Goal: Task Accomplishment & Management: Manage account settings

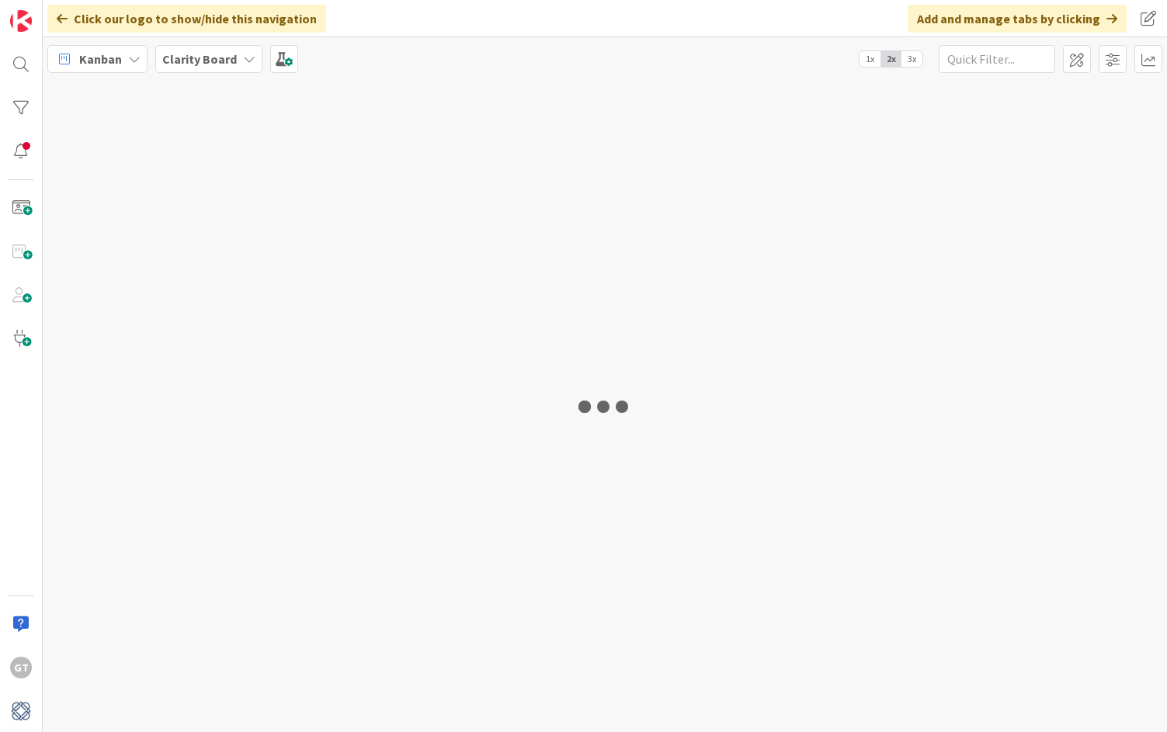
click at [667, 698] on div at bounding box center [605, 406] width 1125 height 652
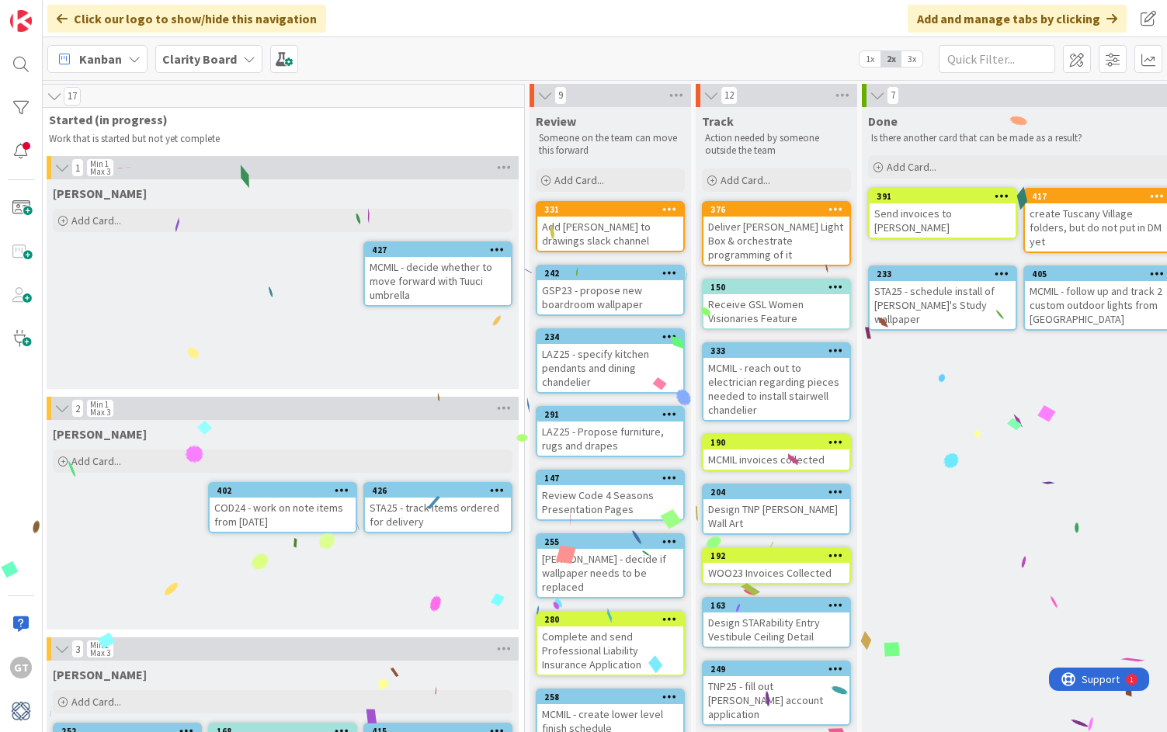
scroll to position [0, 1278]
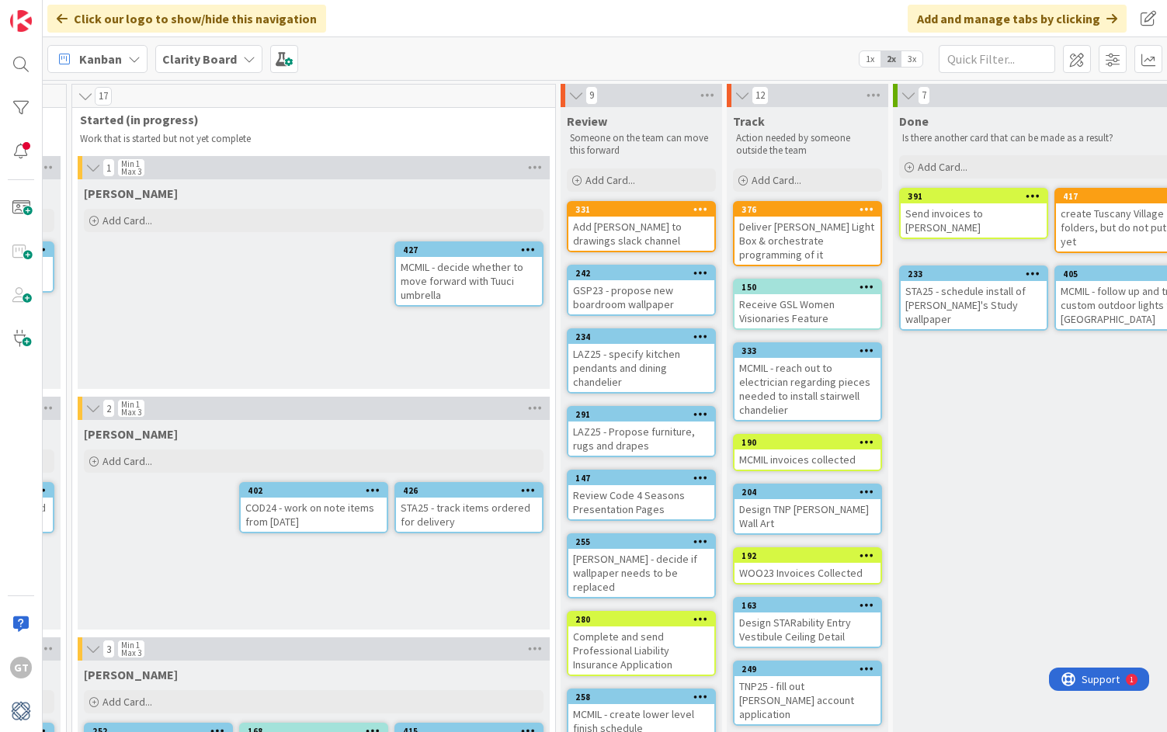
click at [473, 275] on div "MCMIL - decide whether to move forward with Tuuci umbrella" at bounding box center [469, 281] width 146 height 48
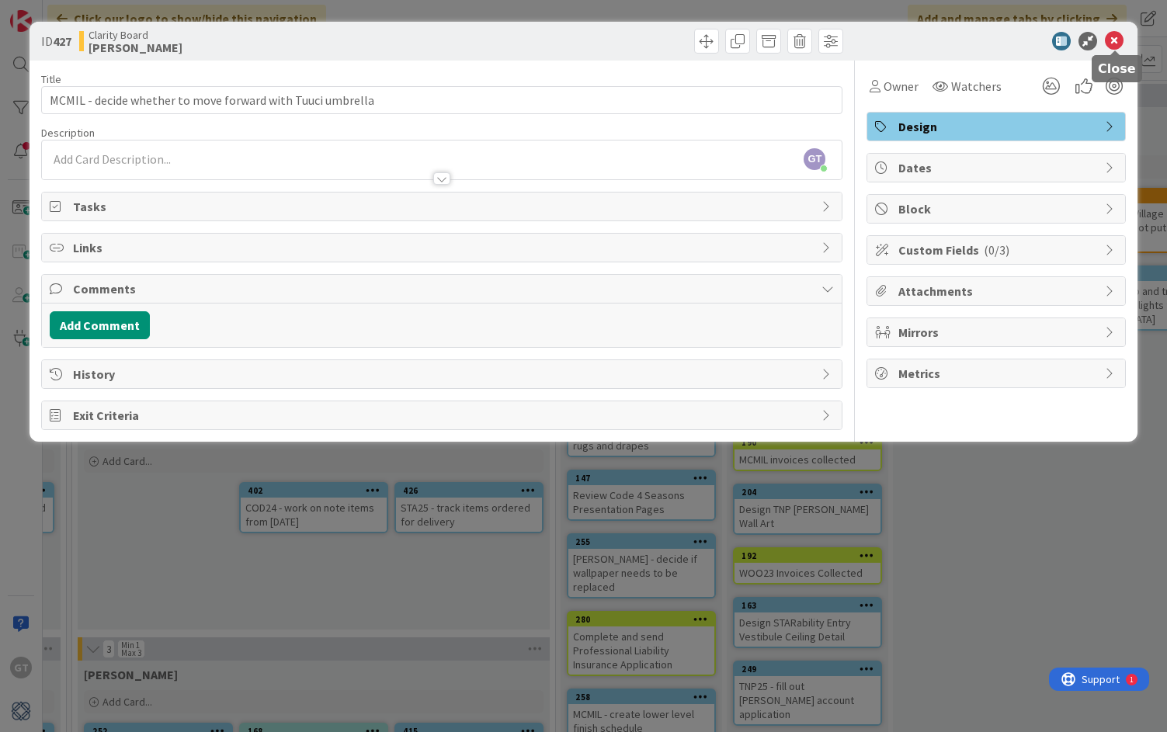
click at [1115, 42] on icon at bounding box center [1114, 41] width 19 height 19
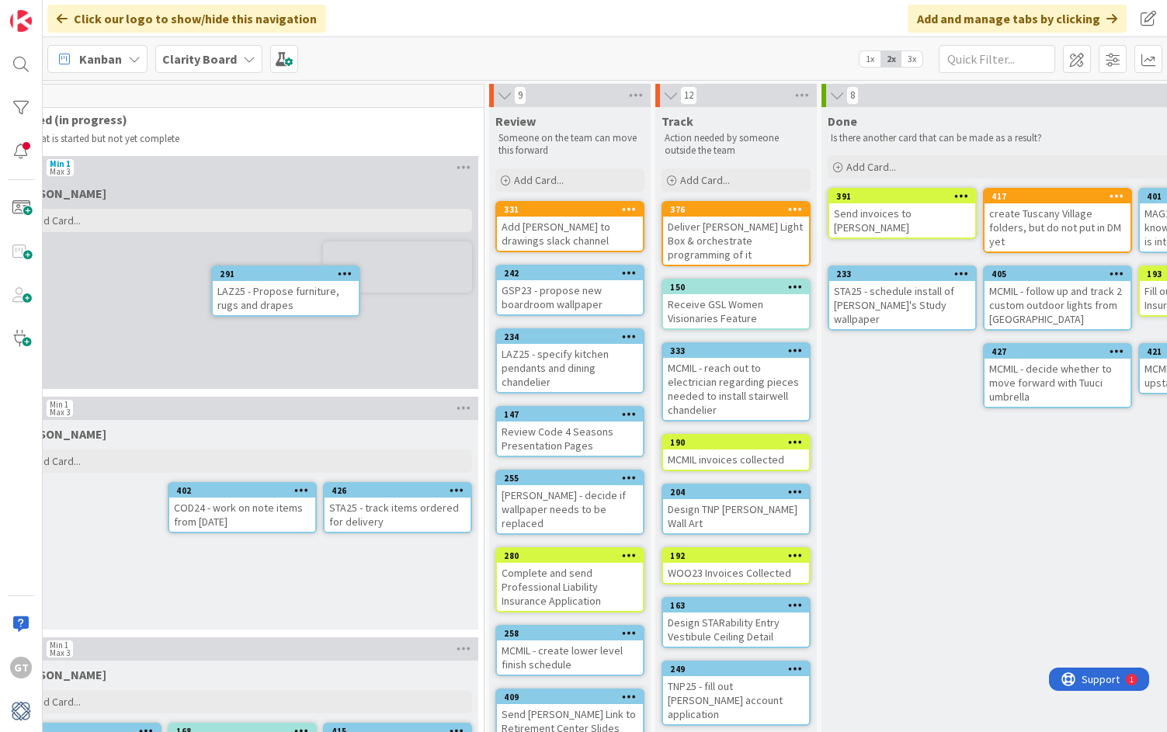
scroll to position [0, 1344]
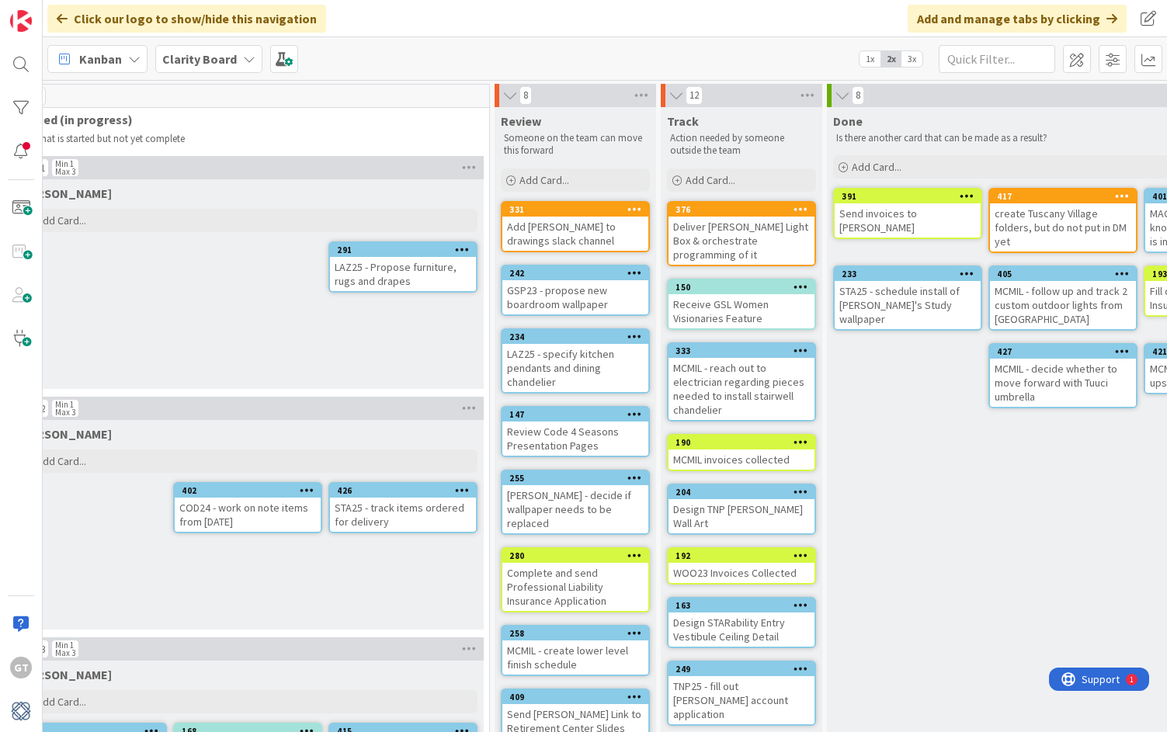
click at [586, 350] on div "LAZ25 - specify kitchen pendants and dining chandelier" at bounding box center [576, 368] width 146 height 48
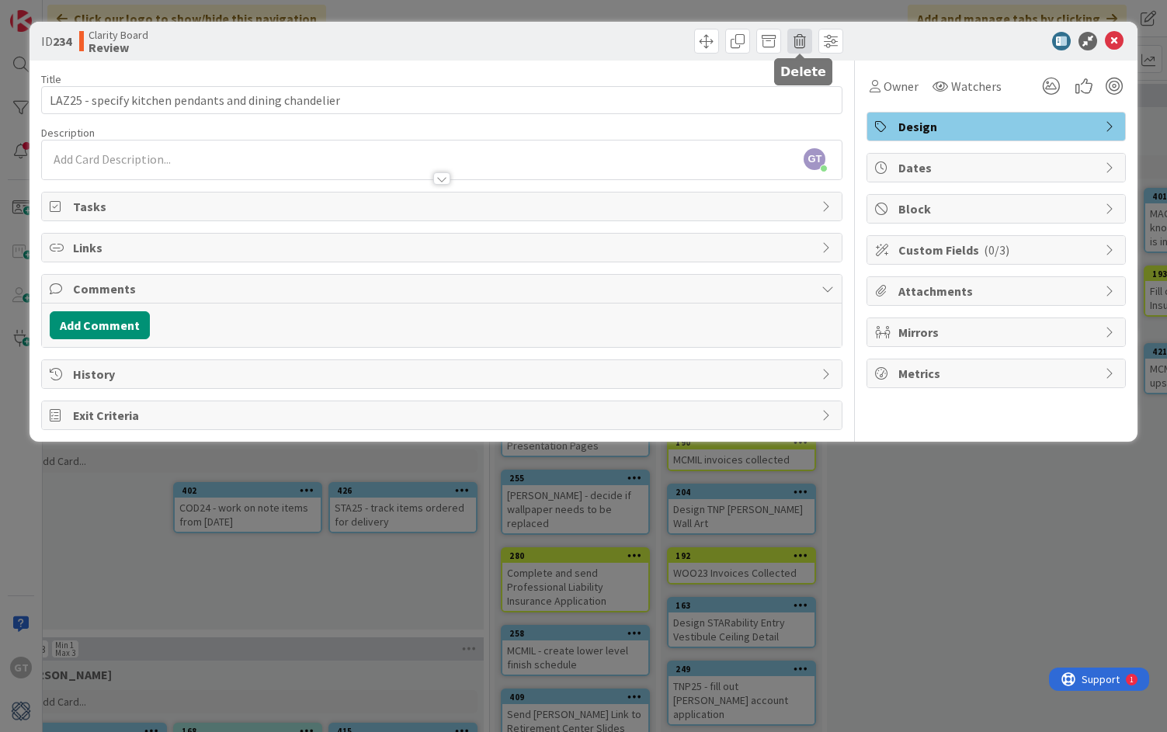
click at [804, 43] on span at bounding box center [800, 41] width 25 height 25
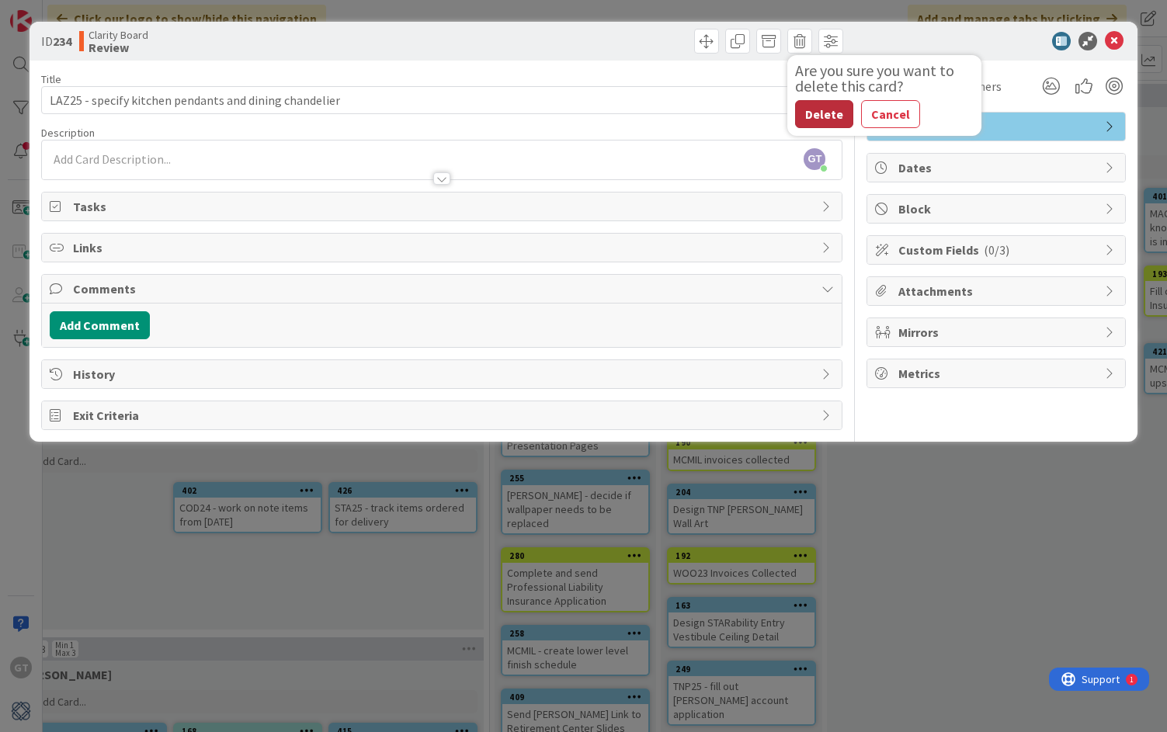
click at [833, 116] on button "Delete" at bounding box center [824, 114] width 58 height 28
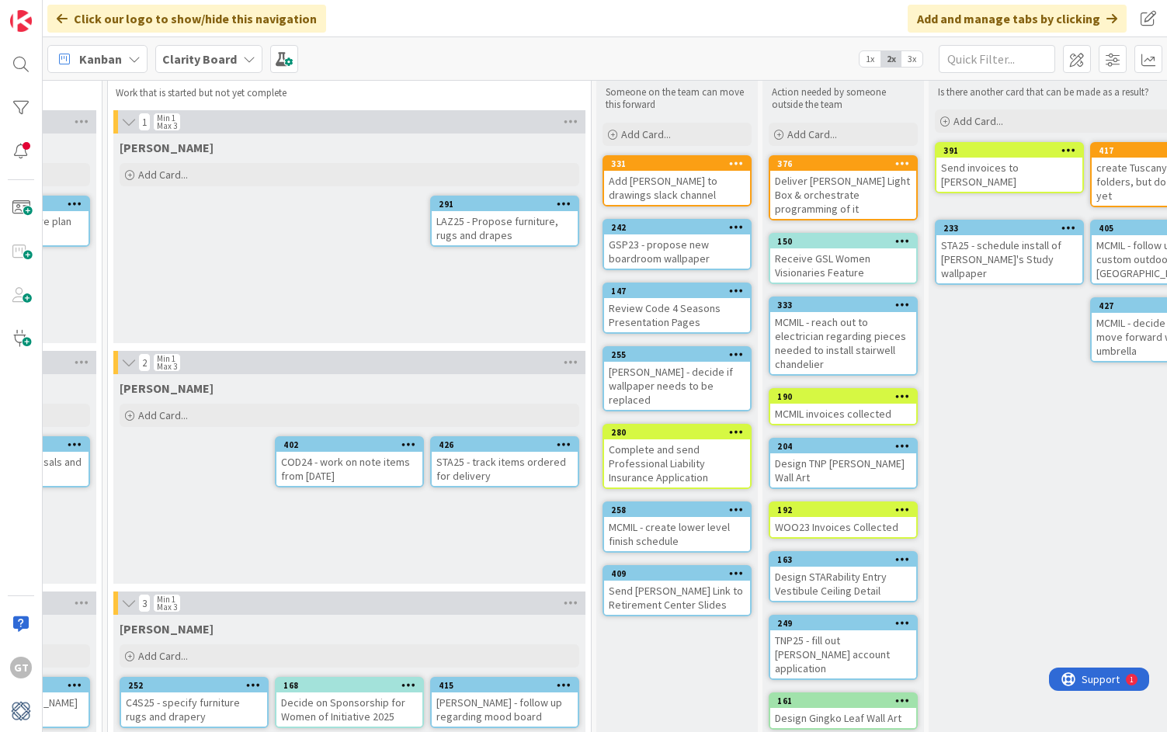
click at [736, 504] on icon at bounding box center [736, 509] width 15 height 11
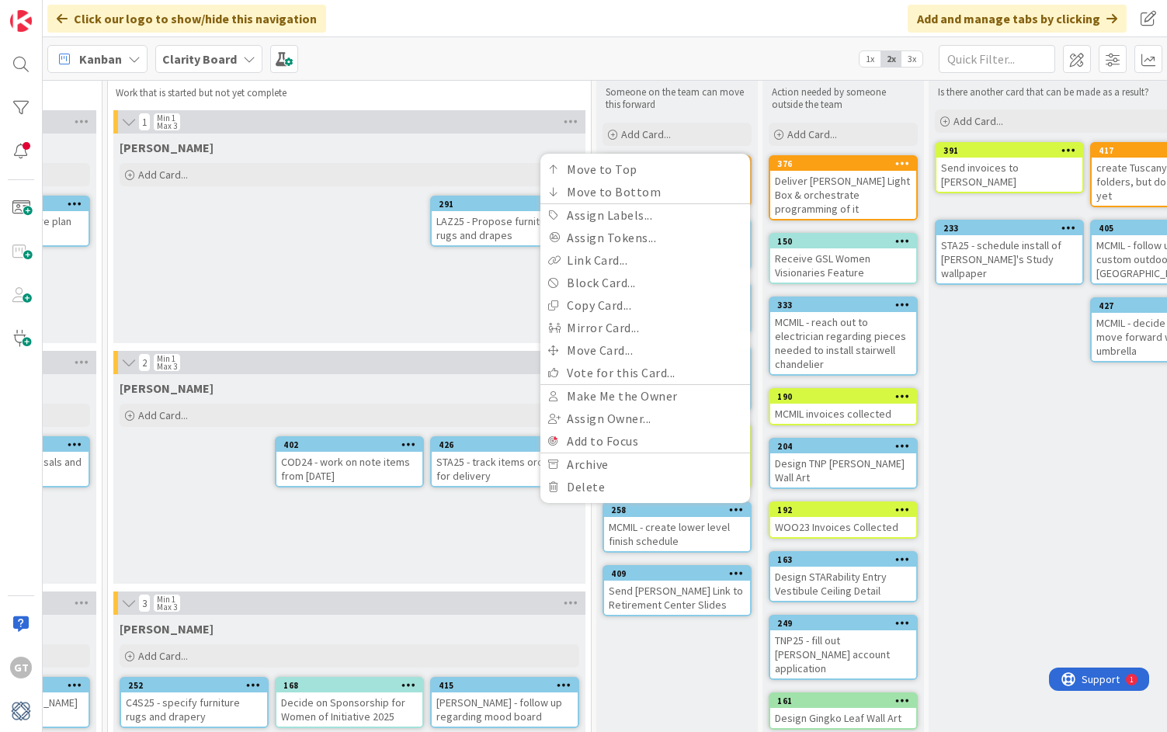
click at [680, 517] on div "MCMIL - create lower level finish schedule" at bounding box center [677, 534] width 146 height 34
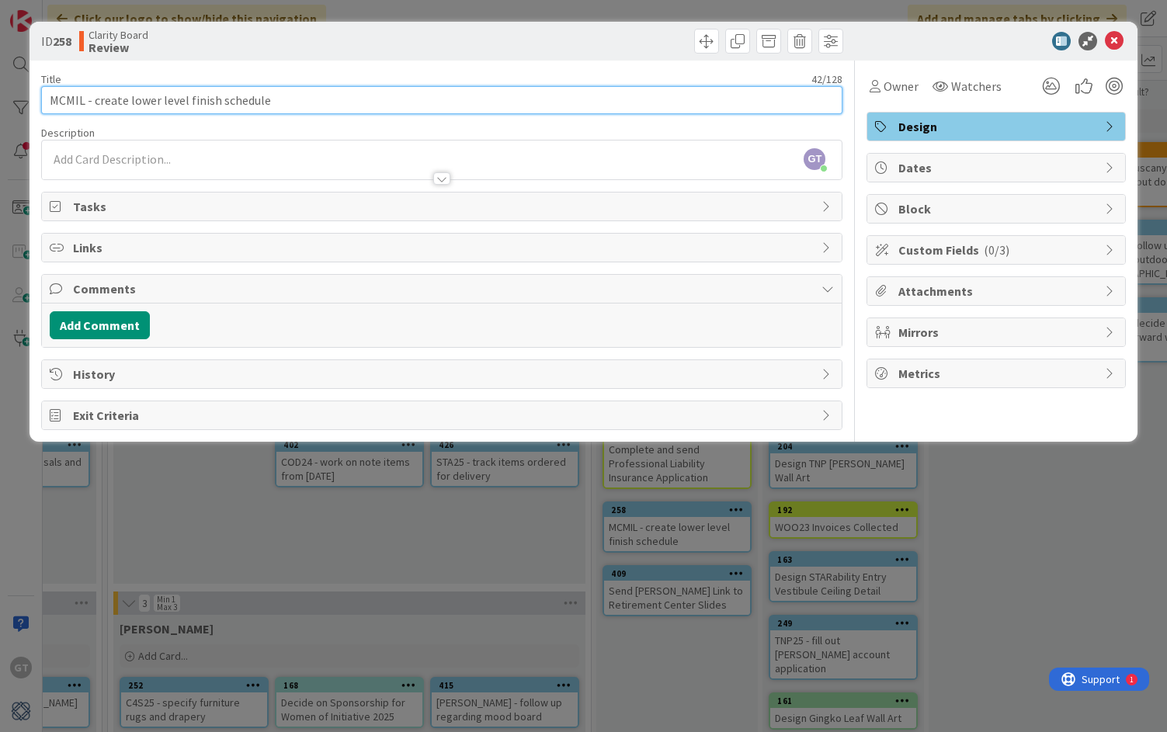
drag, startPoint x: 123, startPoint y: 97, endPoint x: 92, endPoint y: 101, distance: 31.3
click at [92, 101] on input "MCMIL - create lower level finish schedule" at bounding box center [442, 100] width 802 height 28
type input "MCMIL - Finalize lower level finish schedule"
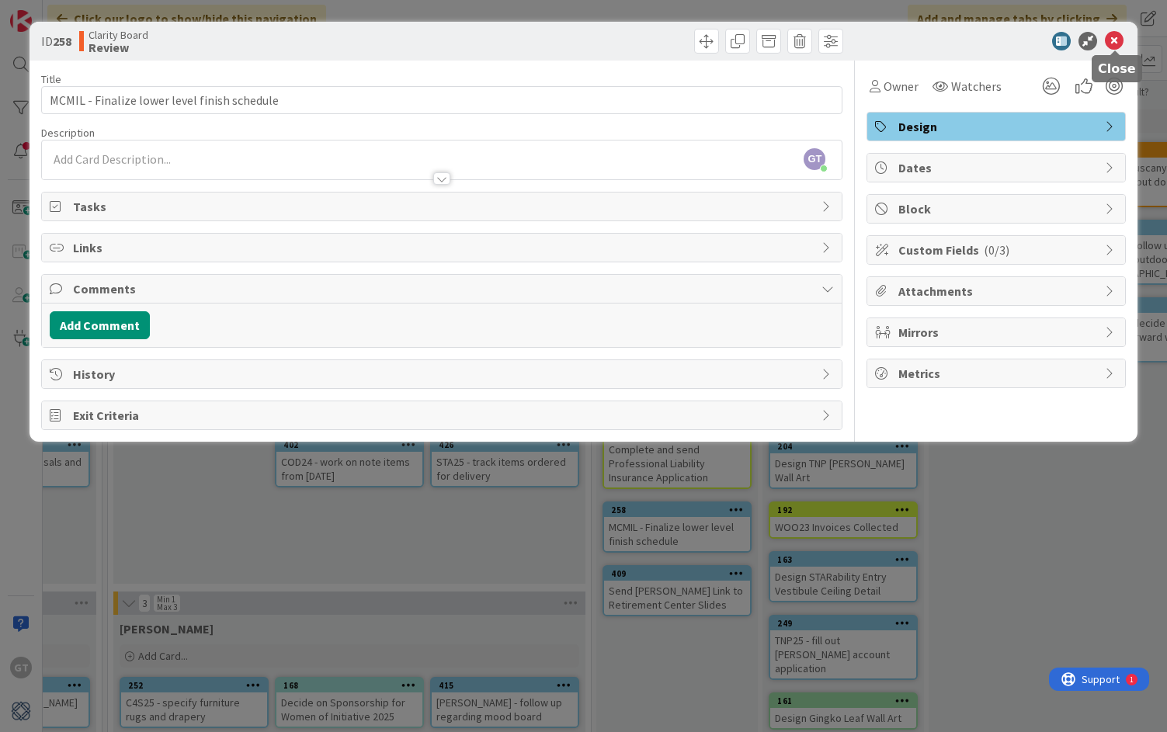
click at [1120, 43] on icon at bounding box center [1114, 41] width 19 height 19
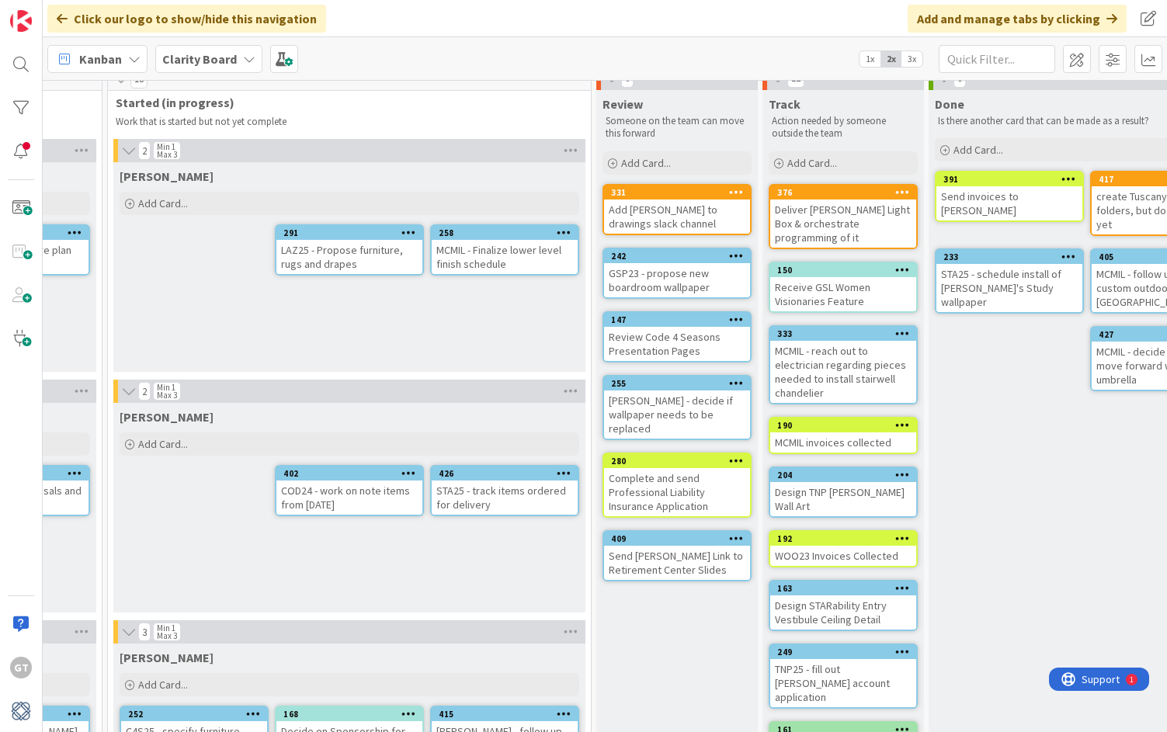
click at [691, 548] on div "Send [PERSON_NAME] Link to Retirement Center Slides" at bounding box center [677, 563] width 146 height 34
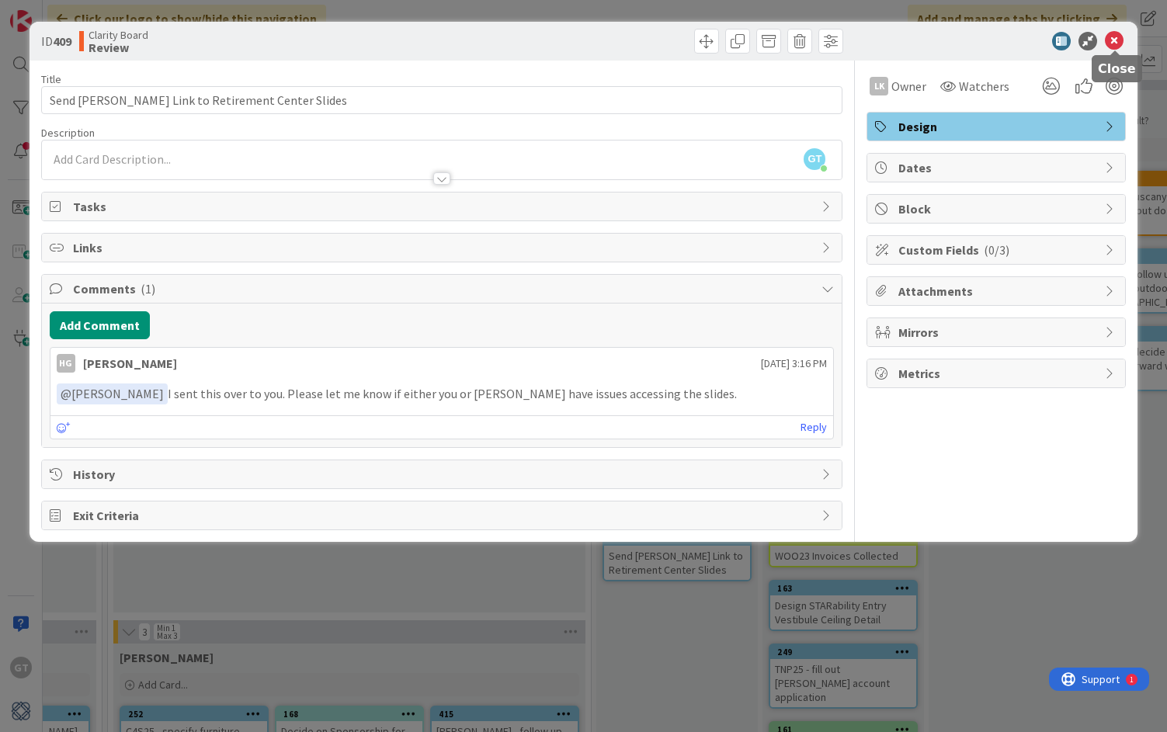
click at [1111, 36] on icon at bounding box center [1114, 41] width 19 height 19
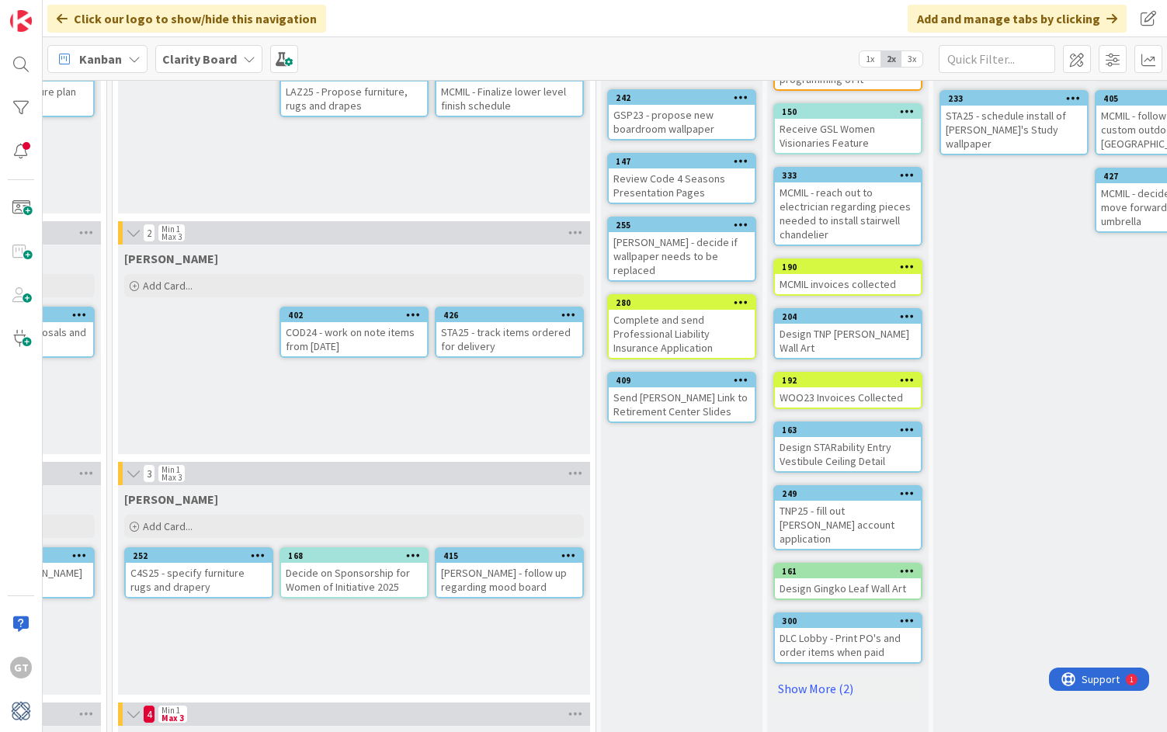
scroll to position [176, 1228]
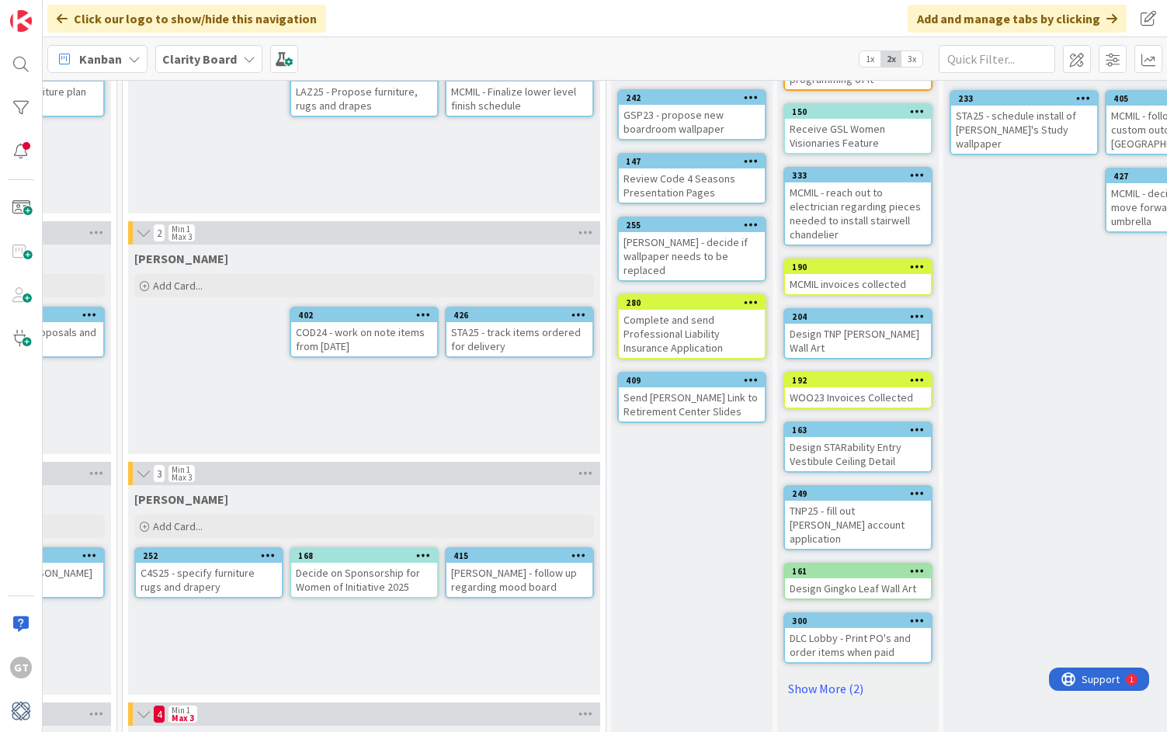
click at [921, 488] on icon at bounding box center [917, 493] width 15 height 11
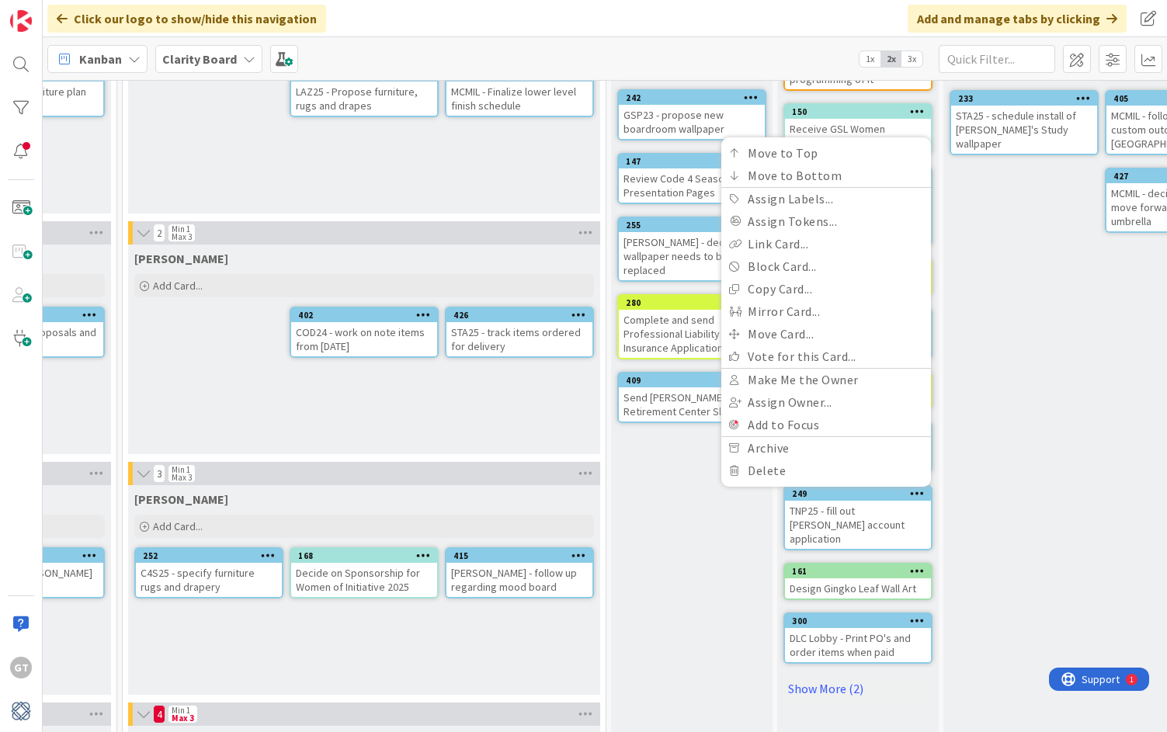
click at [889, 501] on div "TNP25 - fill out [PERSON_NAME] account application" at bounding box center [858, 525] width 146 height 48
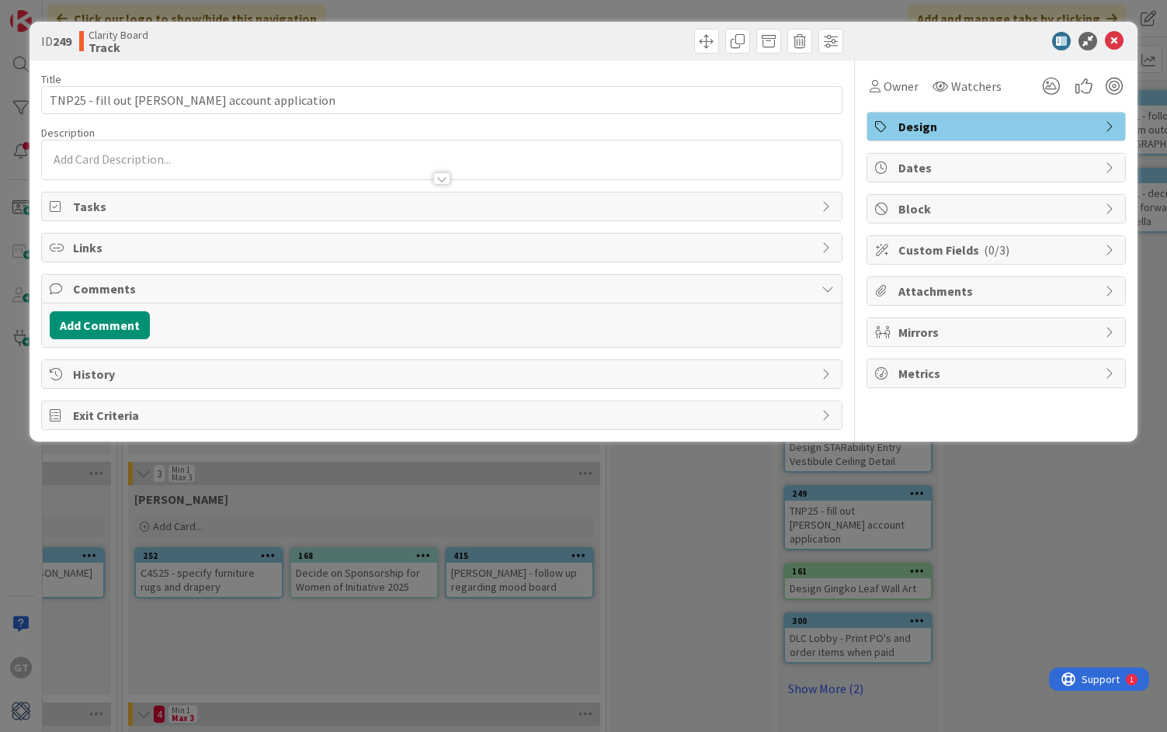
click at [987, 457] on div "ID 249 Clarity Board Track Title 46 / 128 TNP25 - fill out Bernhardt account ap…" at bounding box center [583, 366] width 1167 height 732
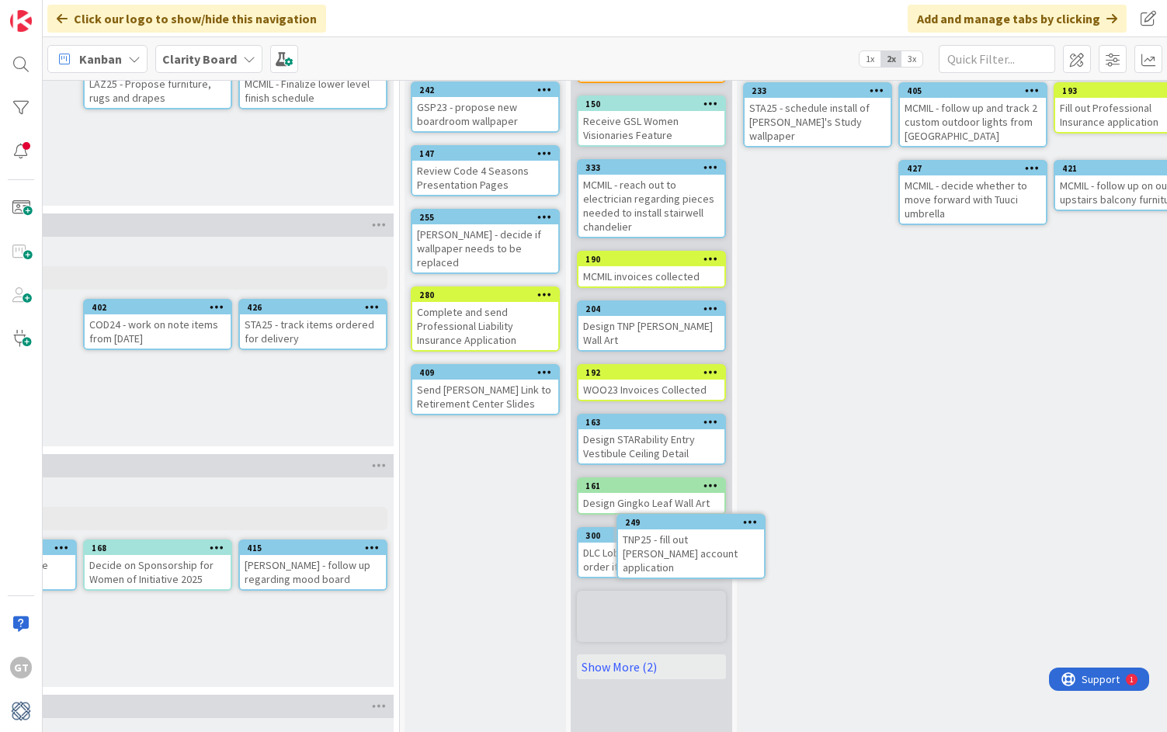
scroll to position [185, 1435]
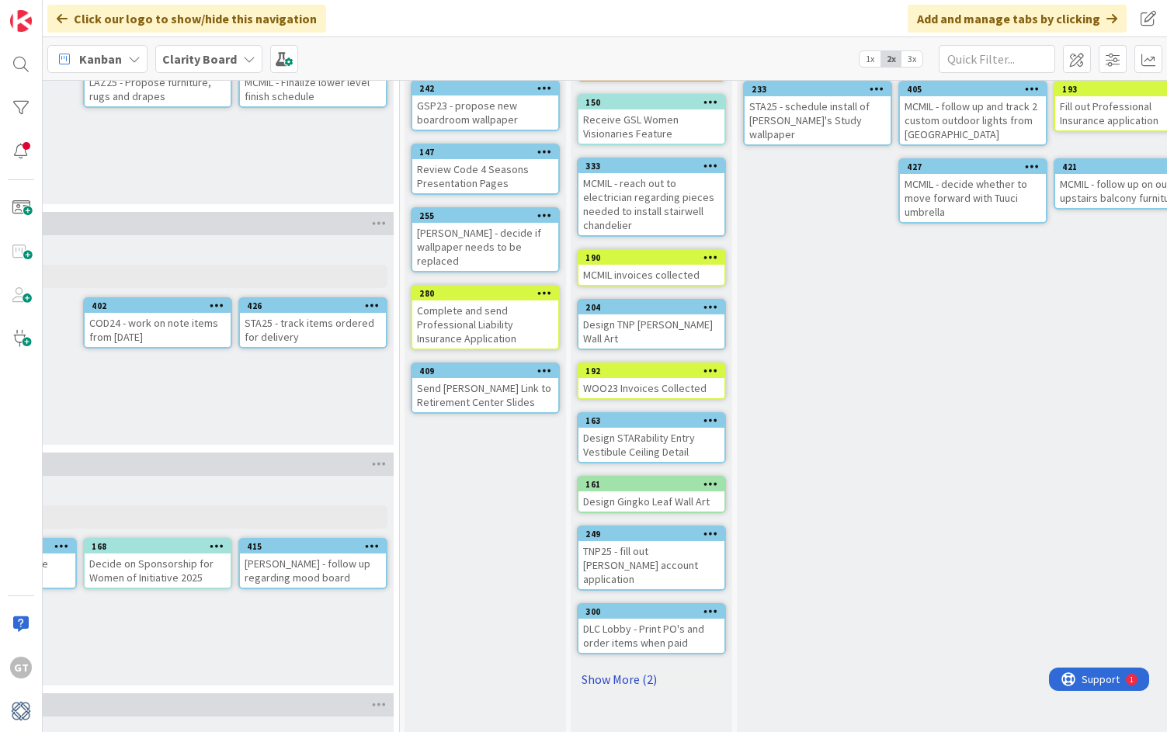
click at [621, 667] on link "Show More (2)" at bounding box center [651, 679] width 149 height 25
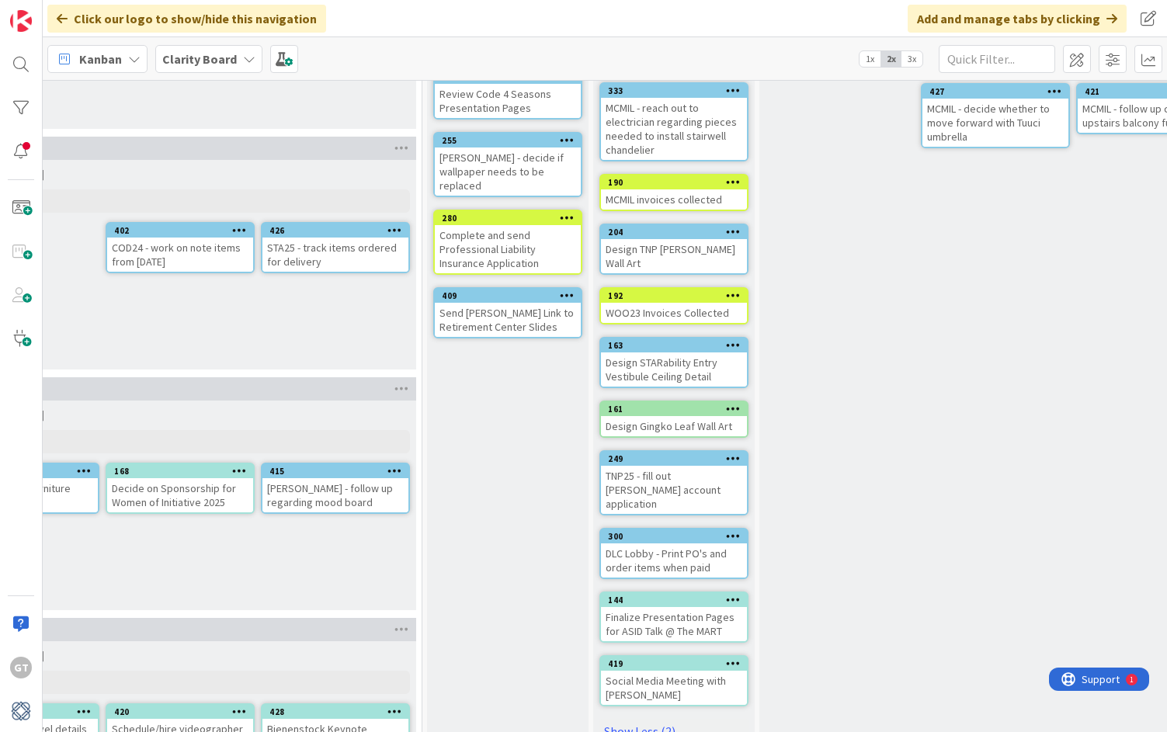
click at [673, 544] on div "DLC Lobby - Print PO's and order items when paid" at bounding box center [674, 561] width 146 height 34
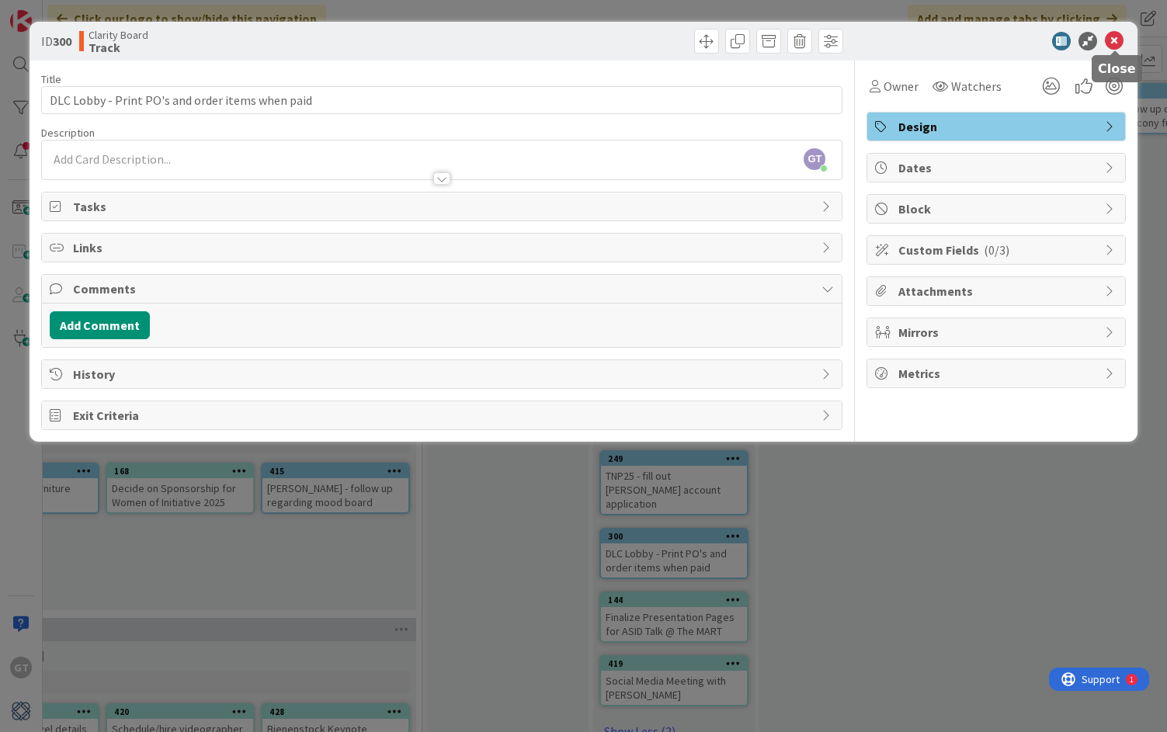
click at [1115, 37] on icon at bounding box center [1114, 41] width 19 height 19
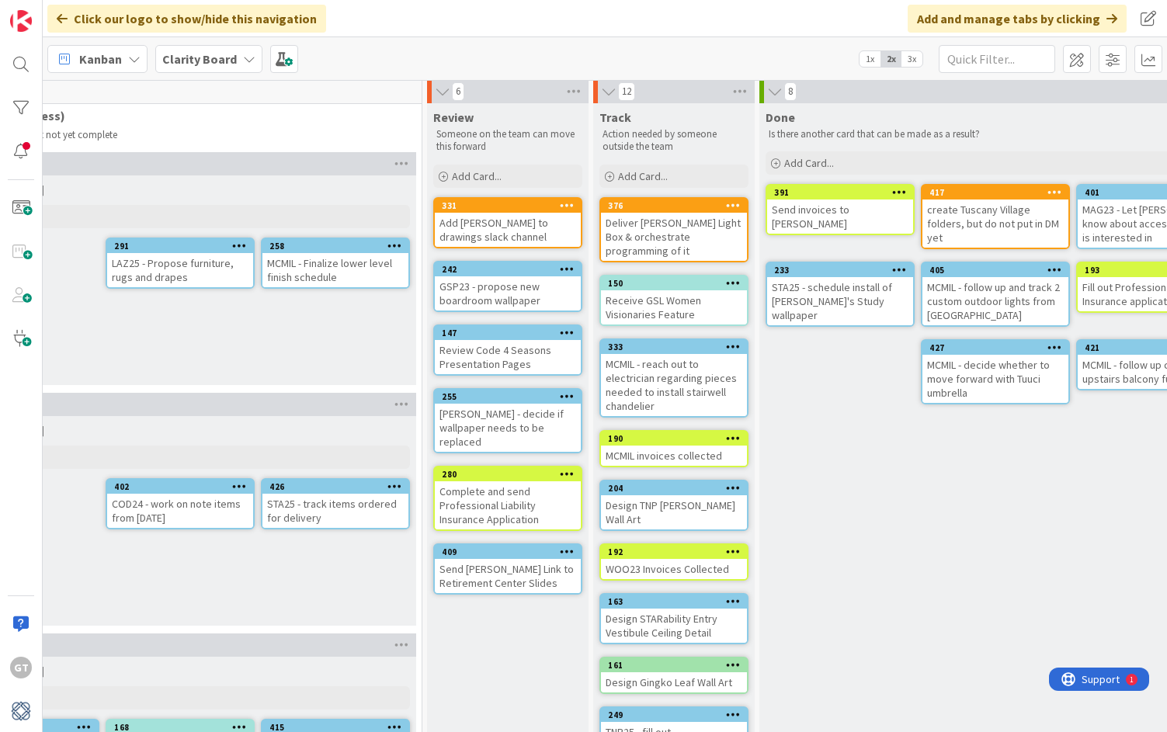
click at [702, 354] on div "MCMIL - reach out to electrician regarding pieces needed to install stairwell c…" at bounding box center [674, 385] width 146 height 62
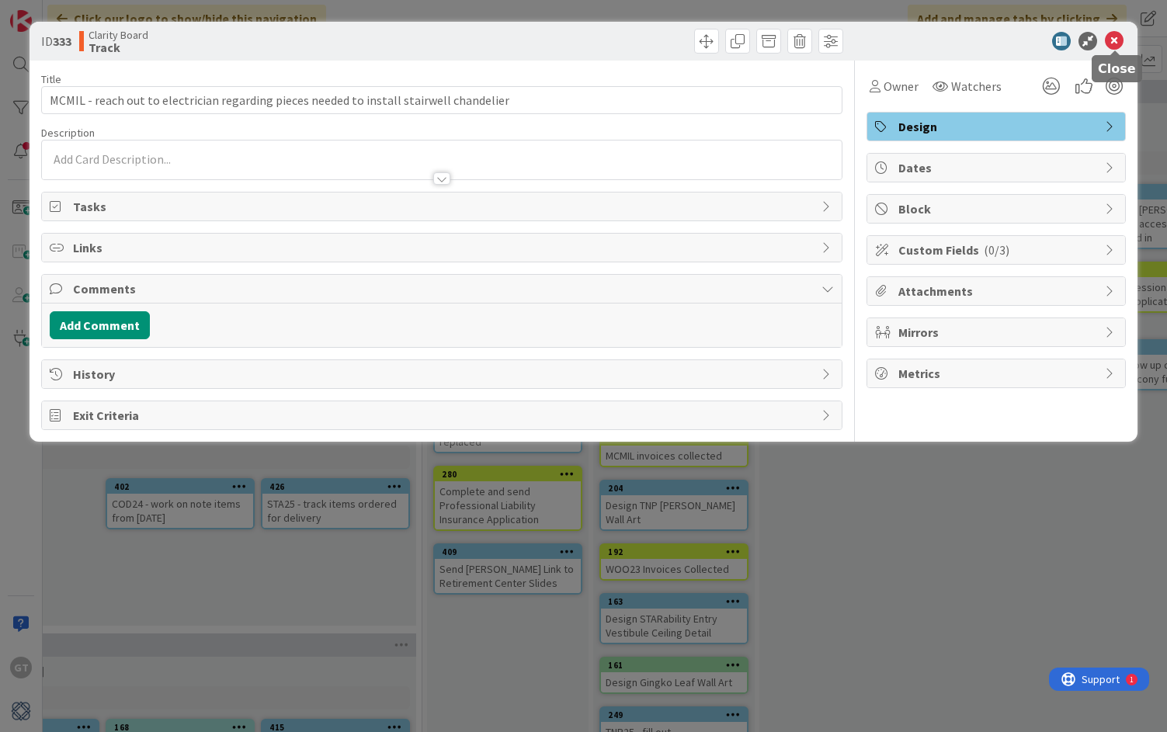
click at [1120, 47] on icon at bounding box center [1114, 41] width 19 height 19
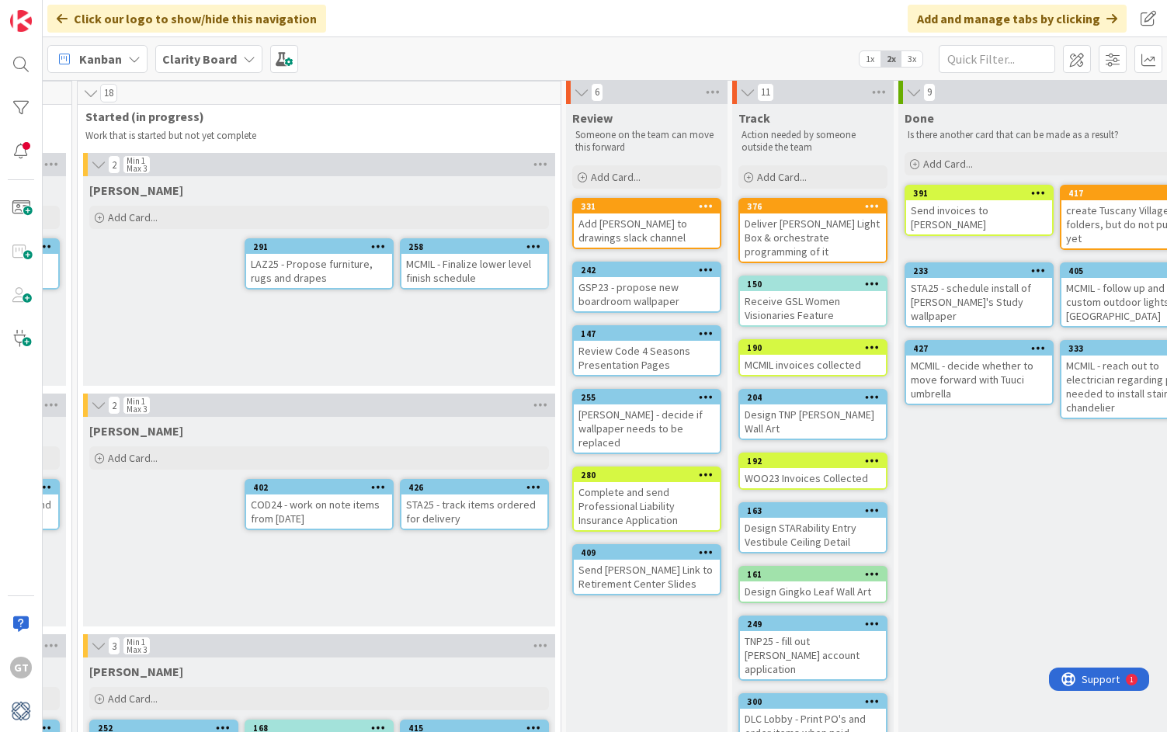
click at [682, 286] on div "GSP23 - propose new boardroom wallpaper" at bounding box center [647, 294] width 146 height 34
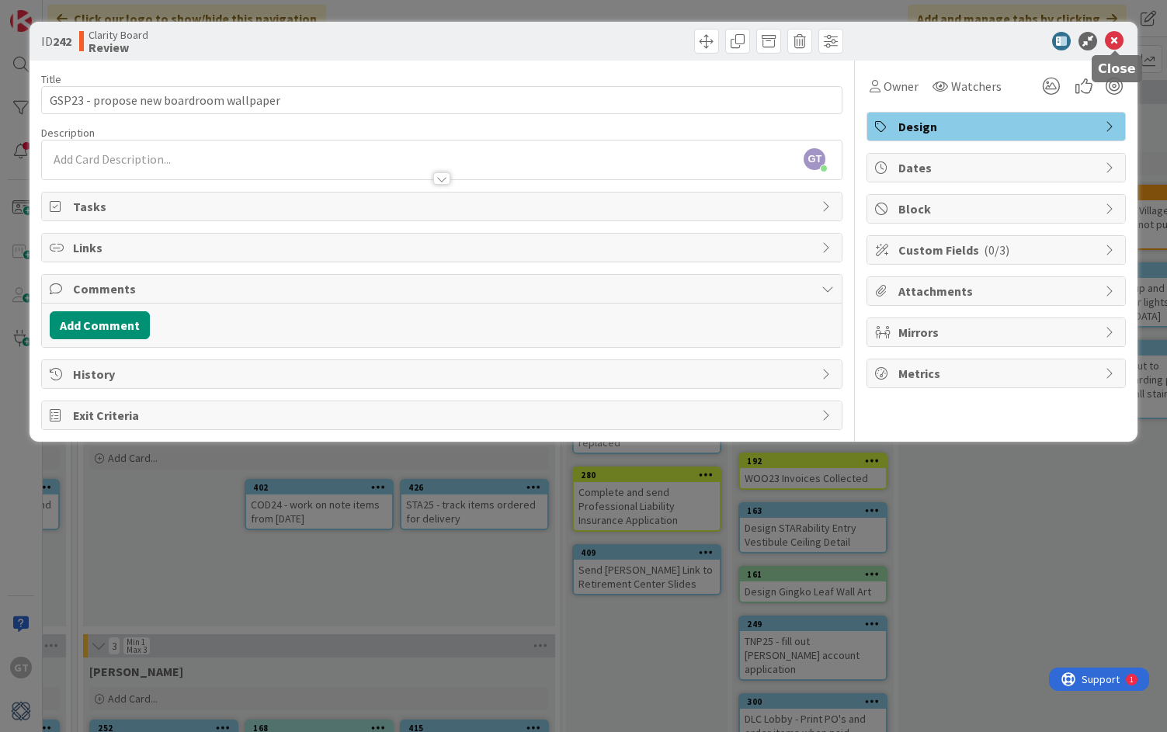
click at [1117, 44] on icon at bounding box center [1114, 41] width 19 height 19
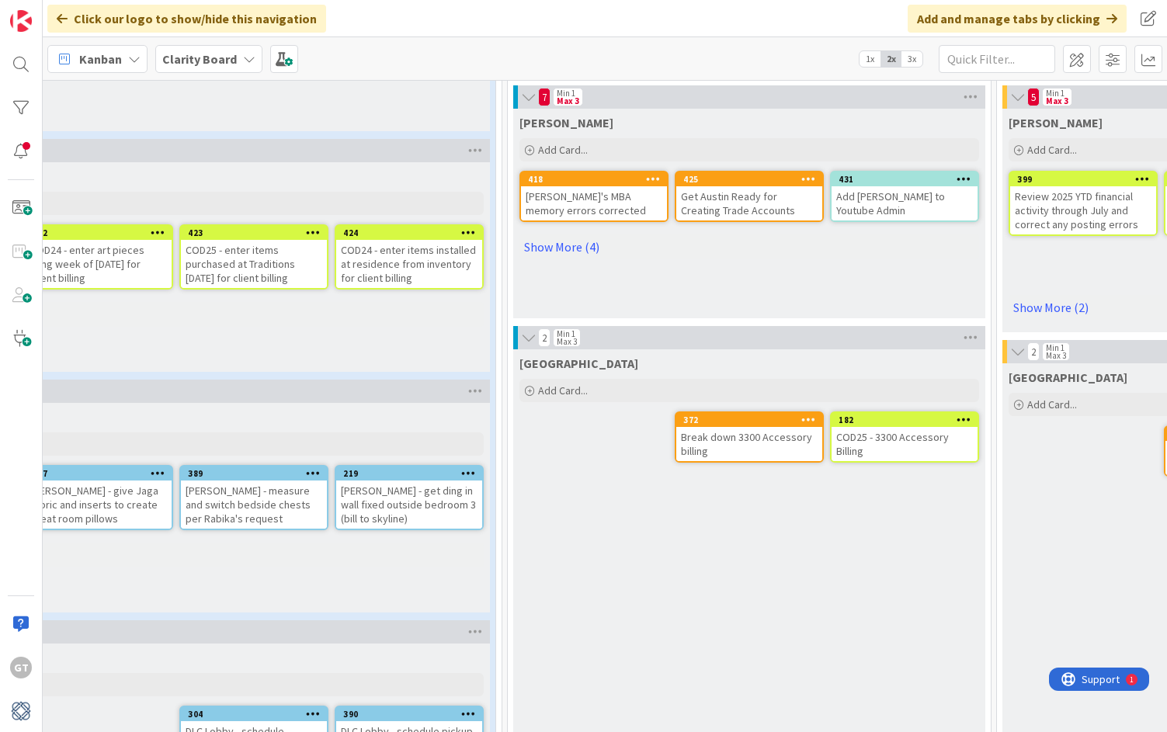
scroll to position [1034, 354]
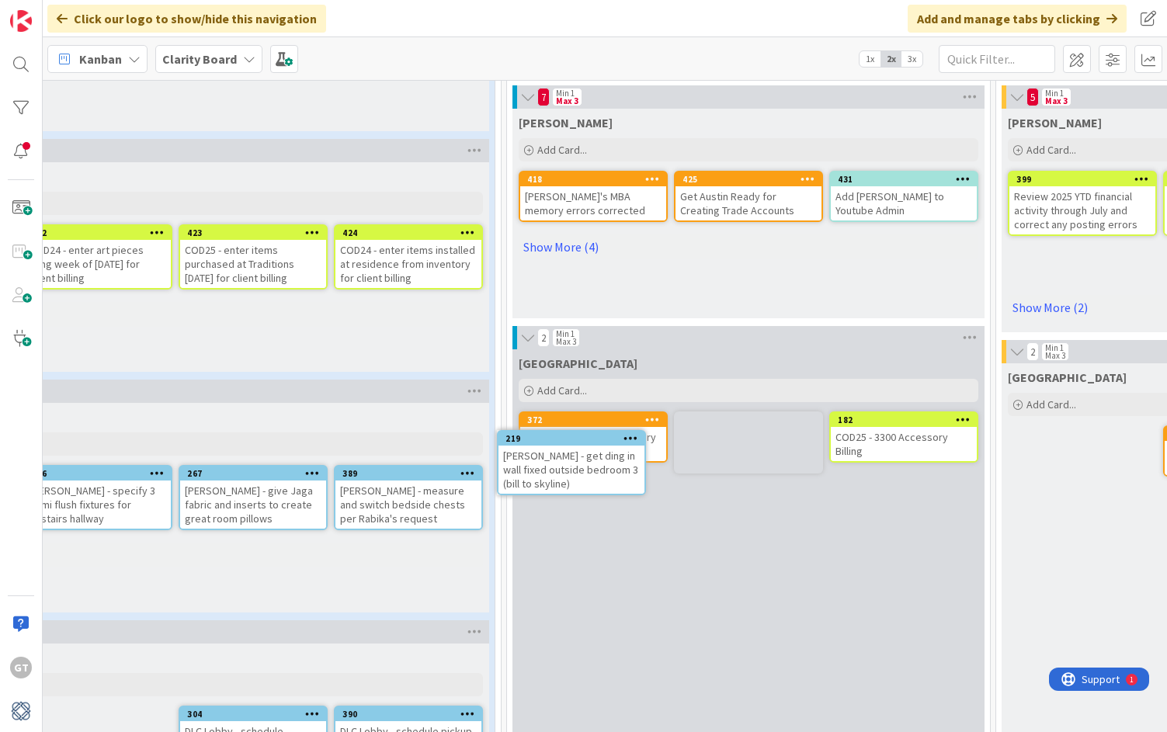
drag, startPoint x: 427, startPoint y: 499, endPoint x: 461, endPoint y: 491, distance: 35.0
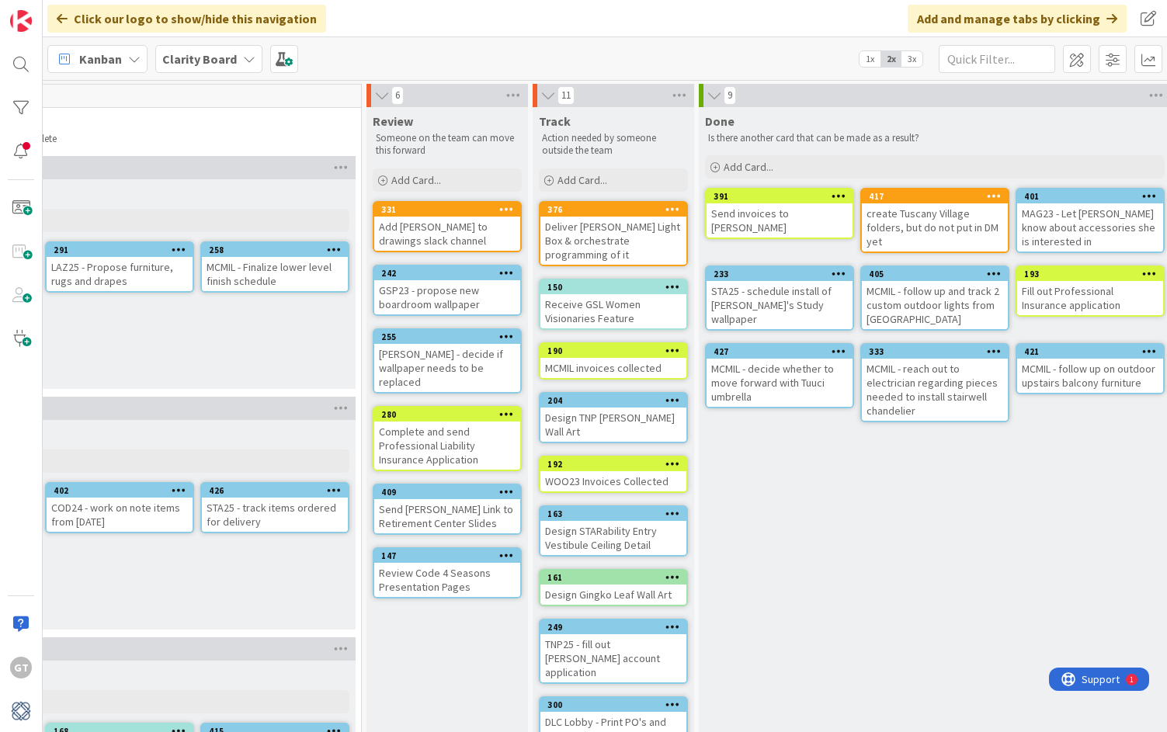
scroll to position [0, 0]
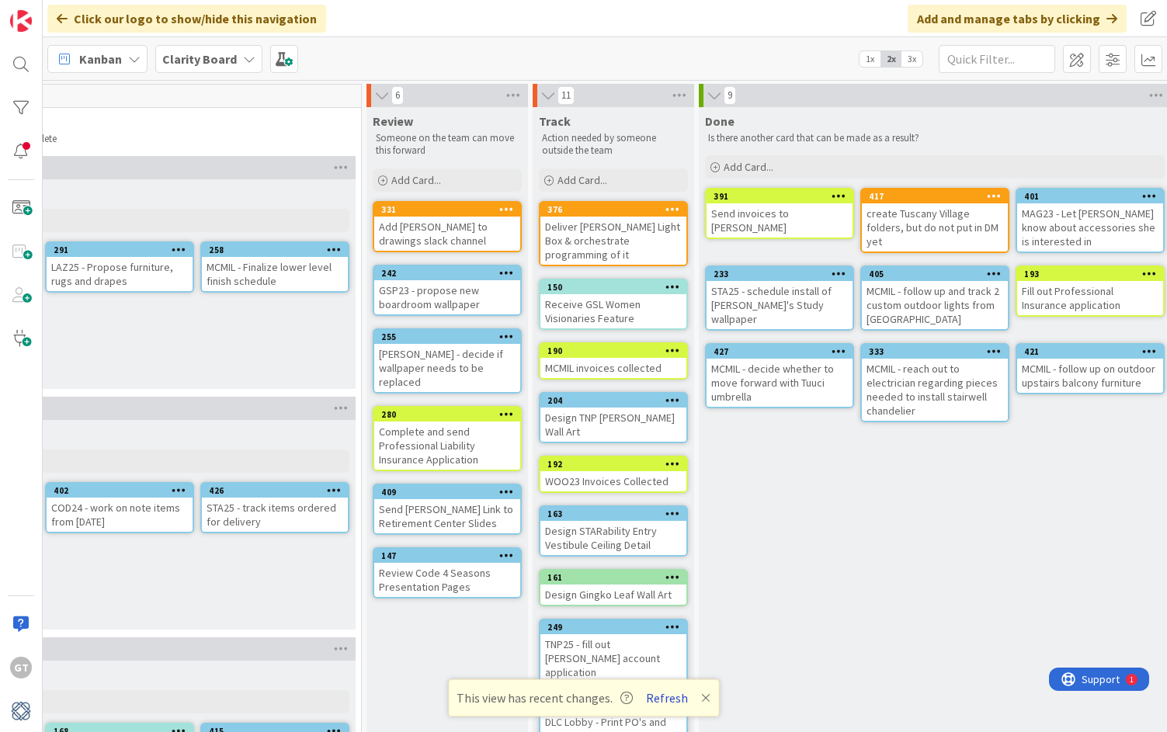
click at [673, 699] on button "Refresh" at bounding box center [667, 698] width 53 height 20
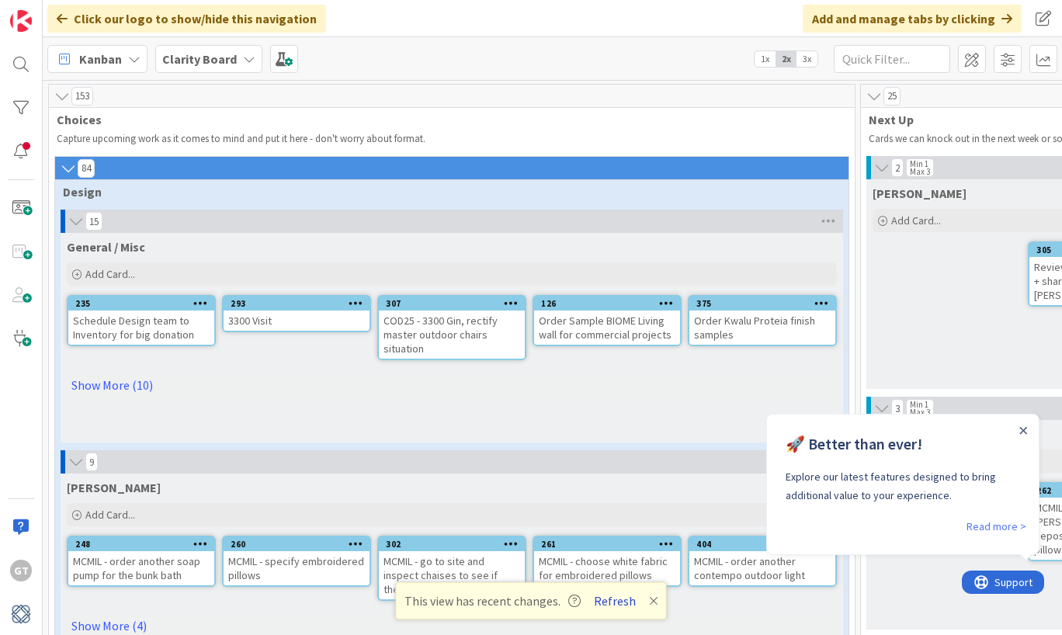
click at [613, 607] on button "Refresh" at bounding box center [615, 601] width 53 height 20
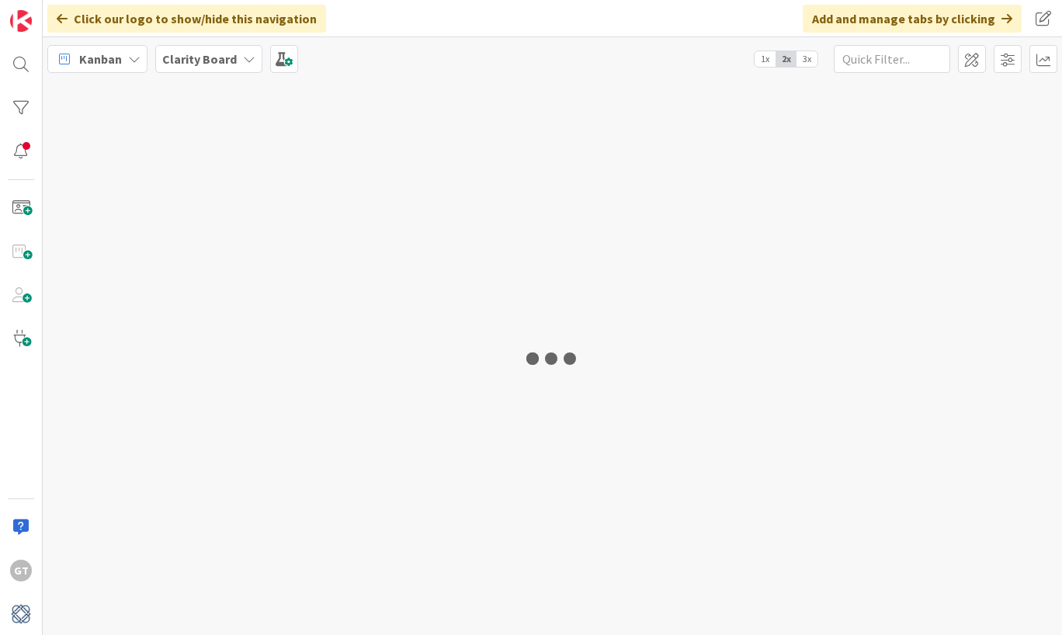
click at [624, 599] on div at bounding box center [553, 357] width 1020 height 555
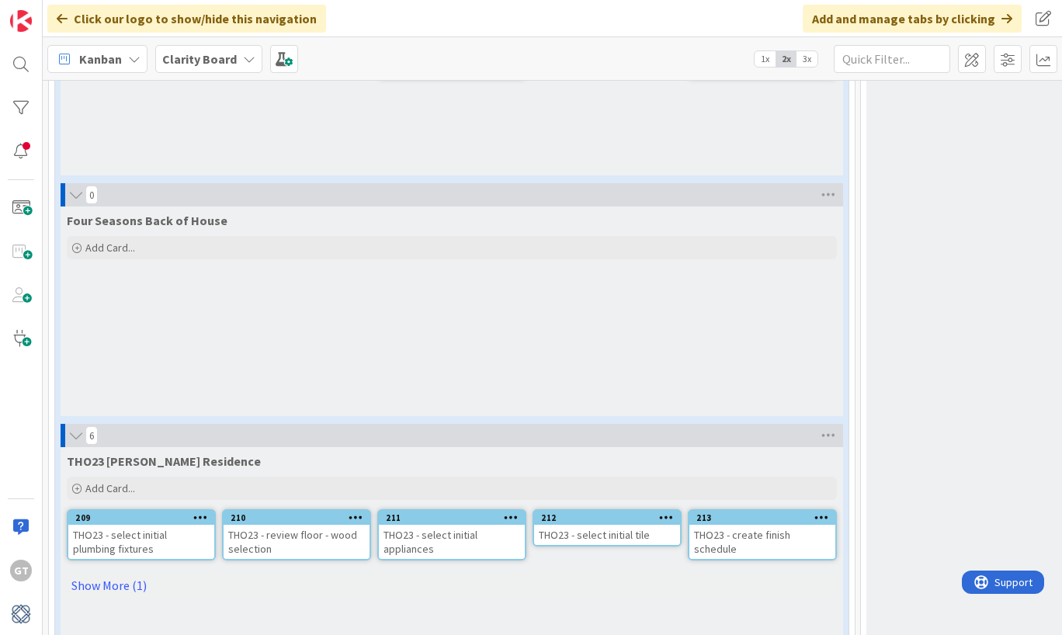
scroll to position [2667, 0]
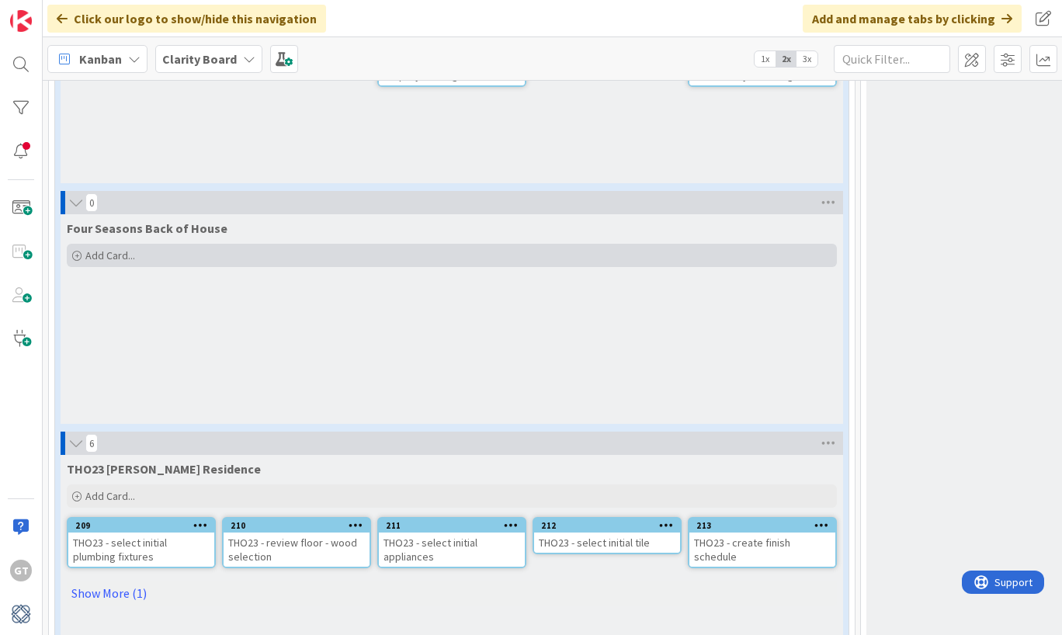
click at [85, 256] on span "Add Card..." at bounding box center [110, 256] width 50 height 14
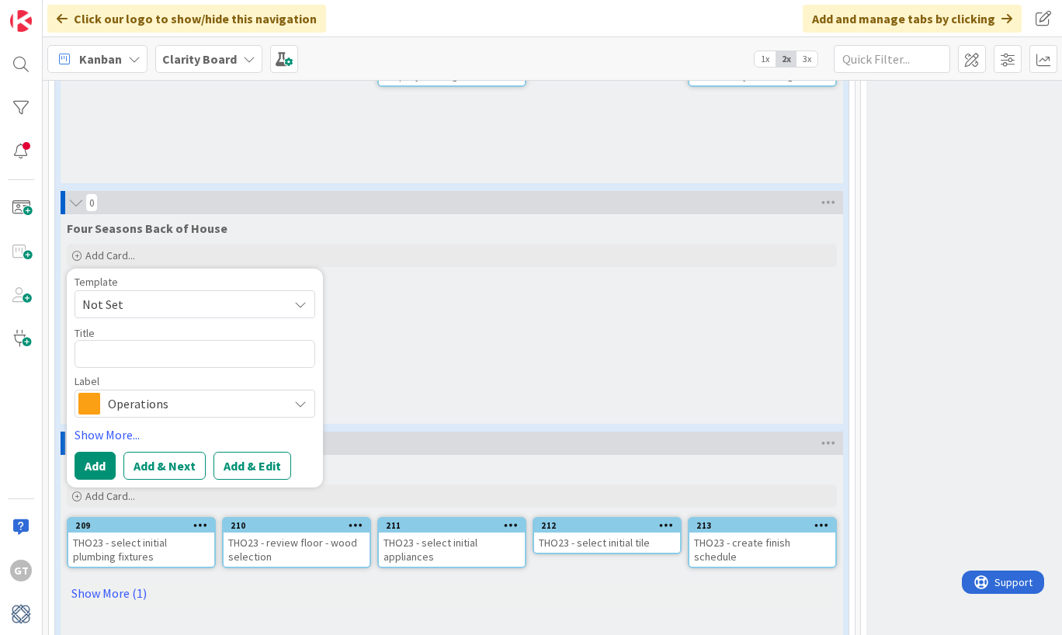
click at [266, 398] on span "Operations" at bounding box center [194, 404] width 172 height 22
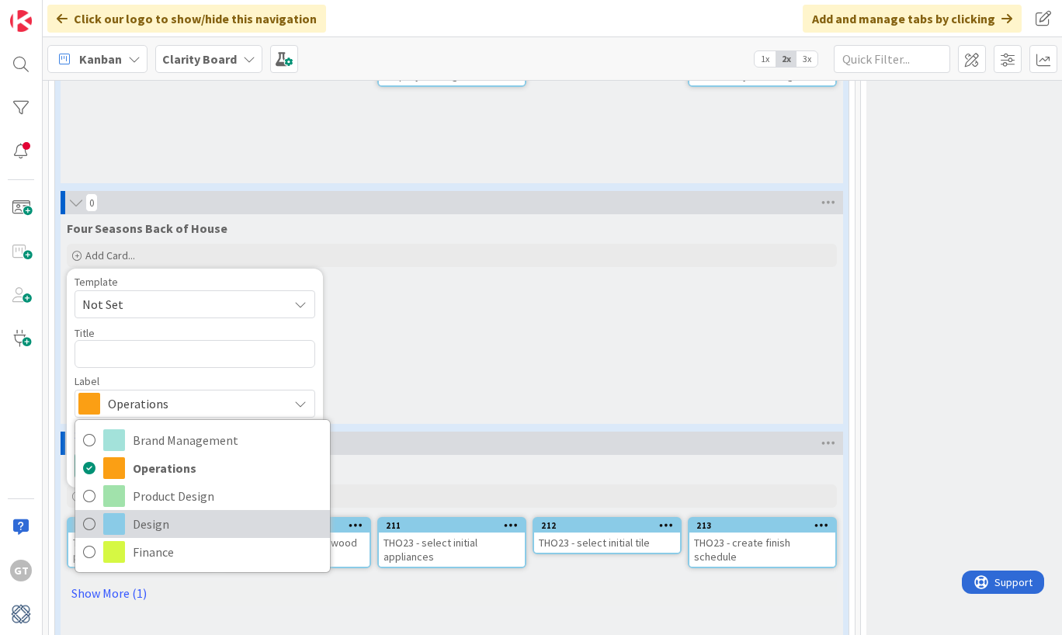
click at [160, 514] on span "Design" at bounding box center [228, 524] width 190 height 23
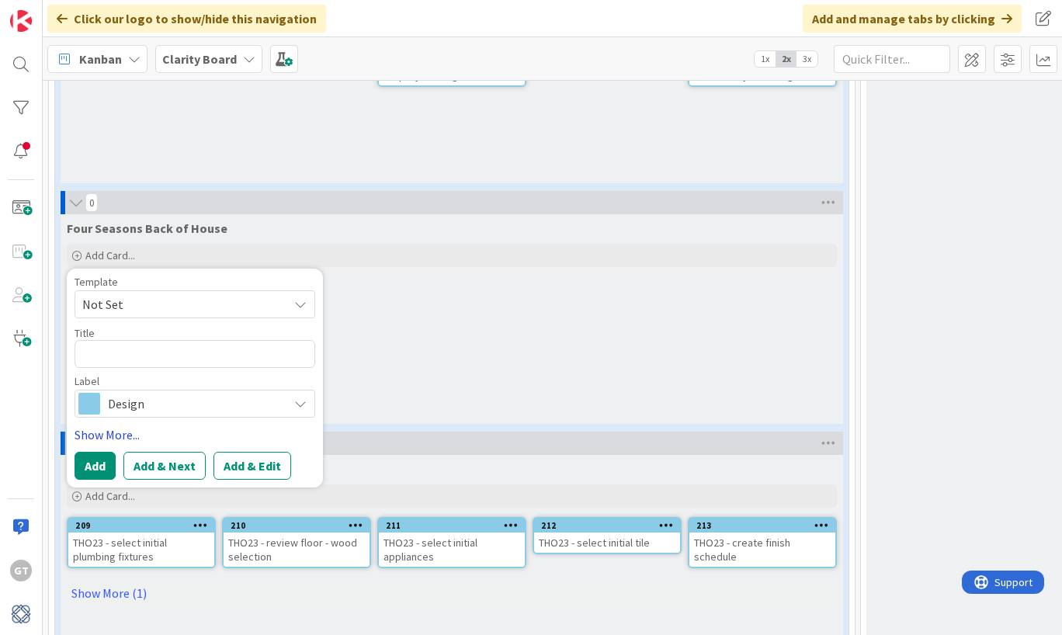
click at [110, 438] on link "Show More..." at bounding box center [195, 435] width 241 height 19
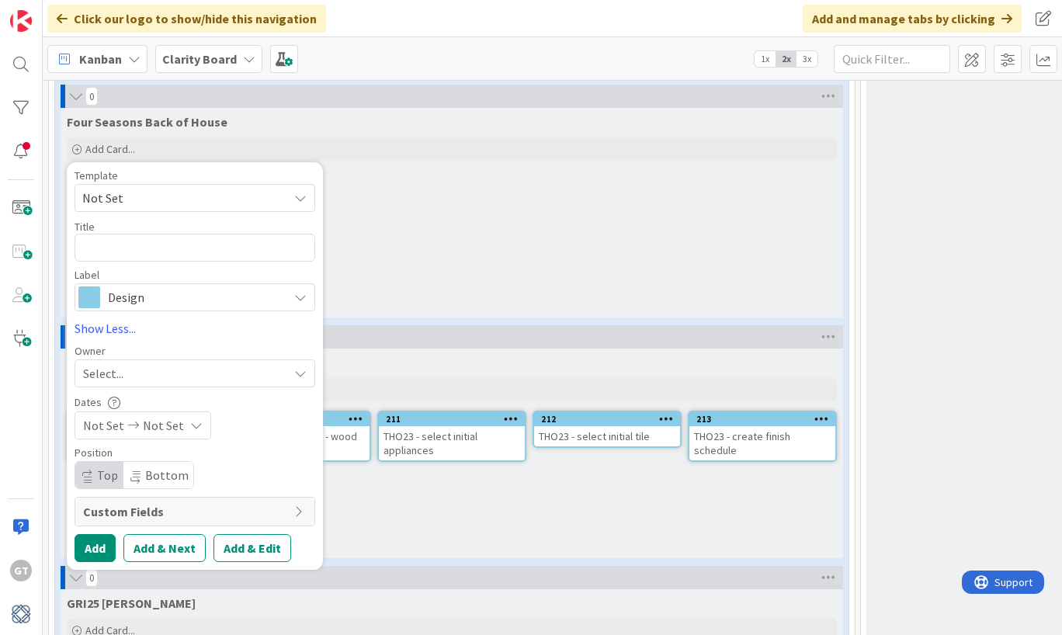
scroll to position [2773, 0]
click at [202, 371] on div "Select..." at bounding box center [185, 373] width 205 height 19
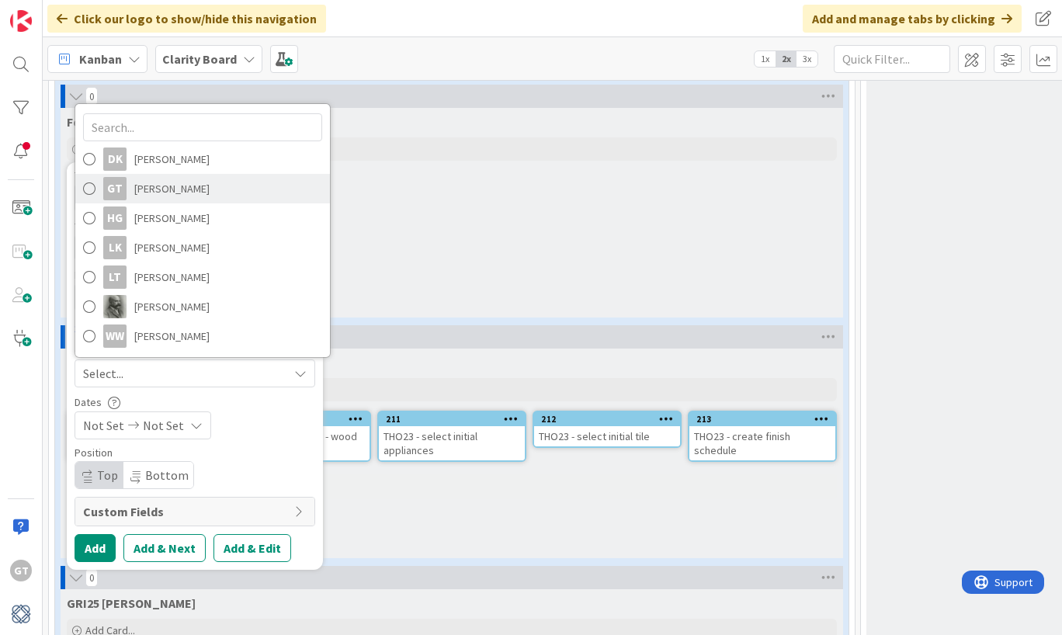
click at [93, 191] on span at bounding box center [89, 188] width 12 height 23
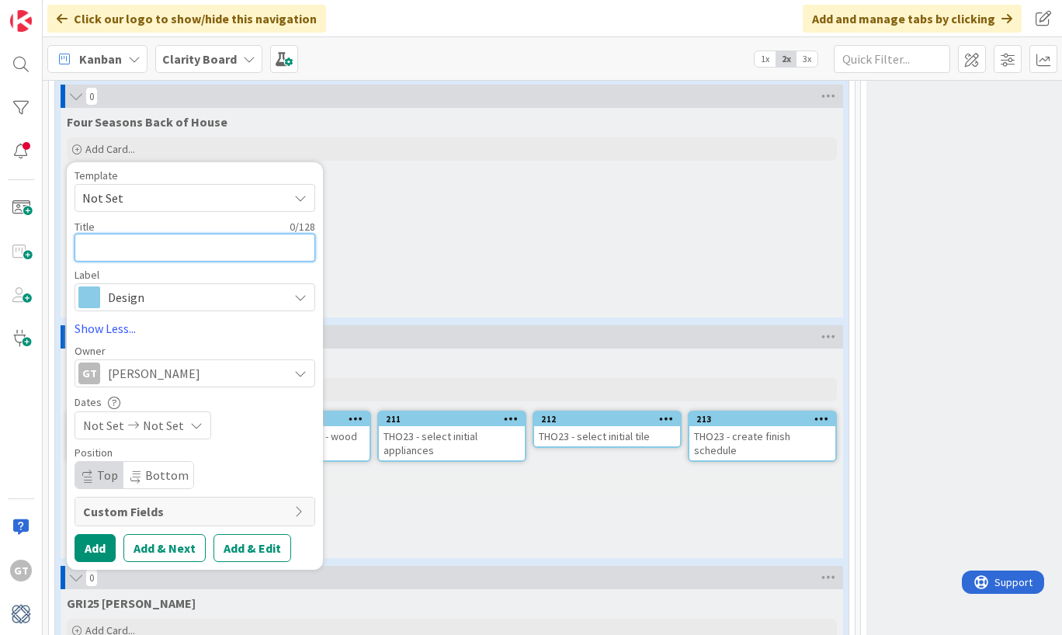
click at [175, 251] on textarea at bounding box center [195, 248] width 241 height 28
type textarea "x"
type textarea "P"
type textarea "x"
type textarea "Pr"
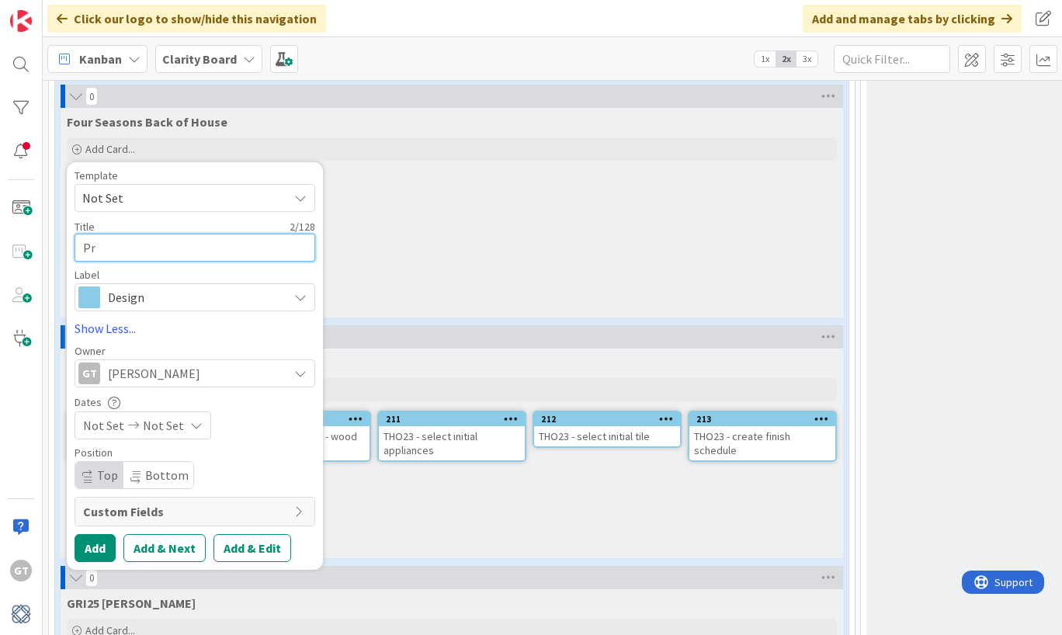
type textarea "x"
type textarea "Pro"
type textarea "x"
type textarea "Prop"
type textarea "x"
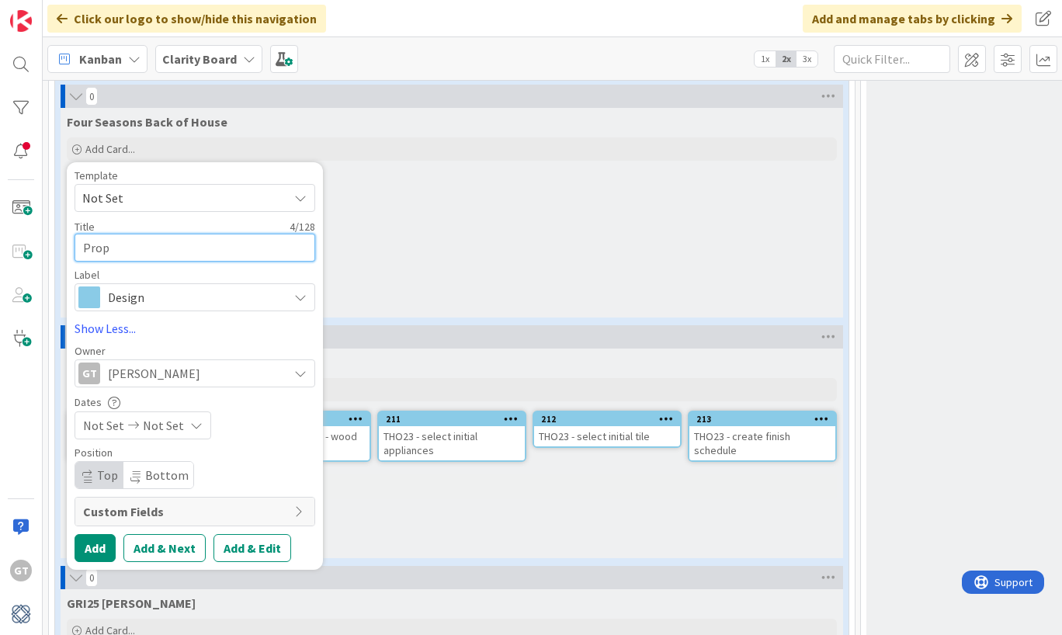
type textarea "Propo"
type textarea "x"
type textarea "Propoa"
type textarea "x"
type textarea "Propo"
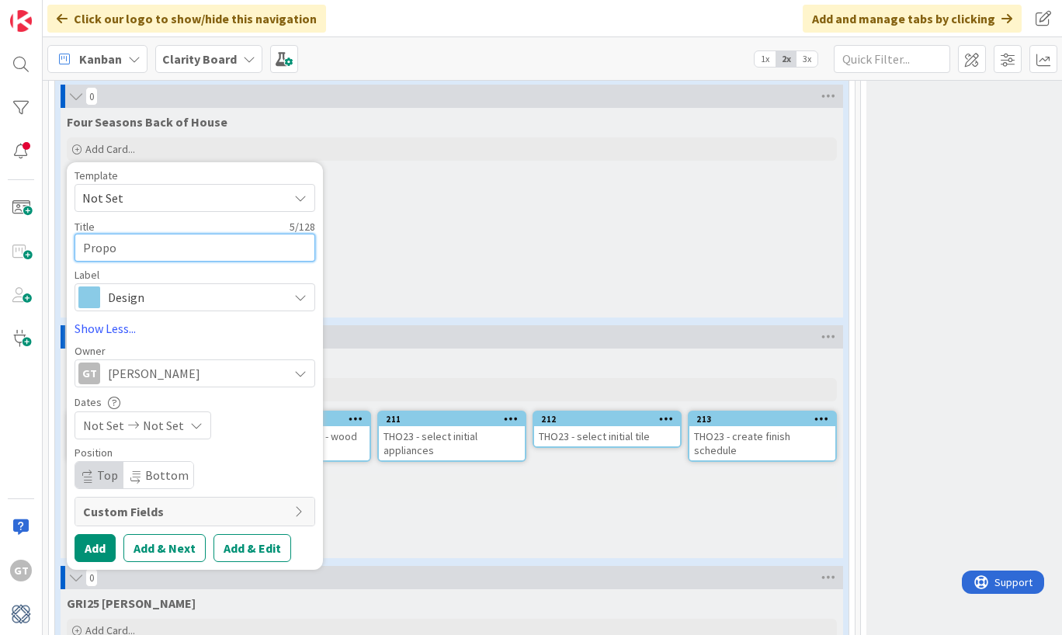
type textarea "x"
type textarea "Prop"
type textarea "x"
type textarea "Pro"
type textarea "x"
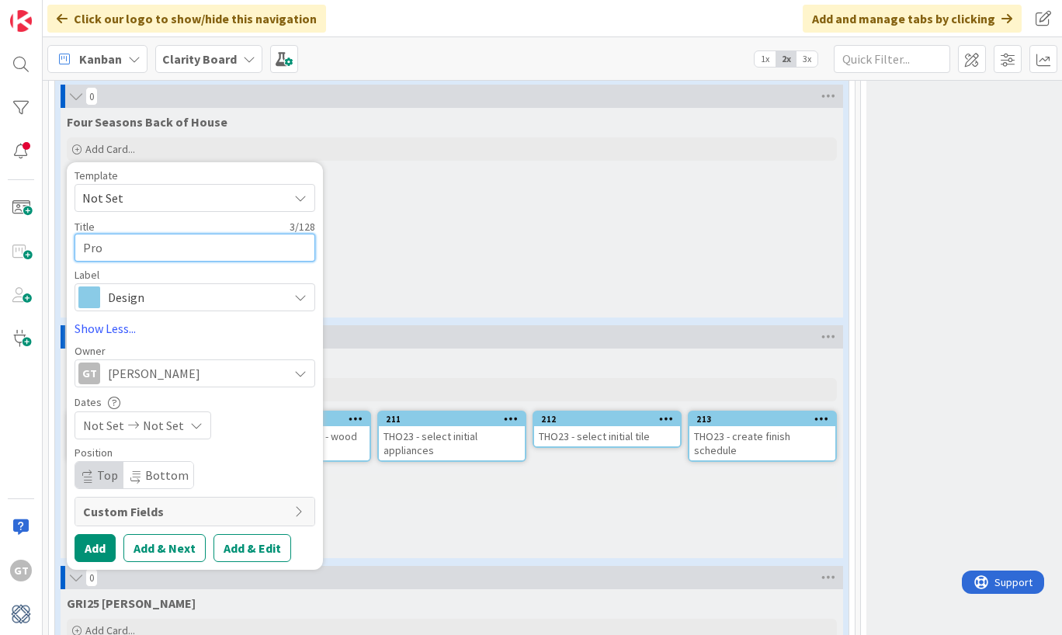
type textarea "Pr"
type textarea "x"
type textarea "P"
type textarea "x"
type textarea "D"
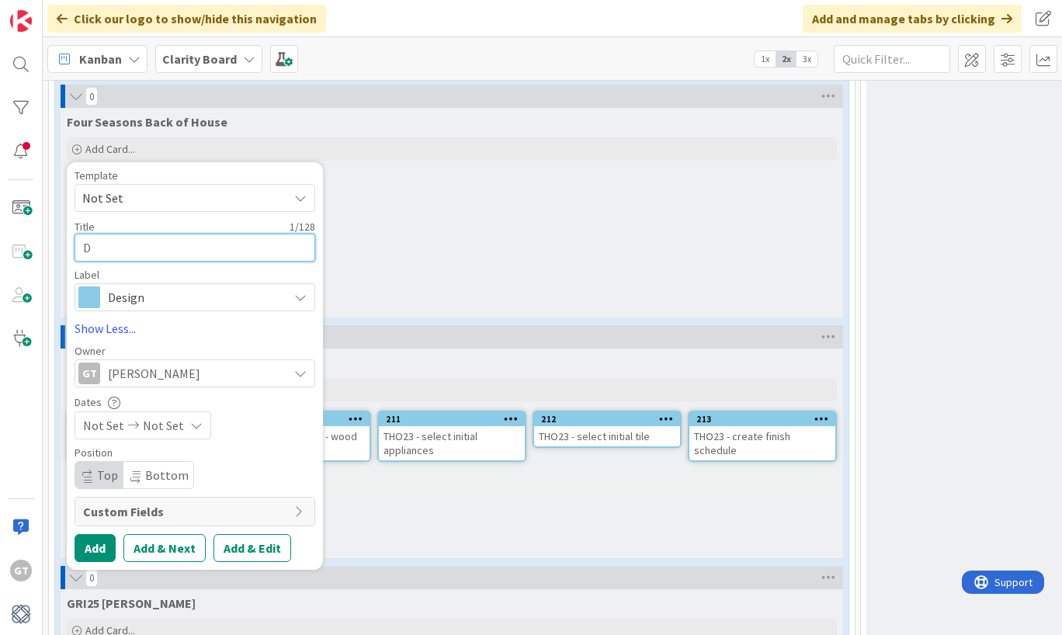
type textarea "x"
type textarea "De"
type textarea "x"
type textarea "Des"
type textarea "x"
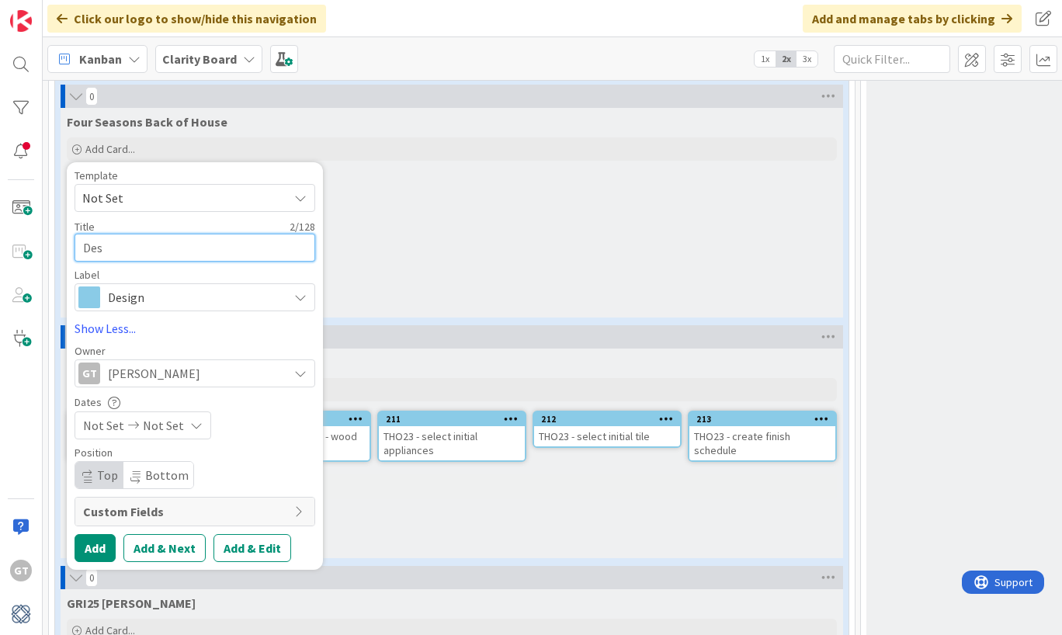
type textarea "Desi"
type textarea "x"
type textarea "Desig"
type textarea "x"
type textarea "Design"
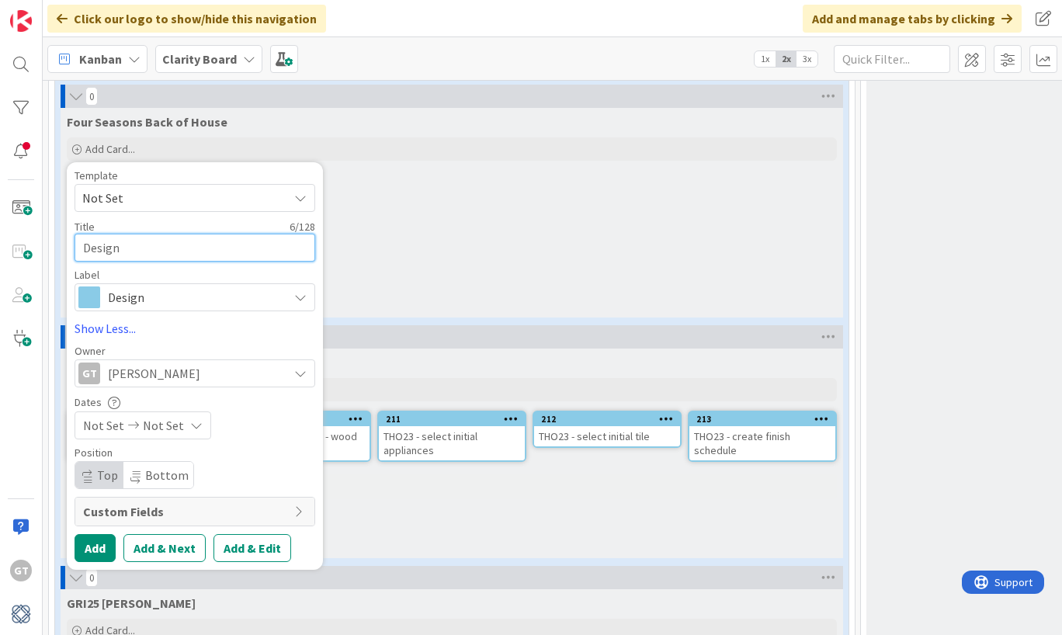
type textarea "x"
type textarea "Design"
type textarea "x"
type textarea "Design C"
type textarea "x"
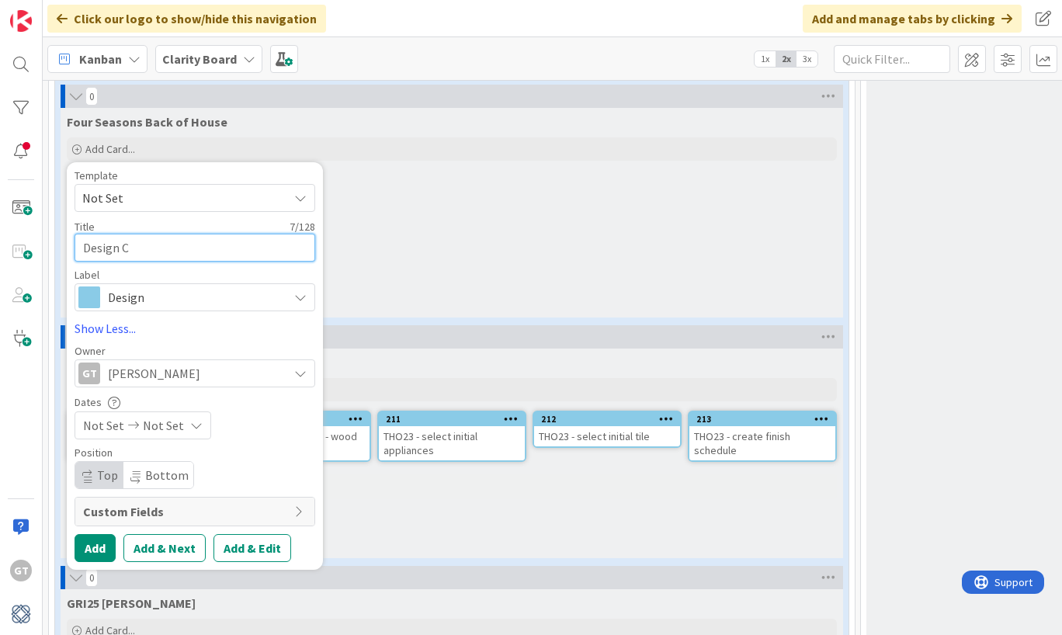
type textarea "Design Ca"
type textarea "x"
type textarea "Design Caf"
type textarea "x"
type textarea "Design Cafi"
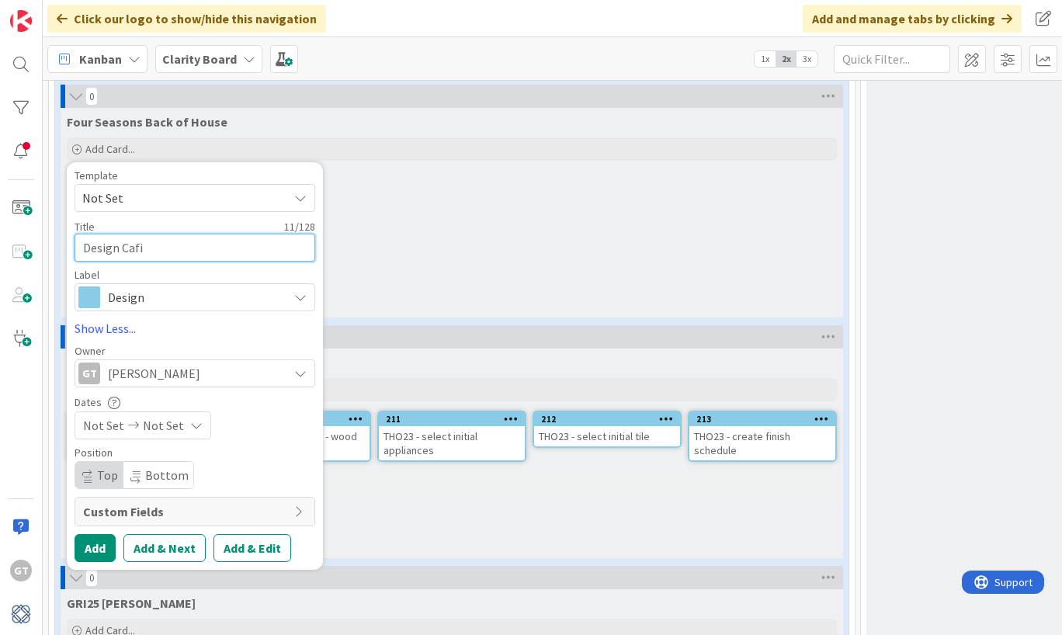
type textarea "x"
type textarea "Design Caf"
type textarea "x"
type textarea "Design Ca"
type textarea "x"
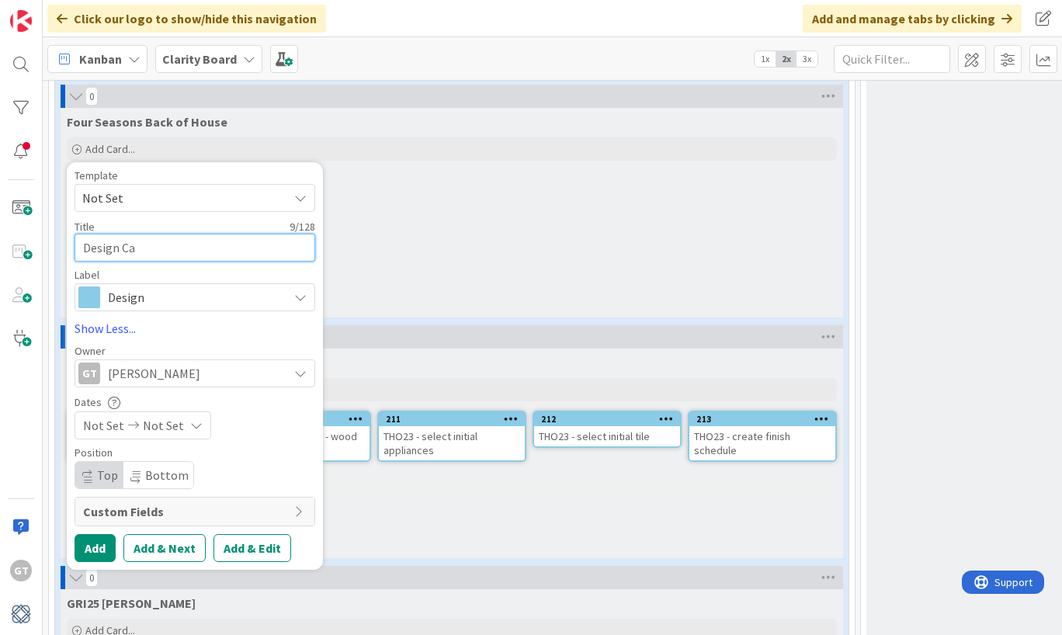
type textarea "Design Caf"
type textarea "x"
type textarea "Design Cafe"
type textarea "x"
type textarea "Design Cafet"
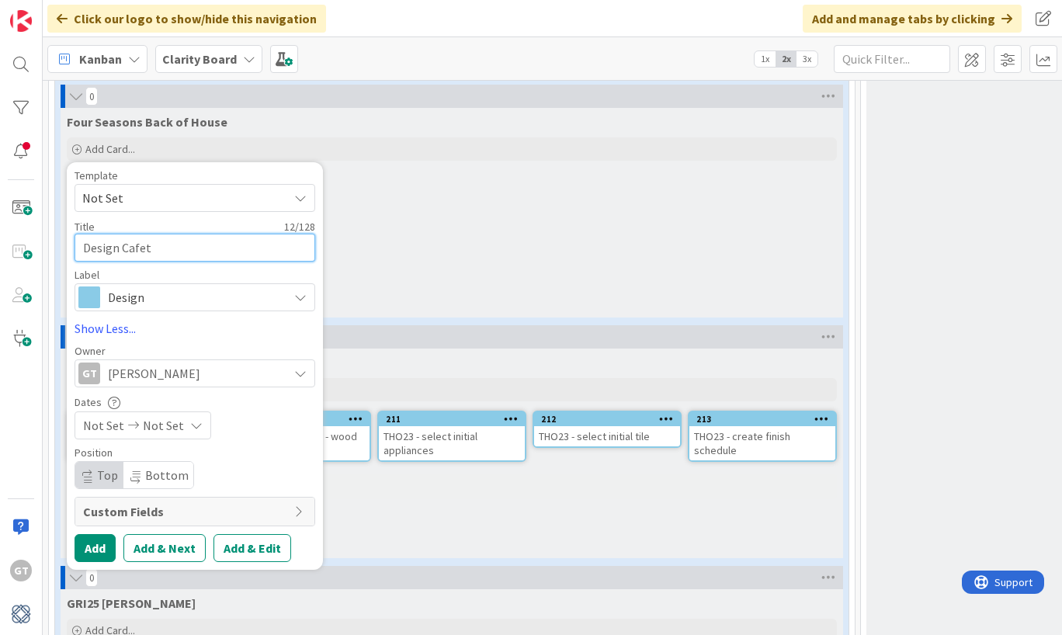
type textarea "x"
type textarea "Design Cafeti"
type textarea "x"
type textarea "Design Cafetie"
type textarea "x"
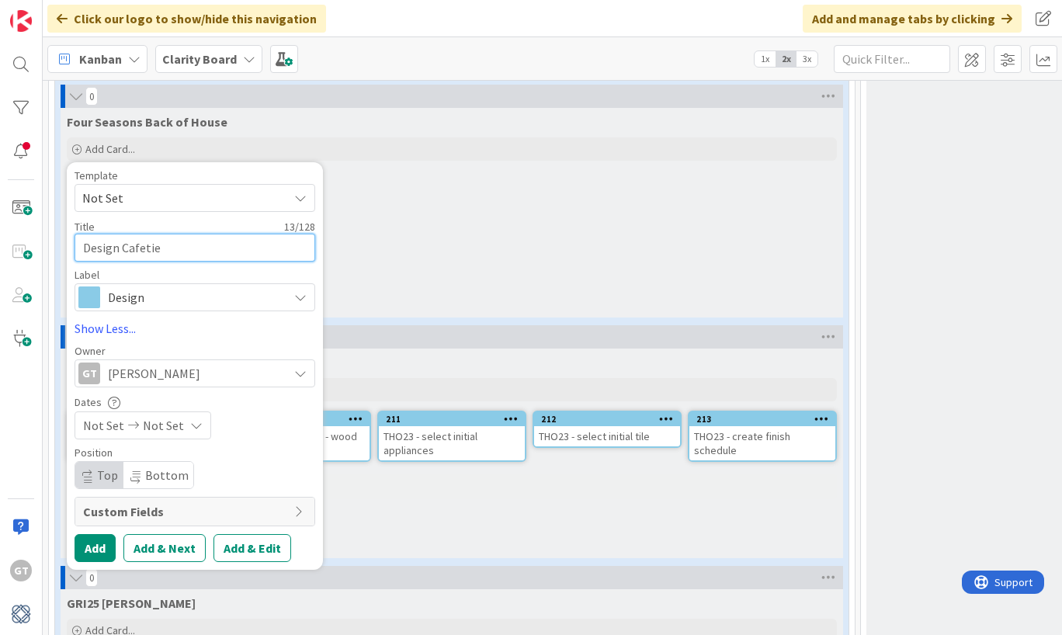
type textarea "Design Cafetier"
type textarea "x"
type textarea "Design Cafetiera"
type textarea "x"
type textarea "Design Cafetiera"
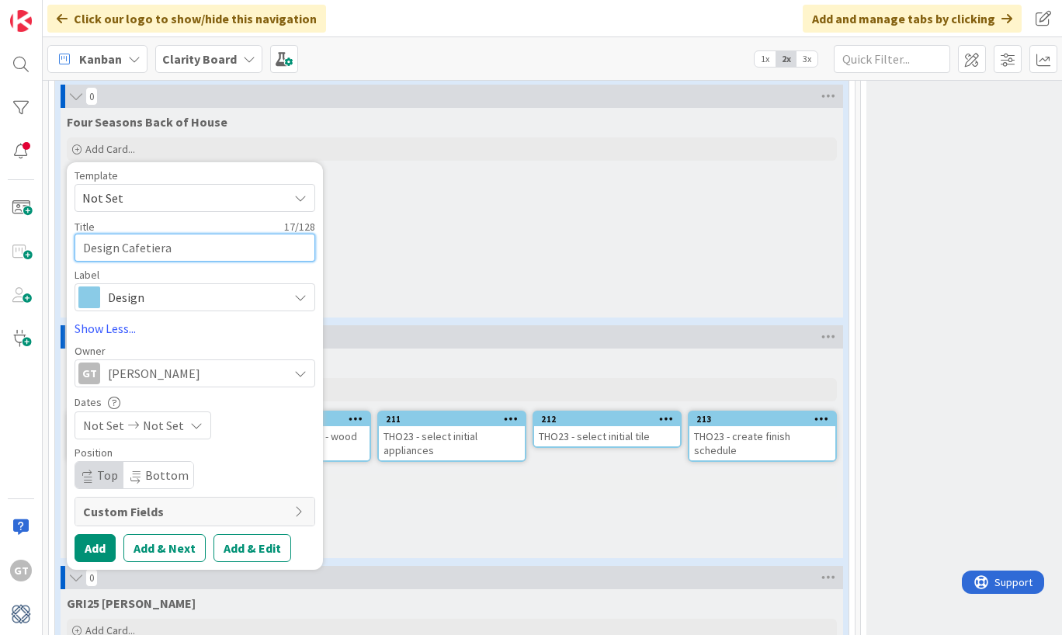
type textarea "x"
type textarea "Design Cafetiera"
type textarea "x"
type textarea "Design Cafetier"
type textarea "x"
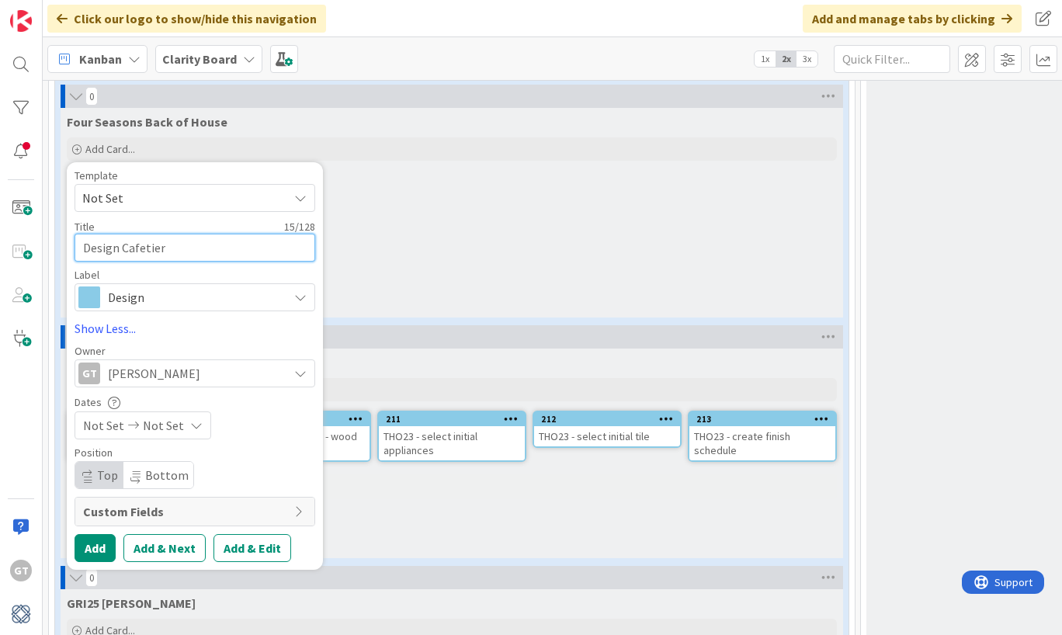
type textarea "Design Cafetie"
type textarea "x"
type textarea "Design Cafeti"
type textarea "x"
type textarea "Design Cafet"
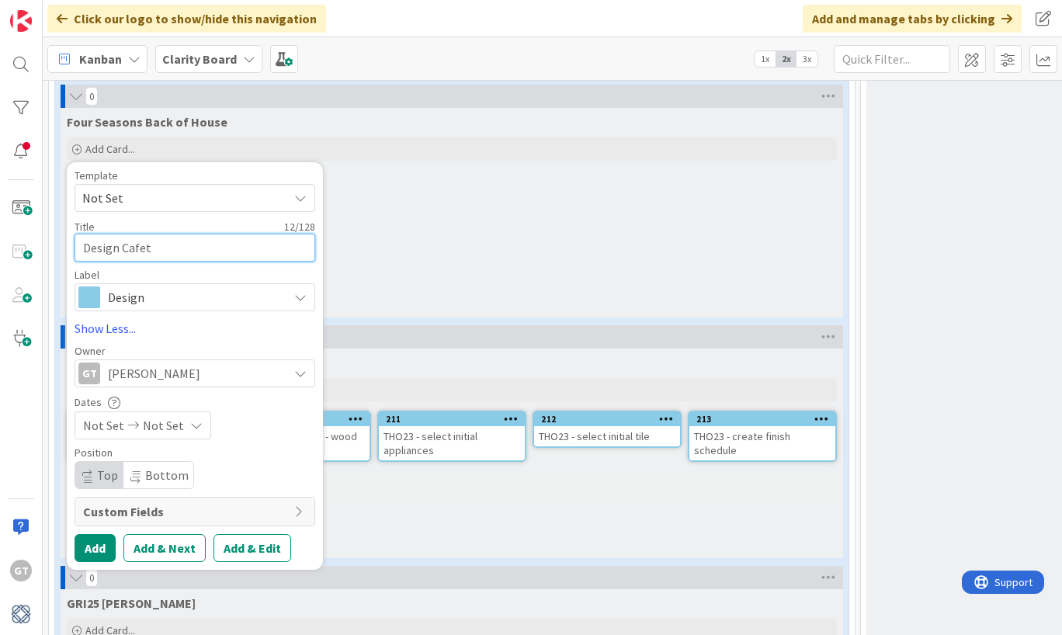
type textarea "x"
type textarea "Design Cafete"
type textarea "x"
type textarea "Design Cafeter"
type textarea "x"
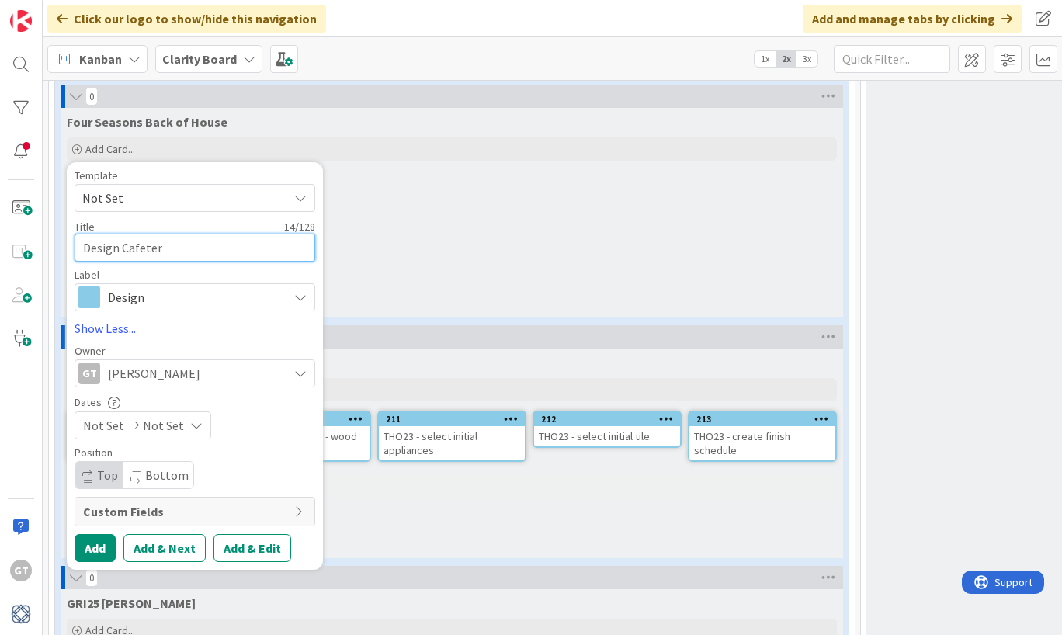
type textarea "Design Cafeteri"
type textarea "x"
type textarea "Design Cafeteria"
type textarea "x"
type textarea "Design Cafeteria"
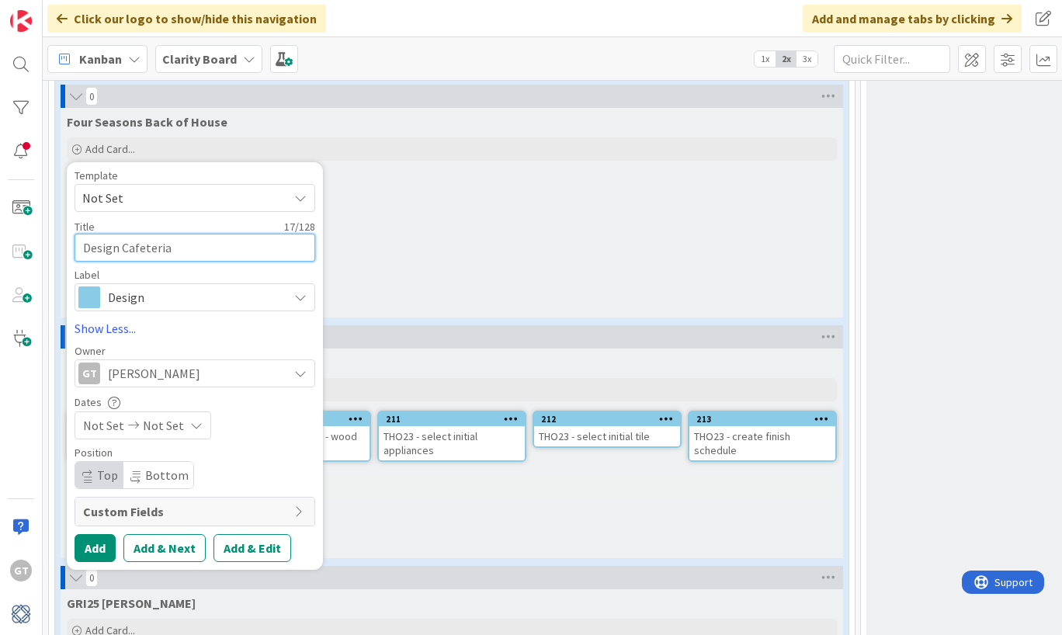
type textarea "x"
type textarea "Design Cafeteria"
click at [92, 552] on button "Add" at bounding box center [95, 548] width 41 height 28
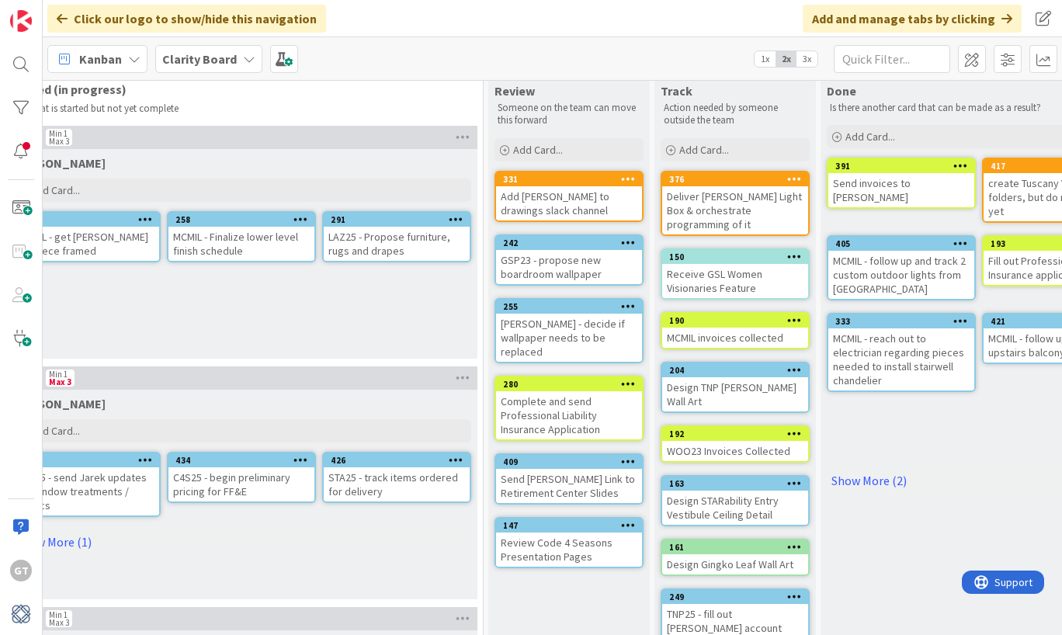
scroll to position [33, 1351]
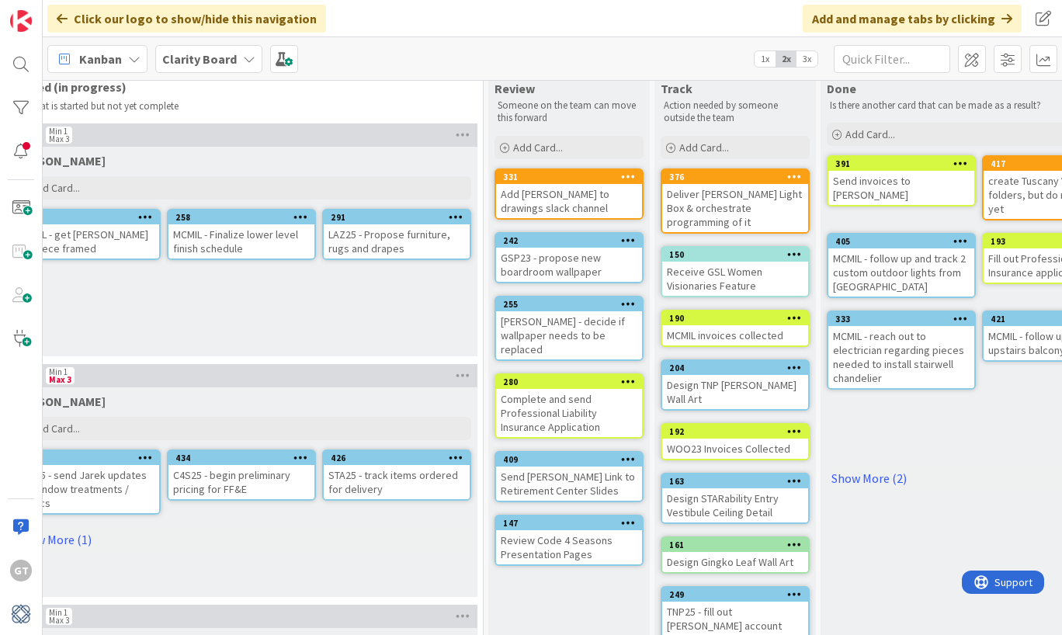
click at [619, 467] on div "Send [PERSON_NAME] Link to Retirement Center Slides" at bounding box center [569, 484] width 146 height 34
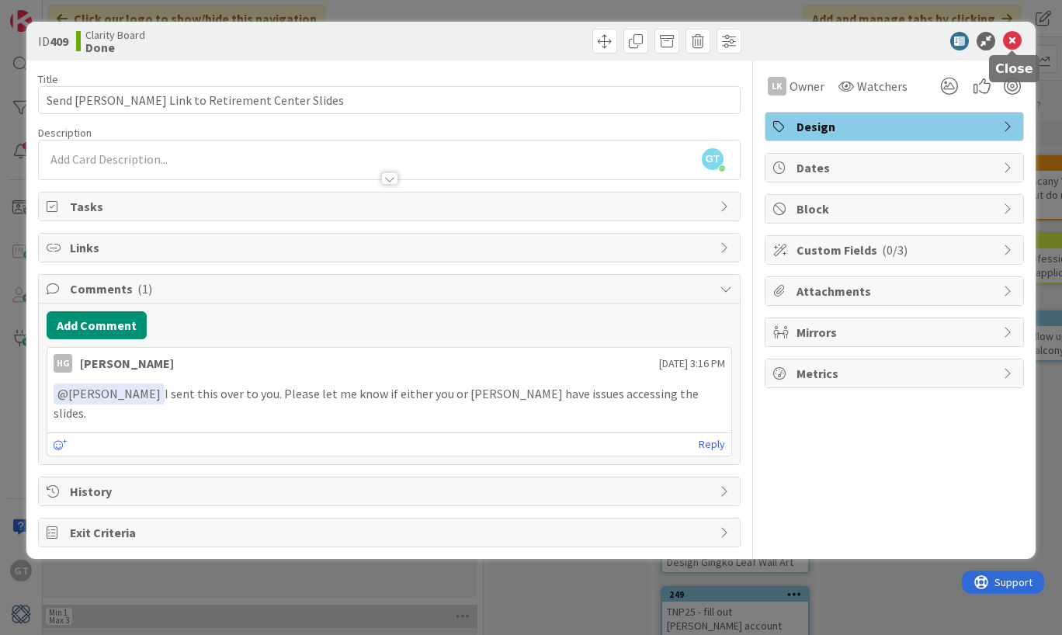
click at [1011, 37] on icon at bounding box center [1012, 41] width 19 height 19
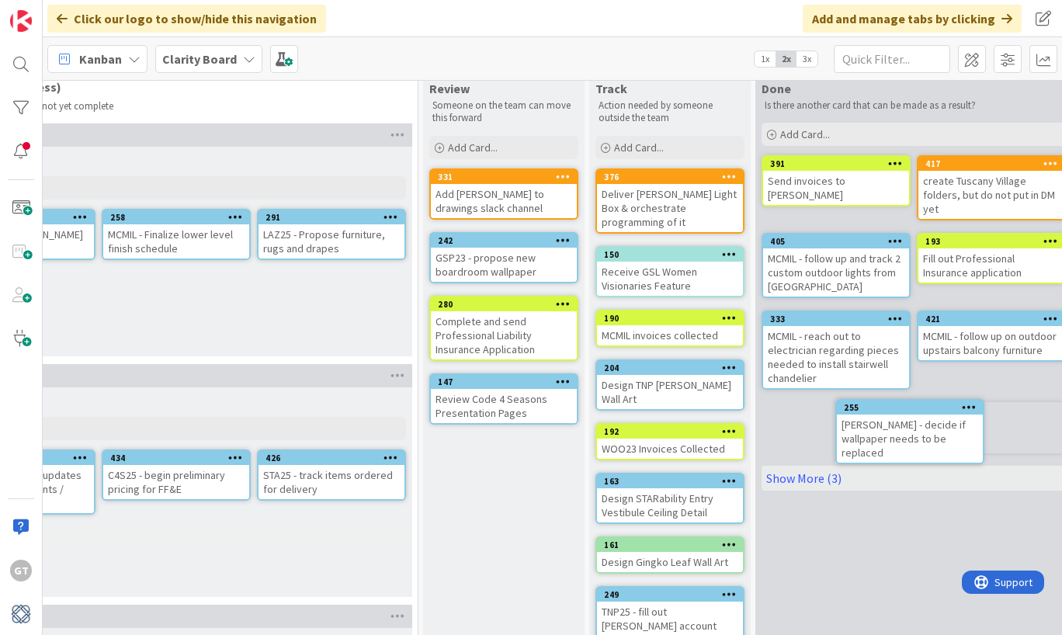
scroll to position [33, 1457]
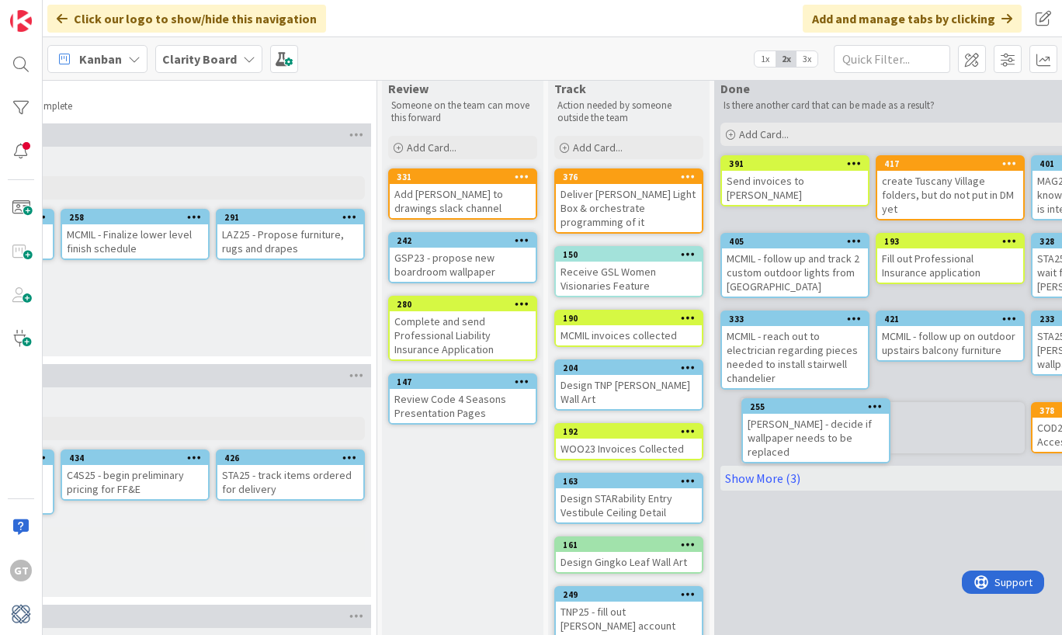
drag, startPoint x: 523, startPoint y: 322, endPoint x: 557, endPoint y: 322, distance: 33.4
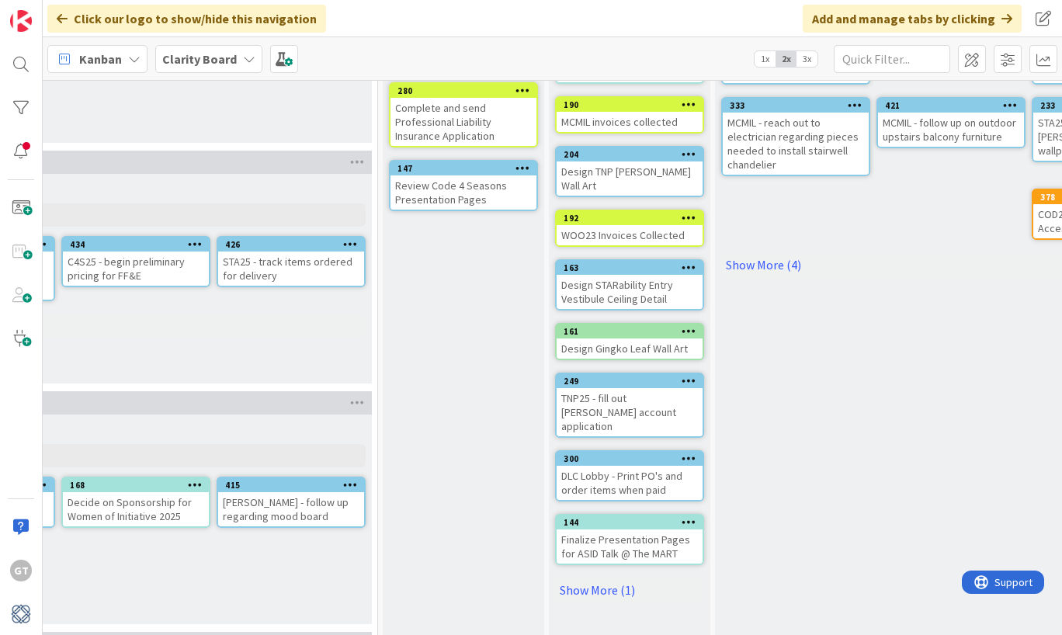
scroll to position [252, 1456]
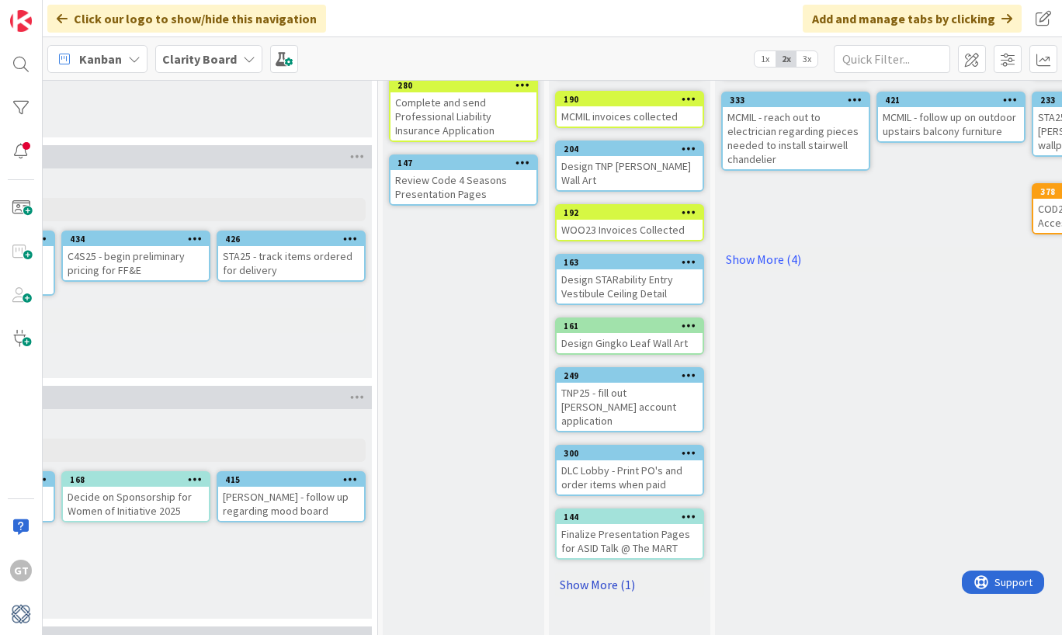
click at [600, 572] on link "Show More (1)" at bounding box center [629, 584] width 149 height 25
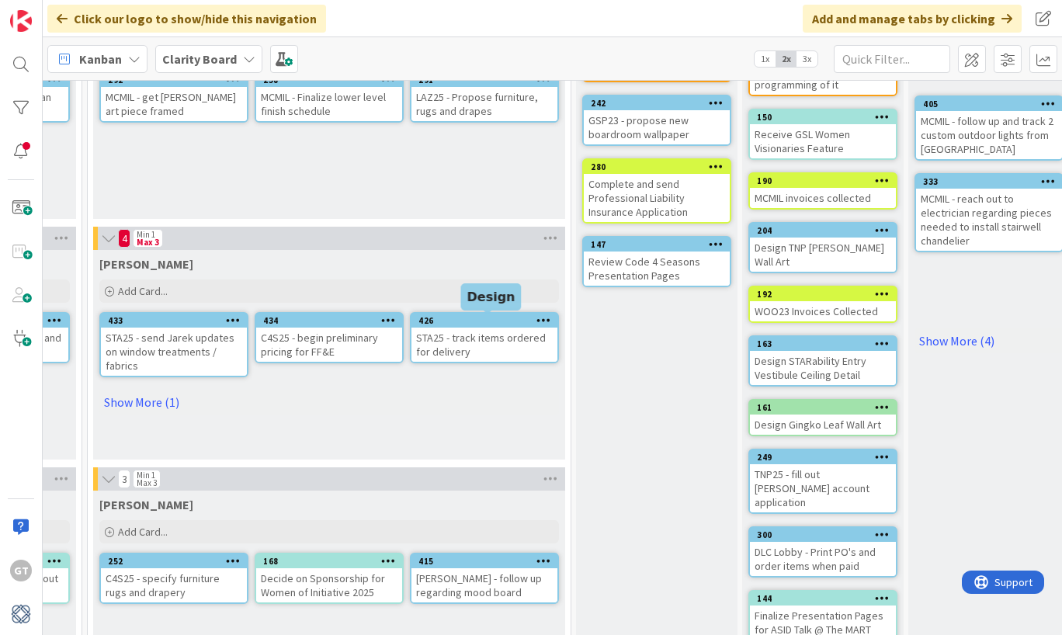
scroll to position [175, 1260]
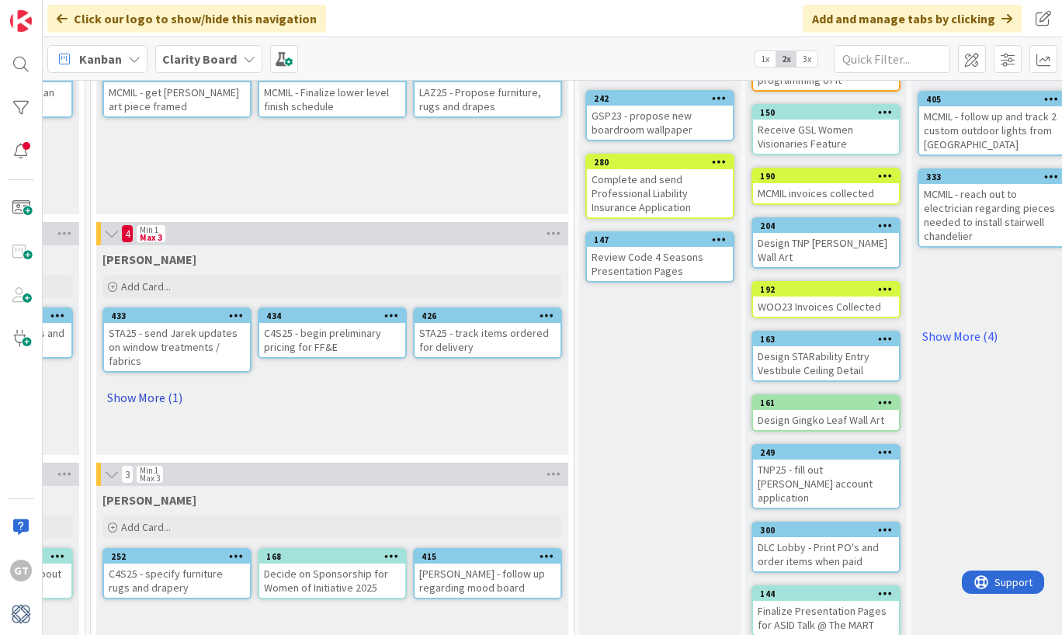
click at [158, 391] on link "Show More (1)" at bounding box center [333, 397] width 460 height 25
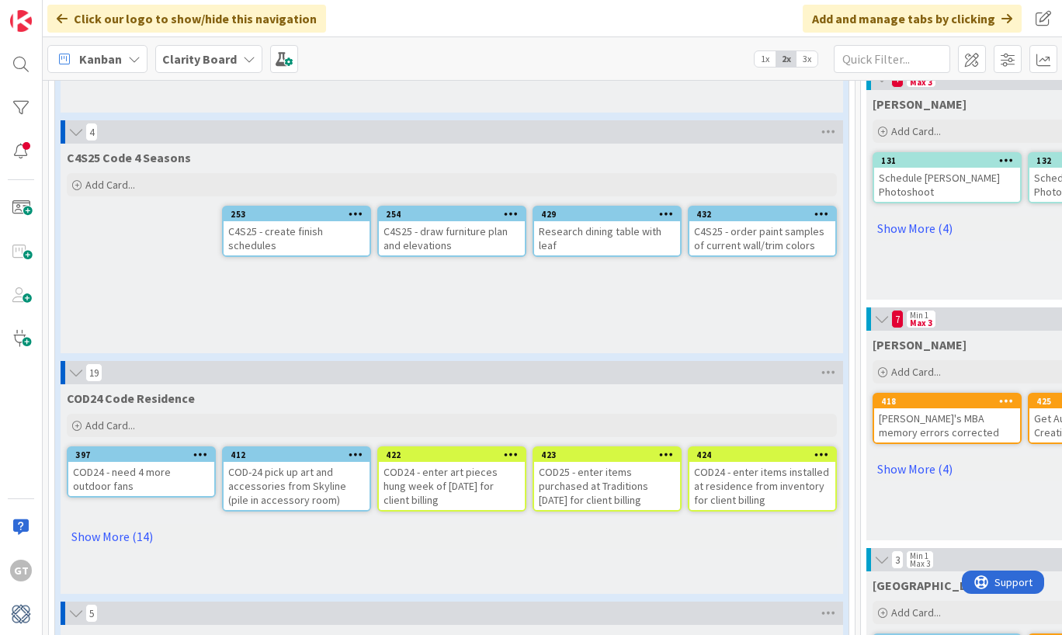
scroll to position [818, 0]
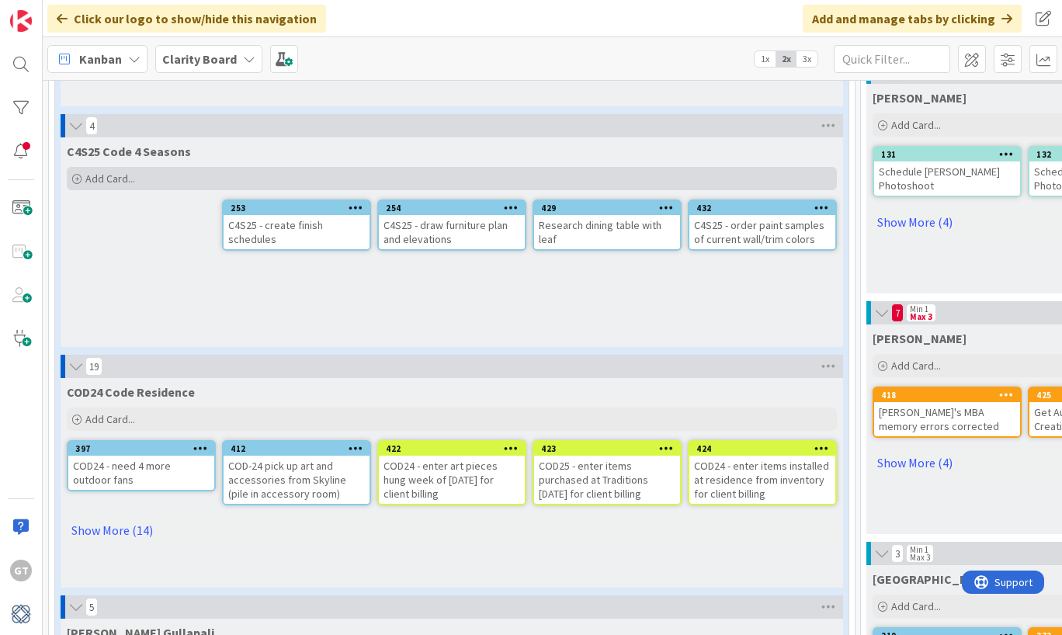
click at [75, 179] on icon at bounding box center [76, 179] width 9 height 9
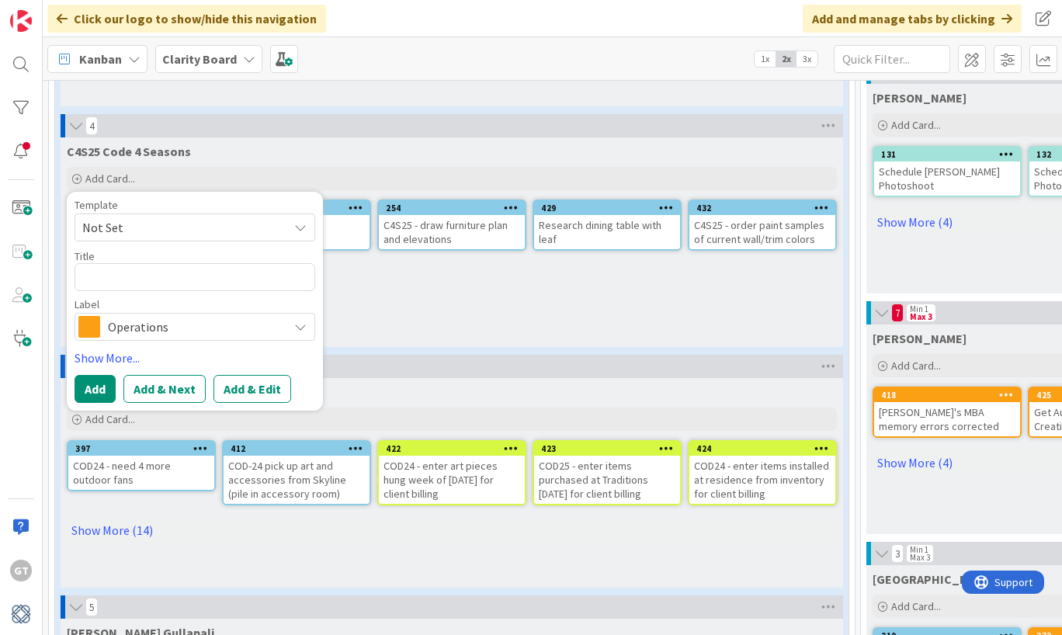
click at [469, 303] on div "C4S25 Code 4 Seasons Add Card... Template Not Set Title 0 / 128 Label Operation…" at bounding box center [452, 242] width 783 height 210
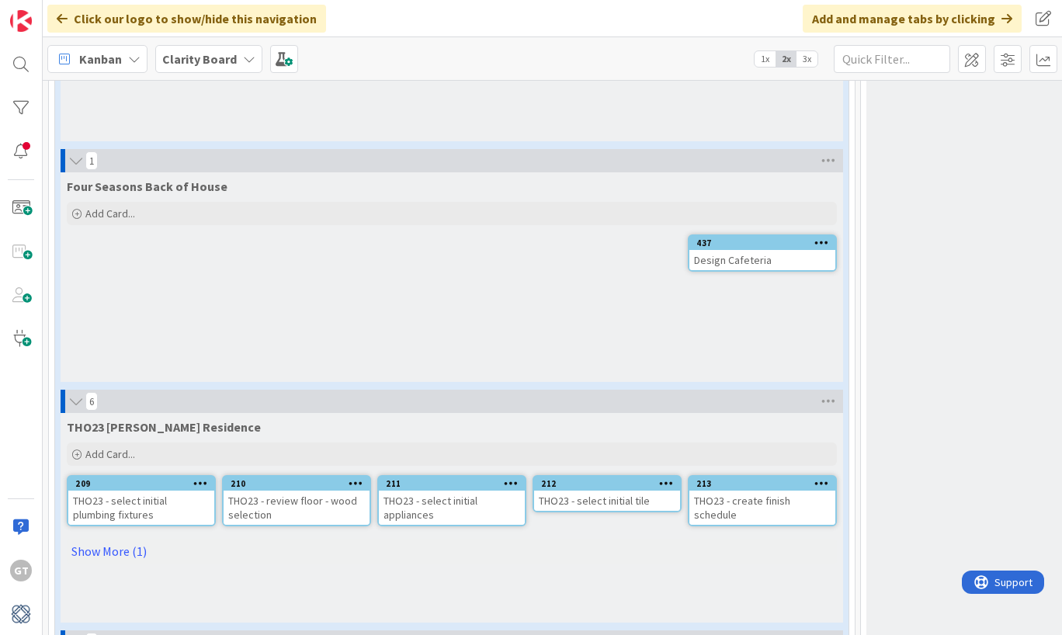
scroll to position [2734, 0]
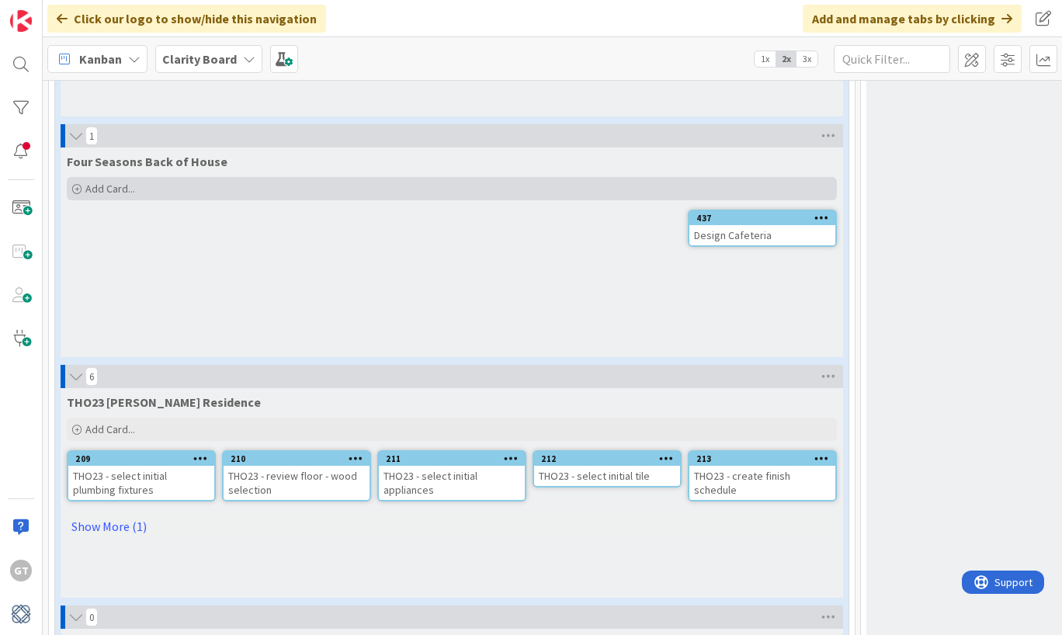
click at [82, 187] on div "Add Card..." at bounding box center [452, 188] width 770 height 23
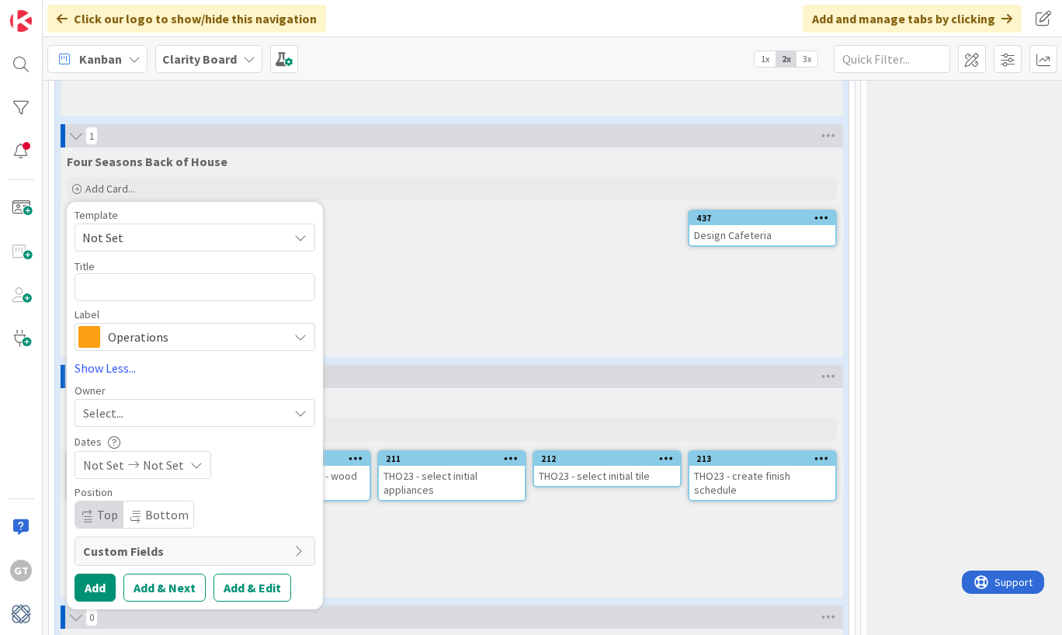
click at [243, 344] on span "Operations" at bounding box center [194, 337] width 172 height 22
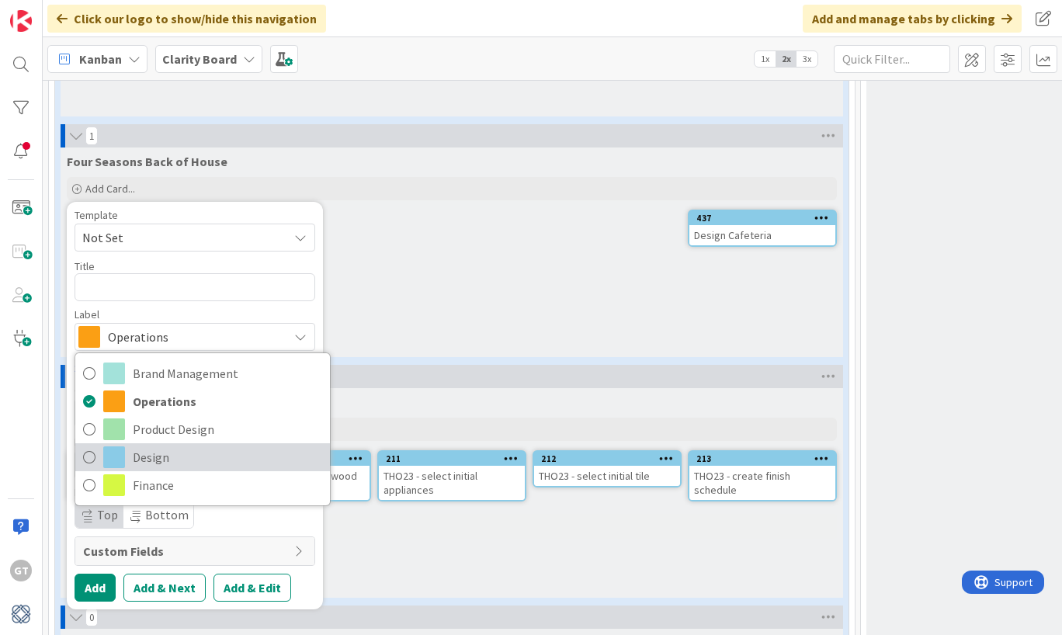
click at [165, 451] on span "Design" at bounding box center [228, 457] width 190 height 23
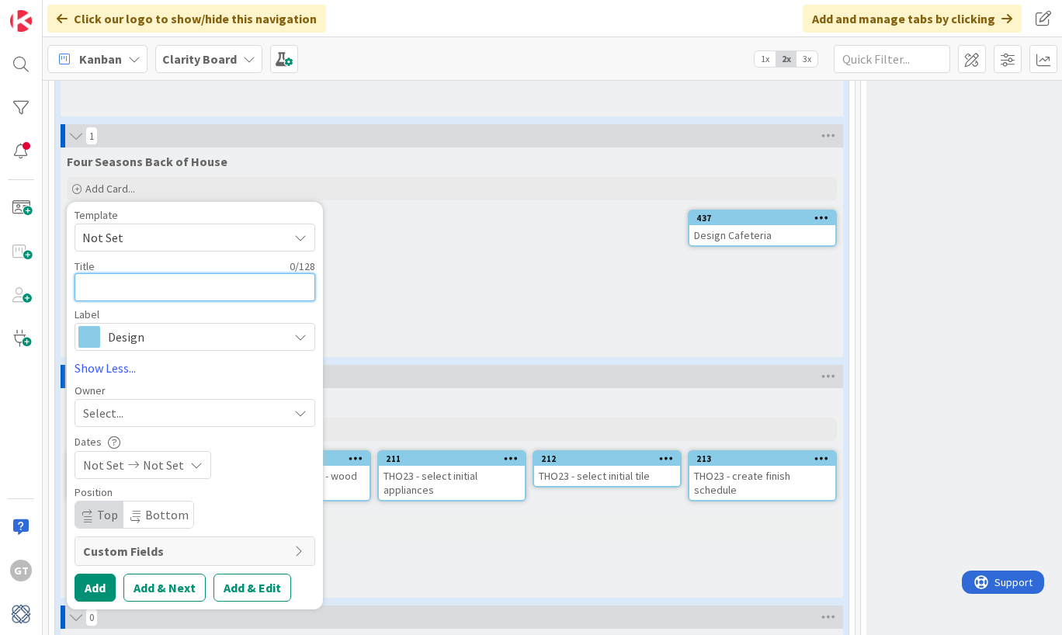
click at [162, 290] on textarea at bounding box center [195, 287] width 241 height 28
type textarea "x"
type textarea "S"
type textarea "x"
type textarea "Se"
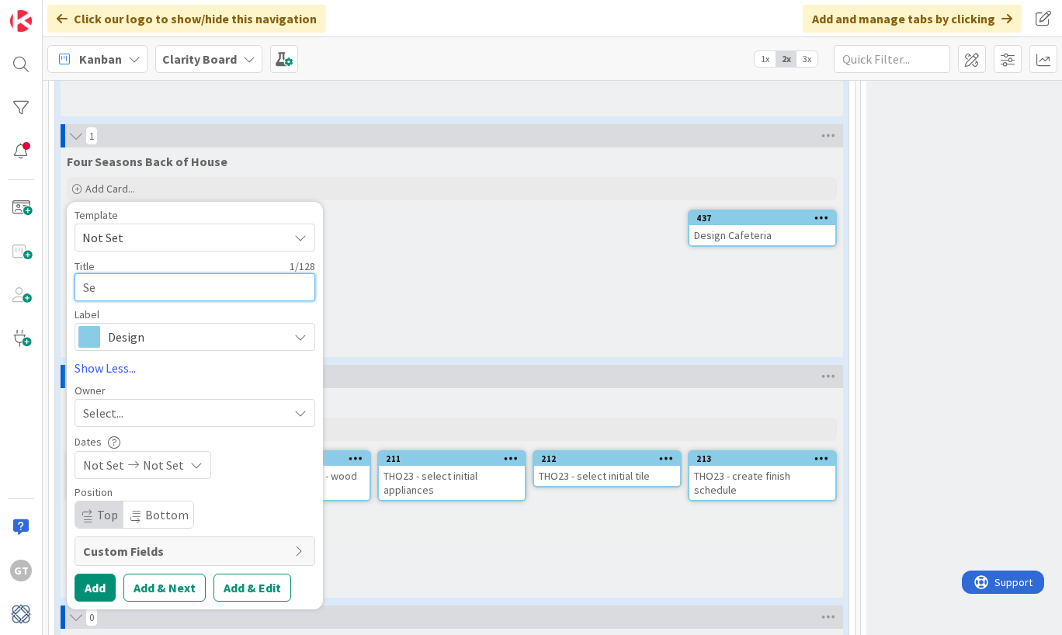
type textarea "x"
type textarea "Sel"
type textarea "x"
type textarea "Sele"
type textarea "x"
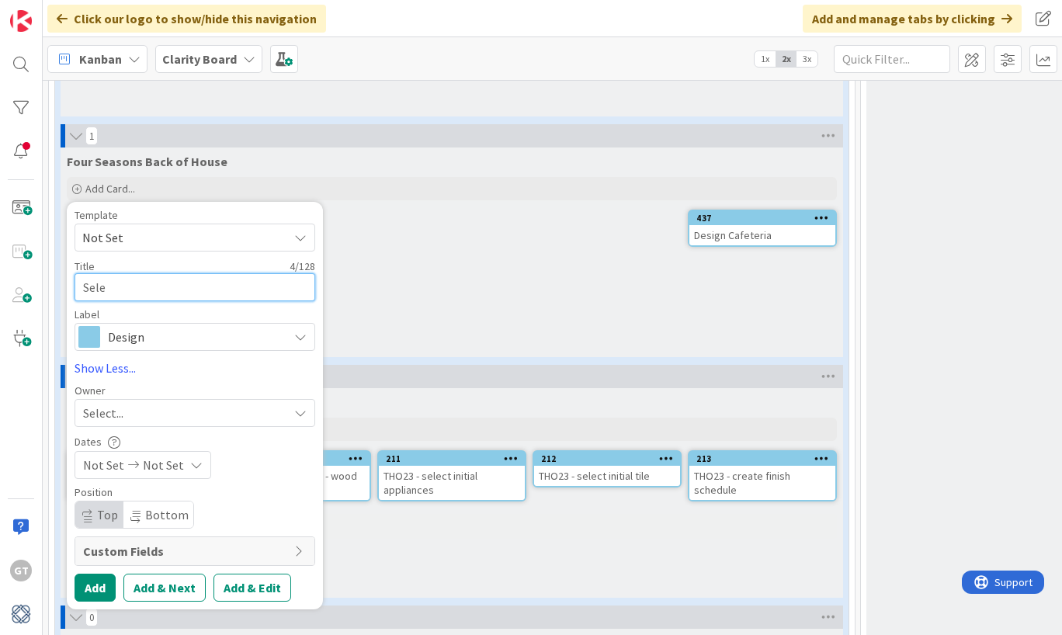
type textarea "Selec"
type textarea "x"
type textarea "Select"
type textarea "x"
type textarea "Select"
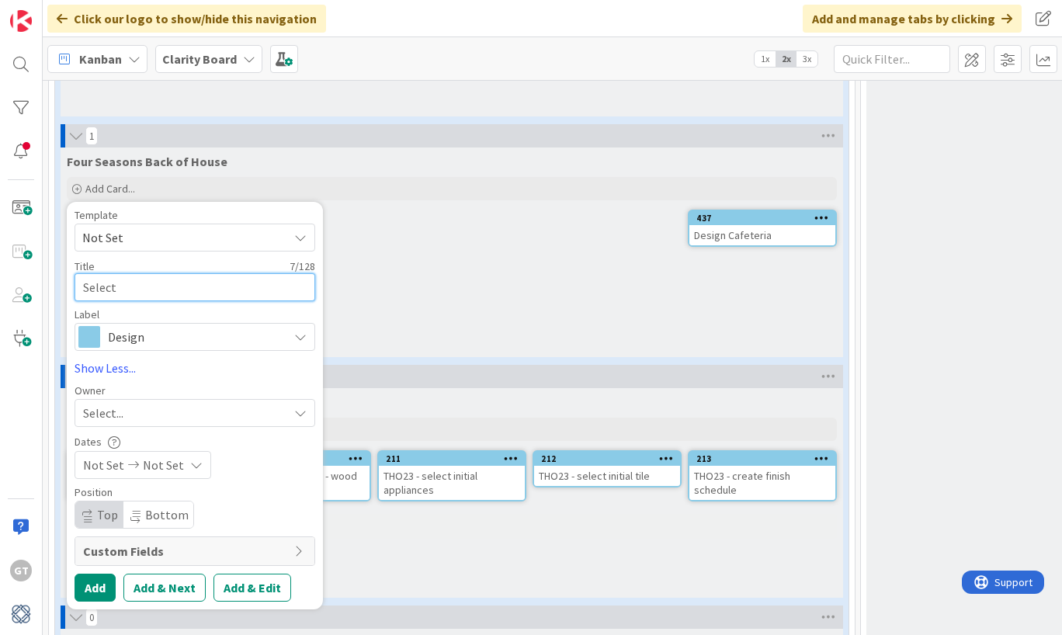
type textarea "x"
type textarea "Select P"
type textarea "x"
type textarea "Select Pa"
type textarea "x"
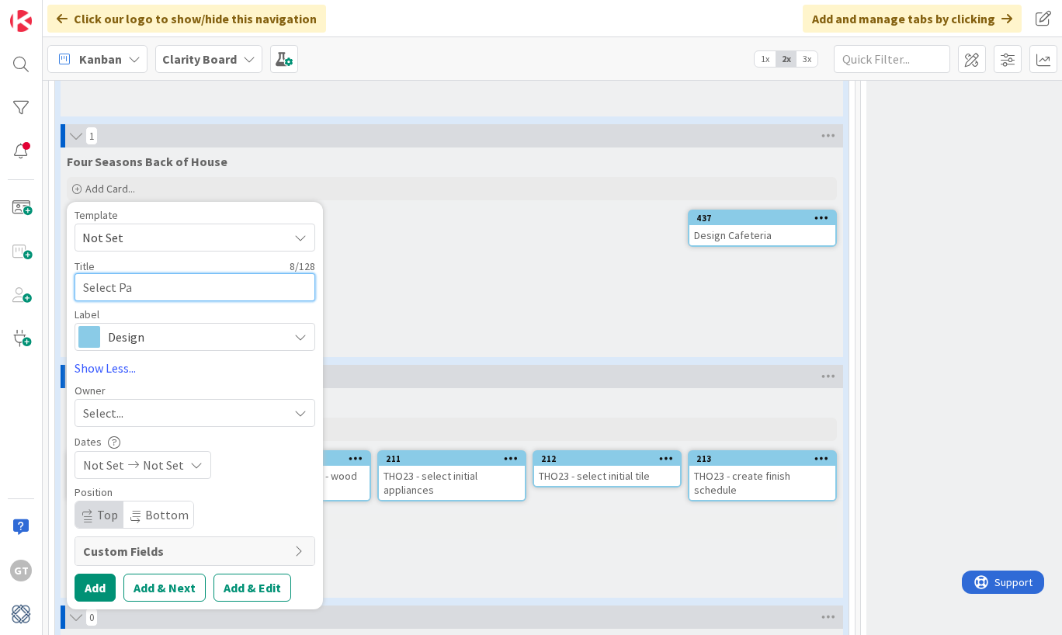
type textarea "Select Pan"
type textarea "x"
type textarea "Select Pa"
type textarea "x"
type textarea "Select Pai"
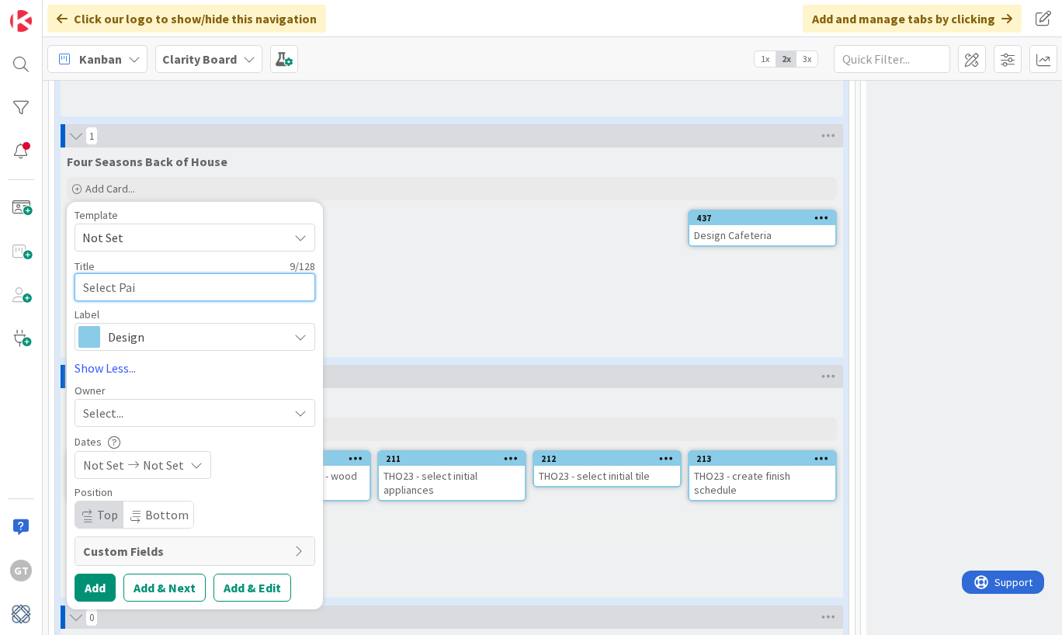
type textarea "x"
type textarea "Select Pain"
type textarea "x"
type textarea "Select Paint"
type textarea "x"
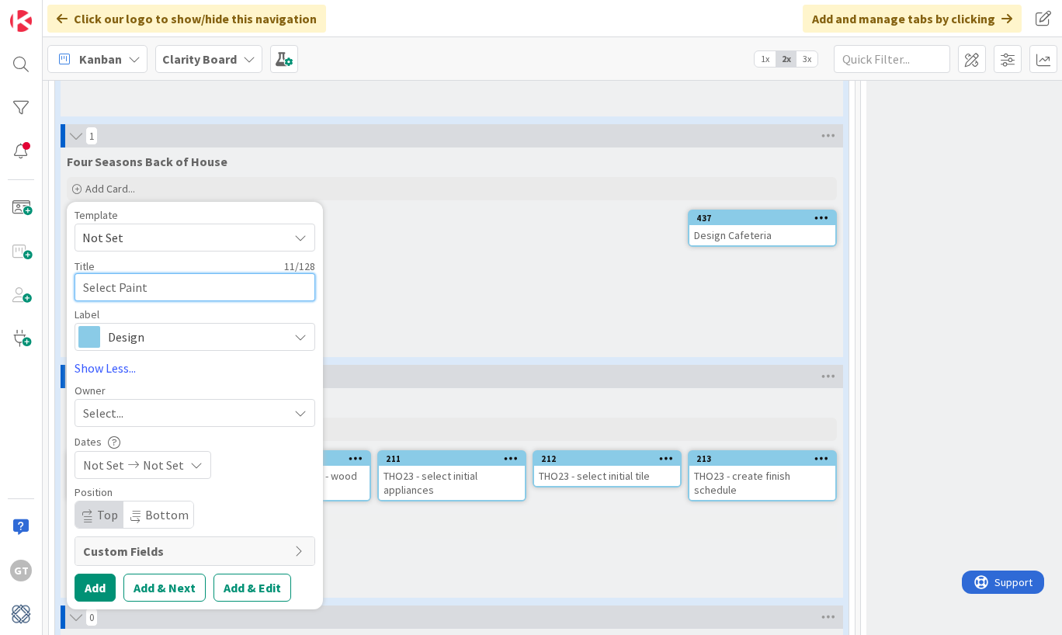
type textarea "Select Paint"
type textarea "x"
type textarea "Select Paint C"
type textarea "x"
type textarea "Select Paint Co"
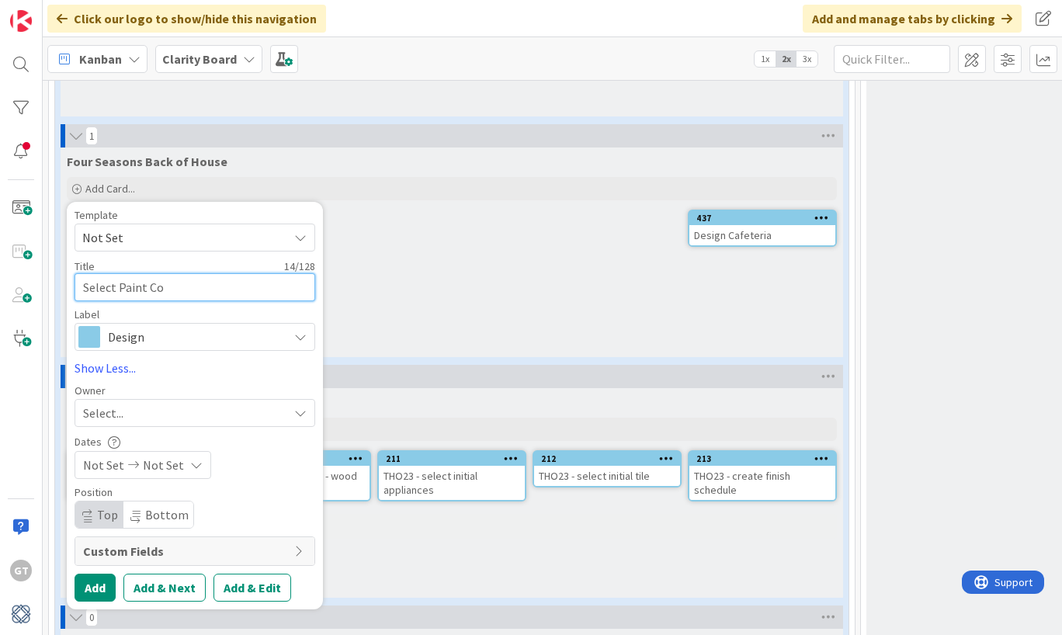
type textarea "x"
type textarea "Select Paint Col"
type textarea "x"
type textarea "Select Paint Colo"
type textarea "x"
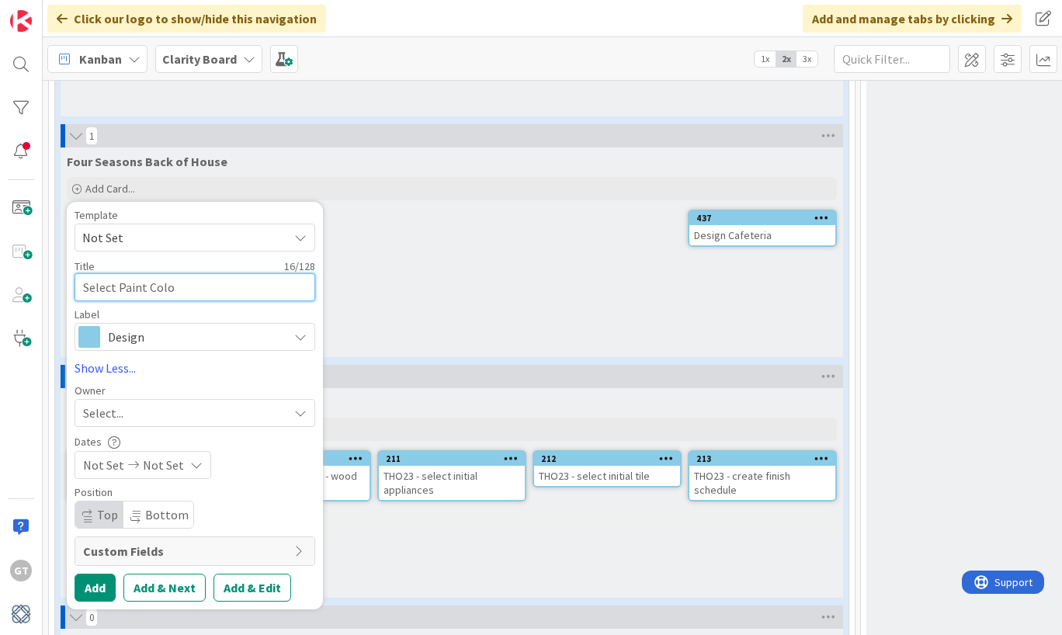
type textarea "Select Paint Color"
type textarea "x"
type textarea "Select Paint Colors"
type textarea "x"
type textarea "Select Paint Colors,"
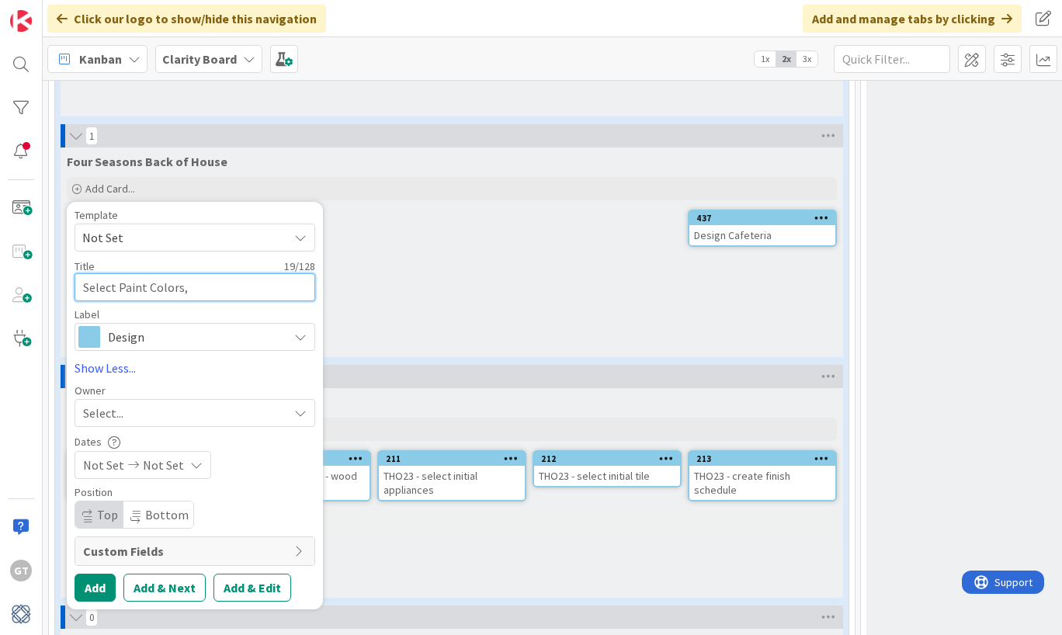
type textarea "x"
type textarea "Select Paint Colors,"
type textarea "x"
type textarea "Select Paint Colors, W"
type textarea "x"
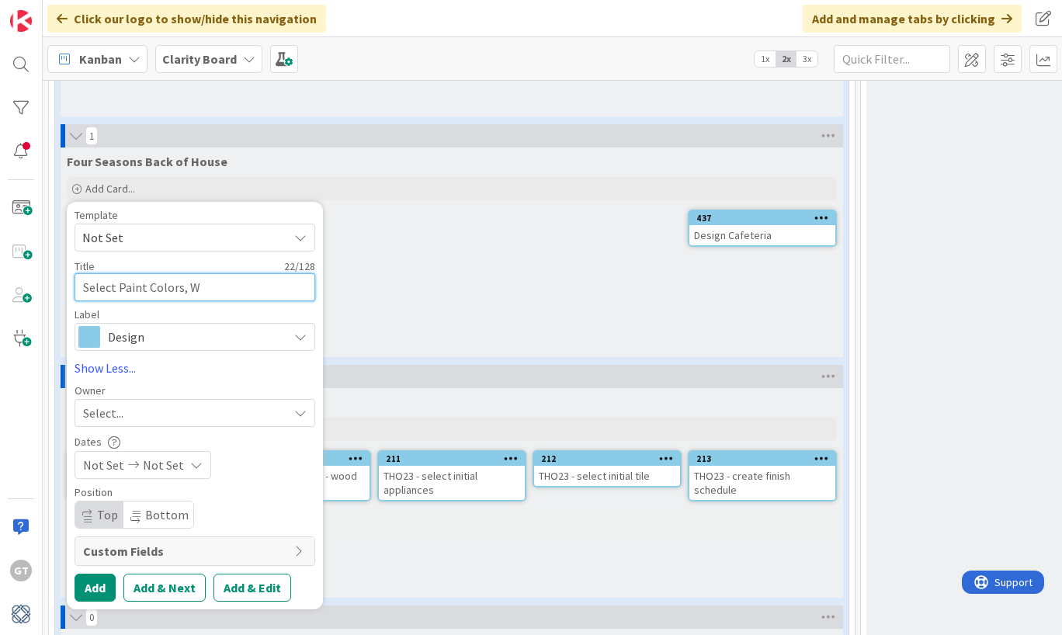
type textarea "Select Paint Colors, Wa"
type textarea "x"
type textarea "Select Paint Colors, Wal"
type textarea "x"
type textarea "Select Paint Colors, Wall"
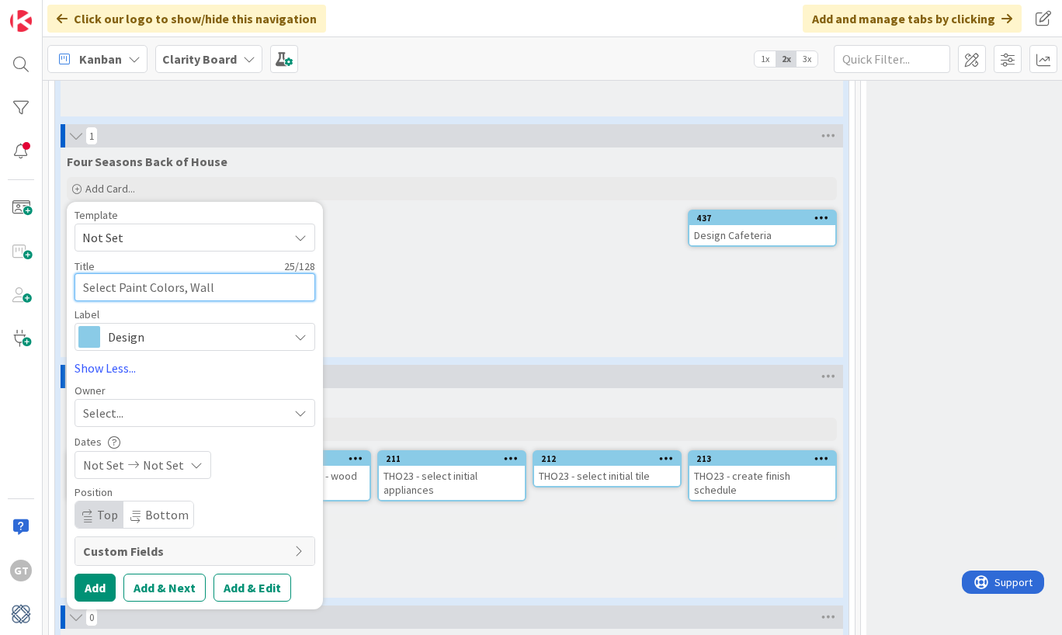
type textarea "x"
type textarea "Select Paint Colors, Wallp"
type textarea "x"
type textarea "Select Paint Colors, Wallpa"
type textarea "x"
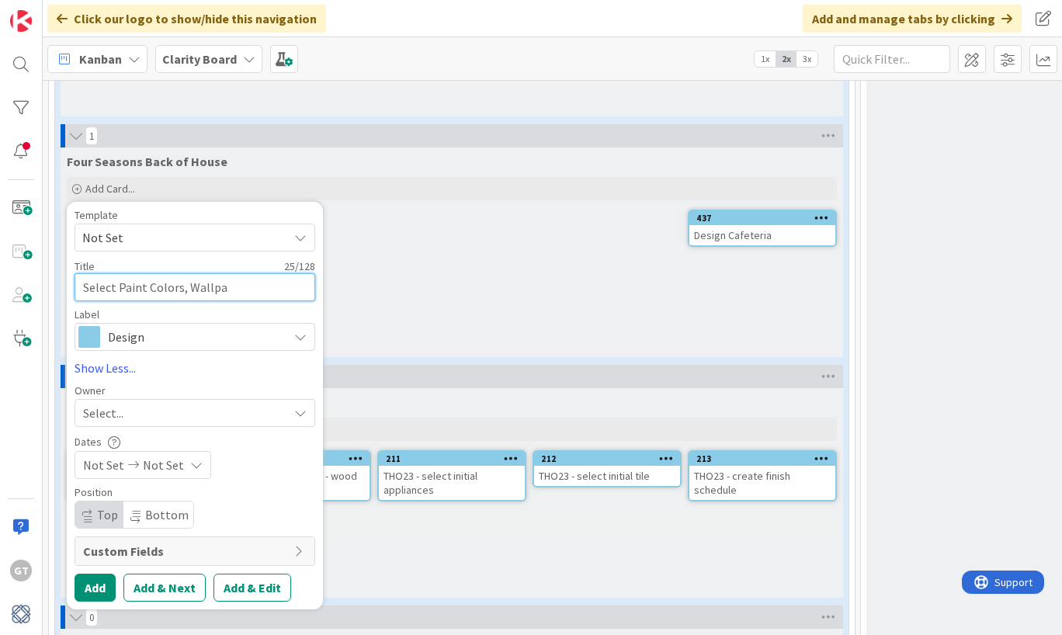
type textarea "Select Paint Colors, Wallpap"
type textarea "x"
type textarea "Select Paint Colors, Wallpape"
type textarea "x"
type textarea "Select Paint Colors, Wallpaper"
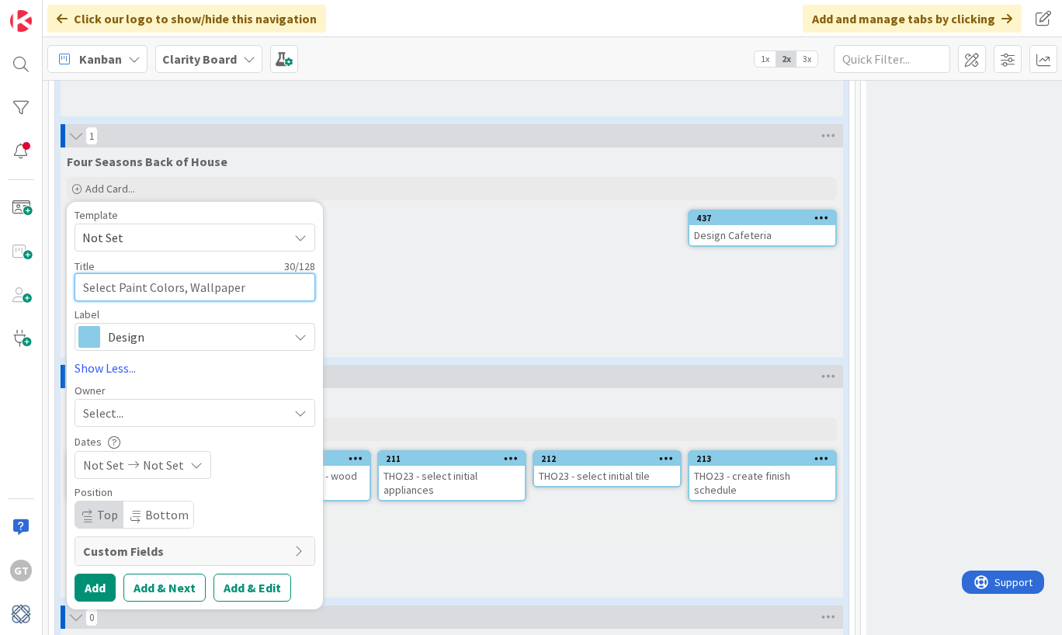
type textarea "x"
type textarea "Select Paint Colors, Wallpaper,"
type textarea "x"
type textarea "Select Paint Colors, Wallpaper,"
type textarea "x"
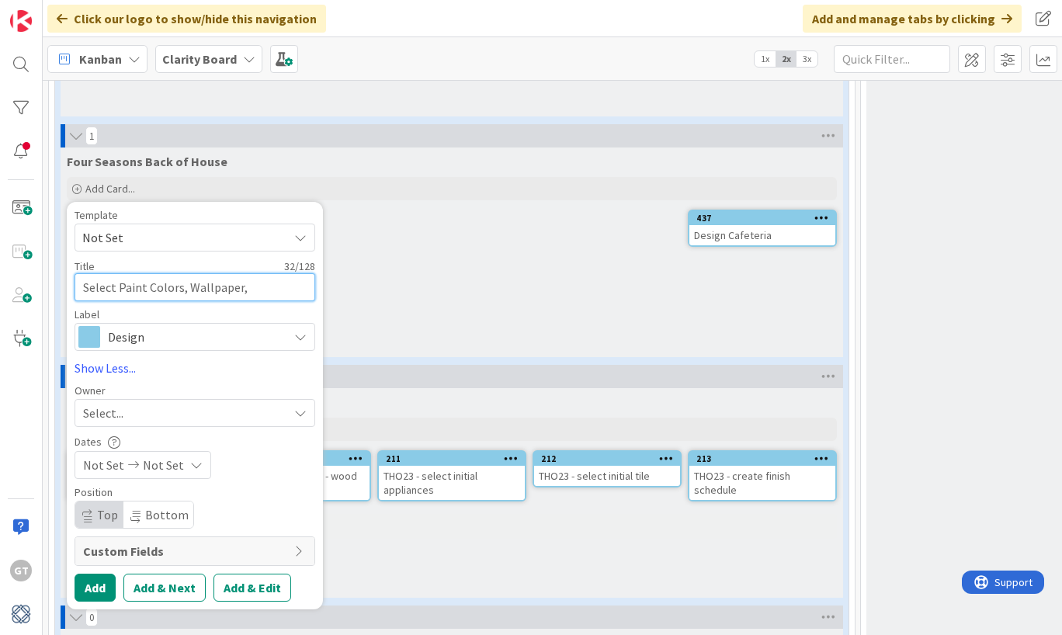
type textarea "Select Paint Colors, Wallpaper, A"
type textarea "x"
type textarea "Select Paint Colors, Wallpaper, Ar"
type textarea "x"
type textarea "Select Paint Colors, Wallpaper, Art"
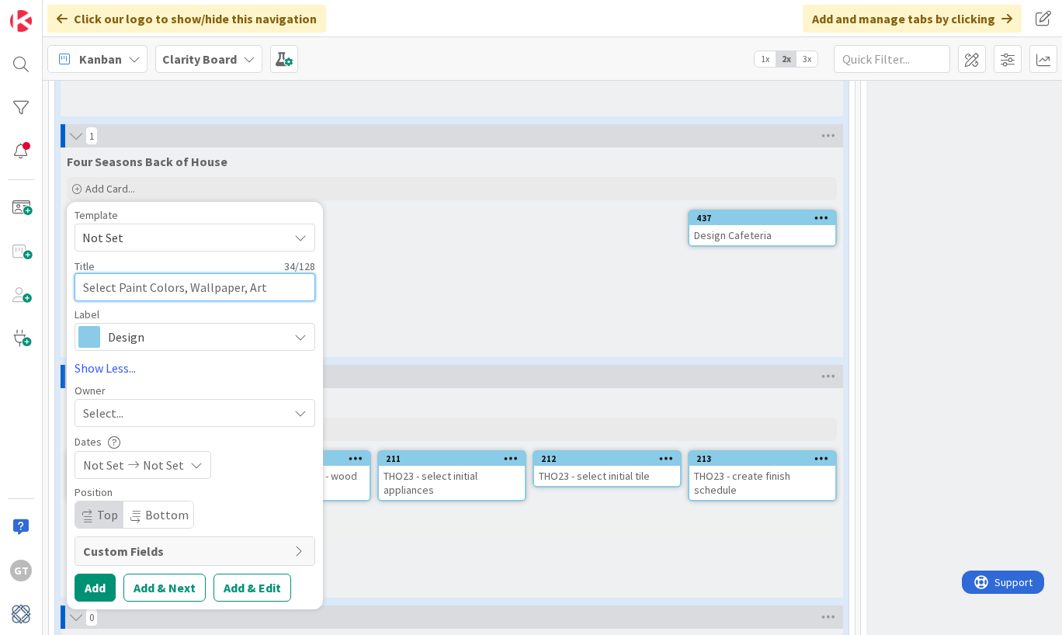
type textarea "x"
type textarea "Select Paint Colors, Wallpaper, Art"
type textarea "x"
type textarea "Select Paint Colors, Wallpaper, Art"
type textarea "x"
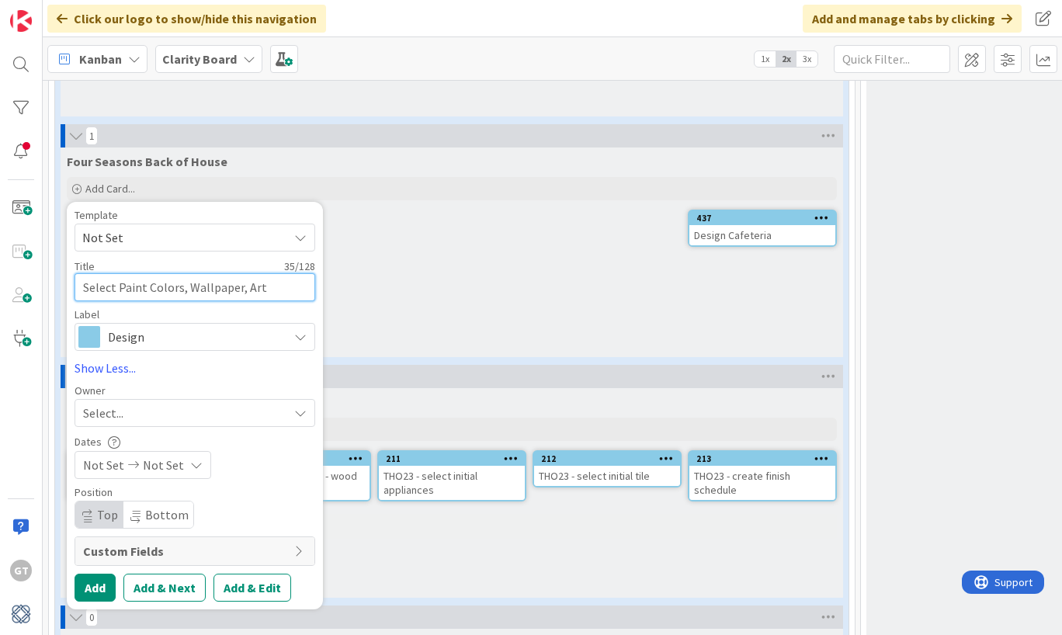
type textarea "Select Paint Colors, Wallpaper, Art,"
type textarea "x"
type textarea "Select Paint Colors, Wallpaper, Art,"
type textarea "x"
type textarea "Select Paint Colors, Wallpaper, Art, L"
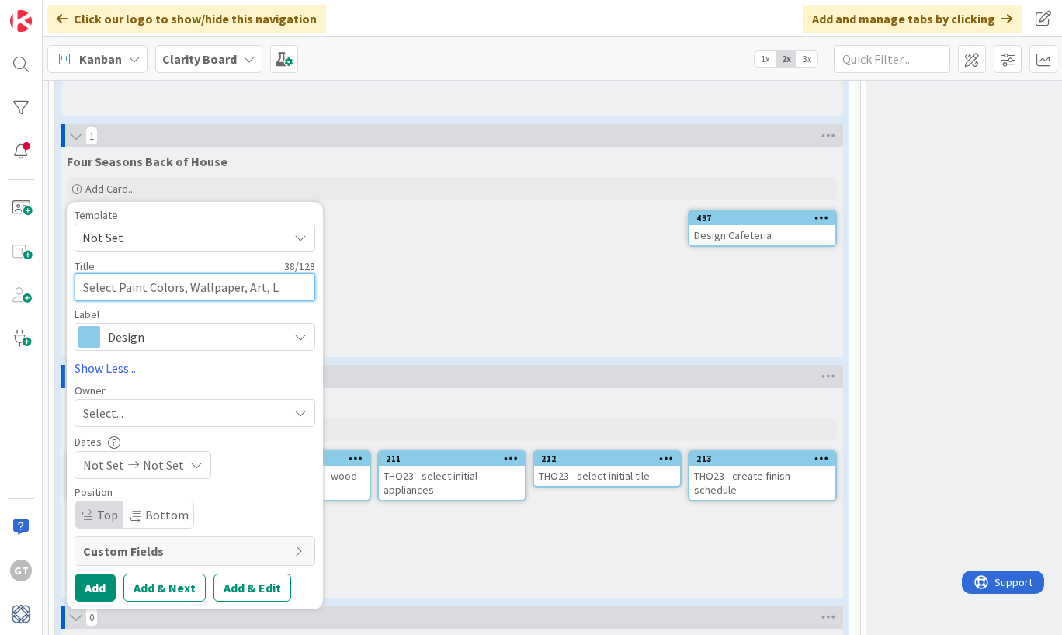
type textarea "x"
type textarea "Select Paint Colors, Wallpaper, Art, Li"
type textarea "x"
type textarea "Select Paint Colors, Wallpaper, Art, Lig"
type textarea "x"
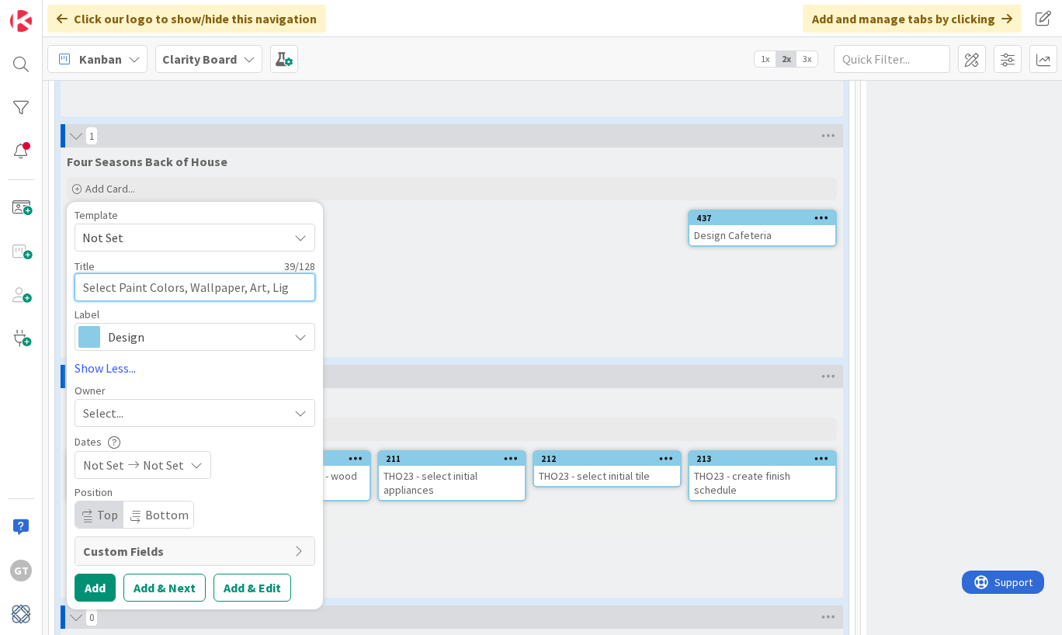
type textarea "Select Paint Colors, Wallpaper, Art, Ligh"
type textarea "x"
type textarea "Select Paint Colors, Wallpaper, Art, Light"
type textarea "x"
type textarea "Select Paint Colors, Wallpaper, Art, Lighti"
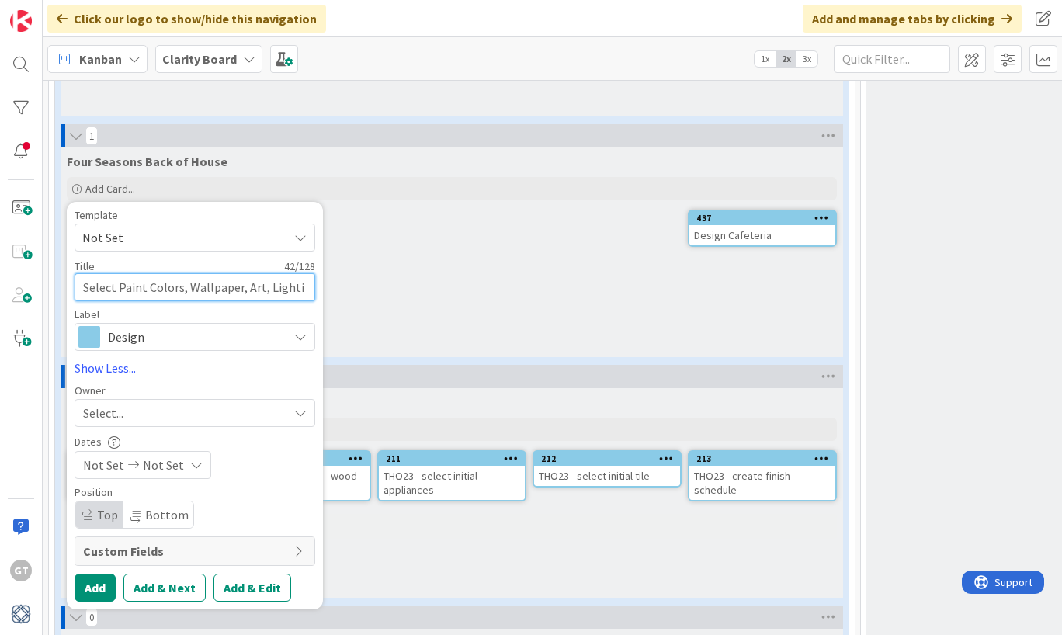
type textarea "x"
type textarea "Select Paint Colors, Wallpaper, Art, Lightin"
type textarea "x"
type textarea "Select Paint Colors, Wallpaper, Art, Lighting"
type textarea "x"
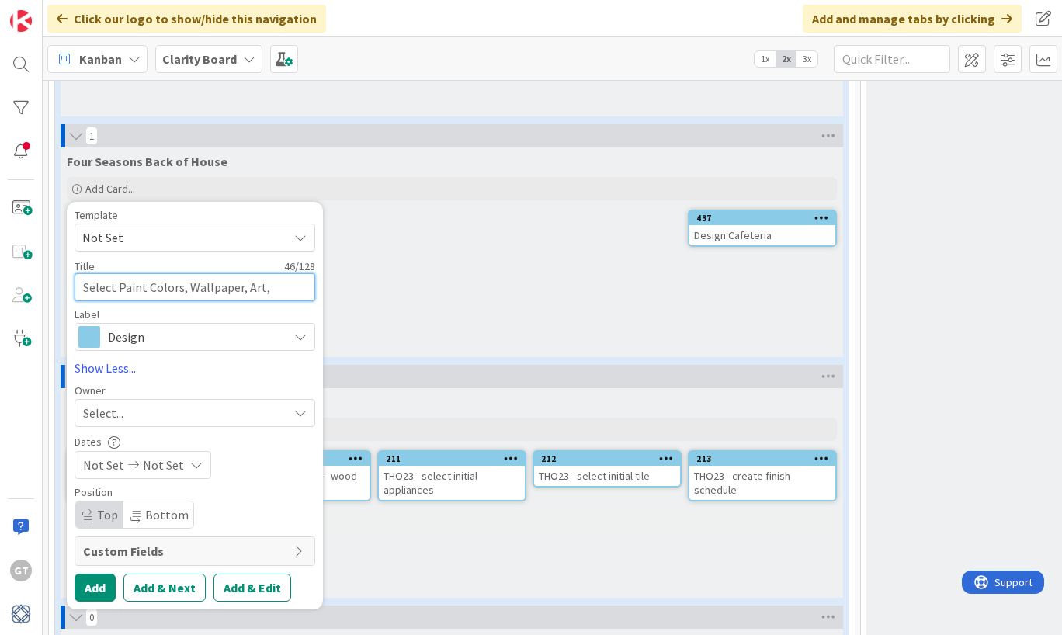
type textarea "Select Paint Colors, Wallpaper, Art, Lighting"
click at [139, 405] on div "Select..." at bounding box center [185, 413] width 205 height 19
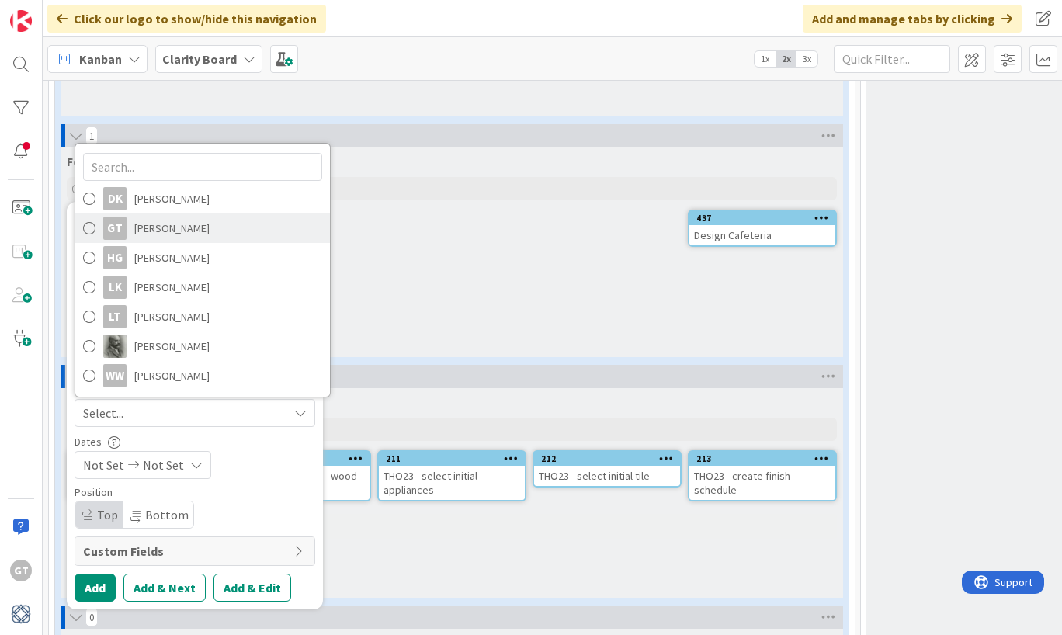
click at [143, 228] on span "[PERSON_NAME]" at bounding box center [171, 228] width 75 height 23
type textarea "x"
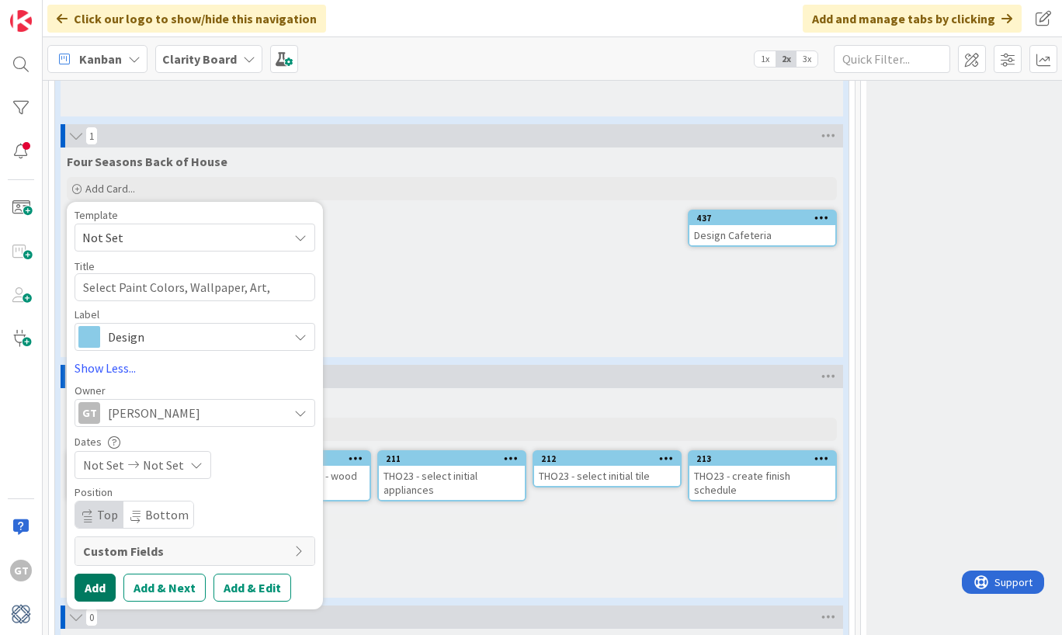
click at [103, 578] on button "Add" at bounding box center [95, 588] width 41 height 28
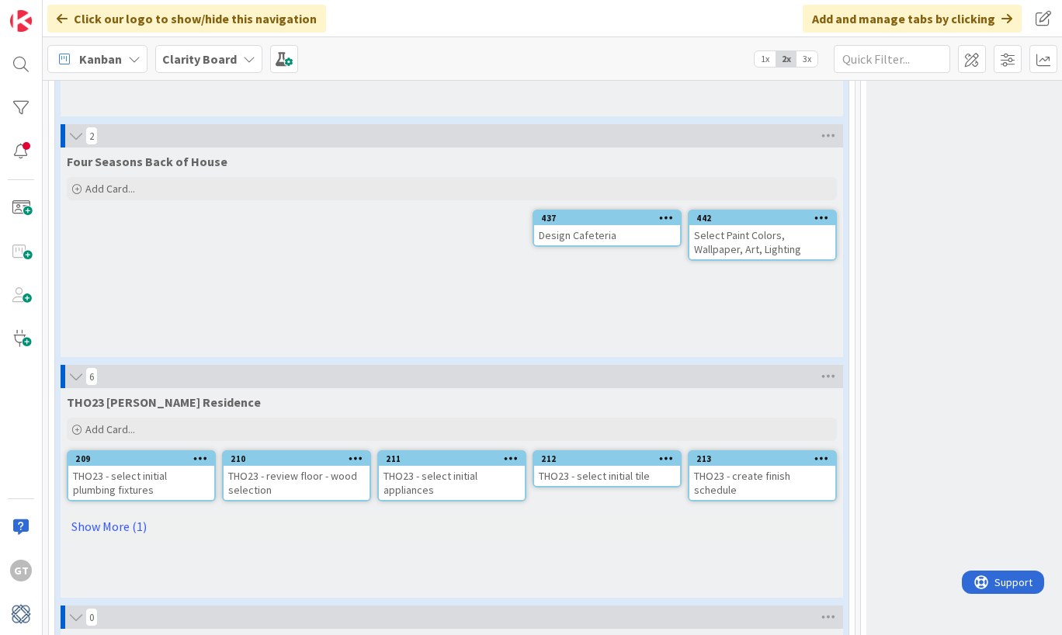
click at [669, 216] on icon at bounding box center [666, 217] width 15 height 11
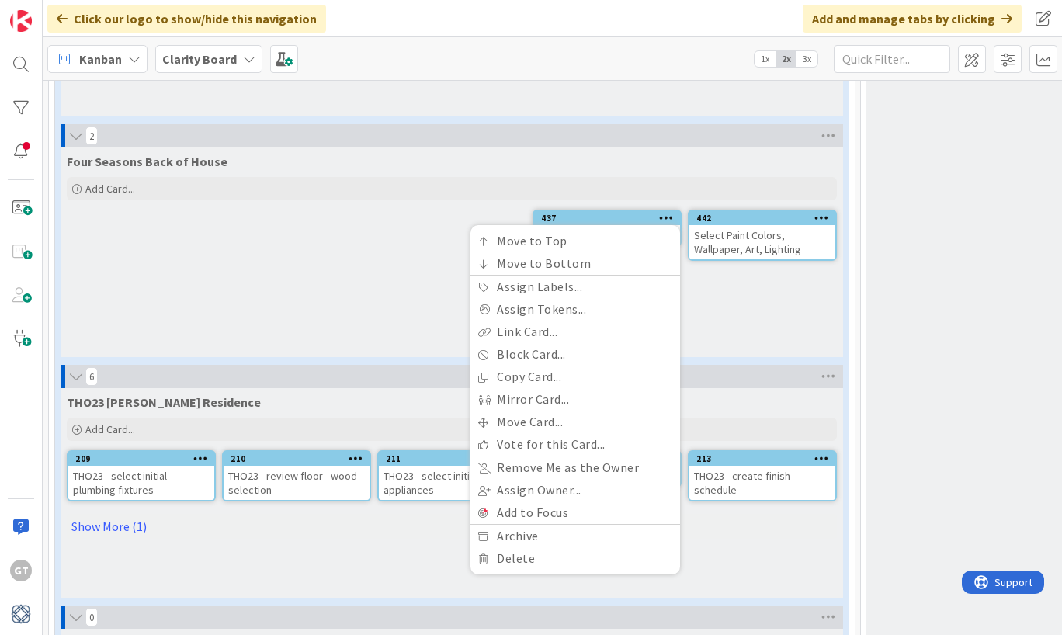
click at [704, 310] on div "Four Seasons Back of House Add Card... Template Not Set Title 0 / 128 Label Ope…" at bounding box center [452, 253] width 783 height 210
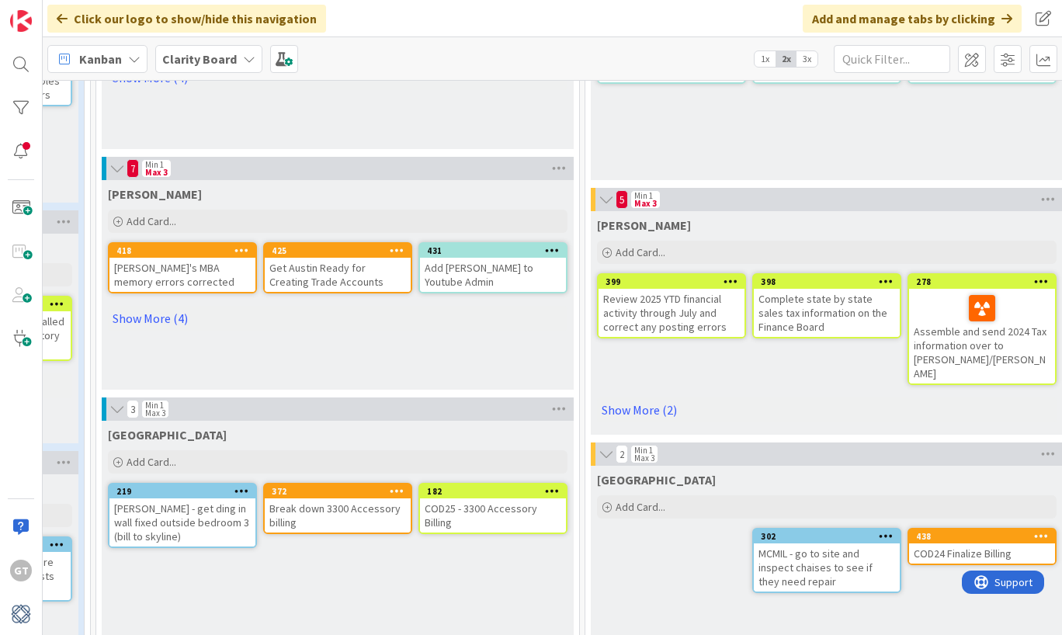
scroll to position [942, 765]
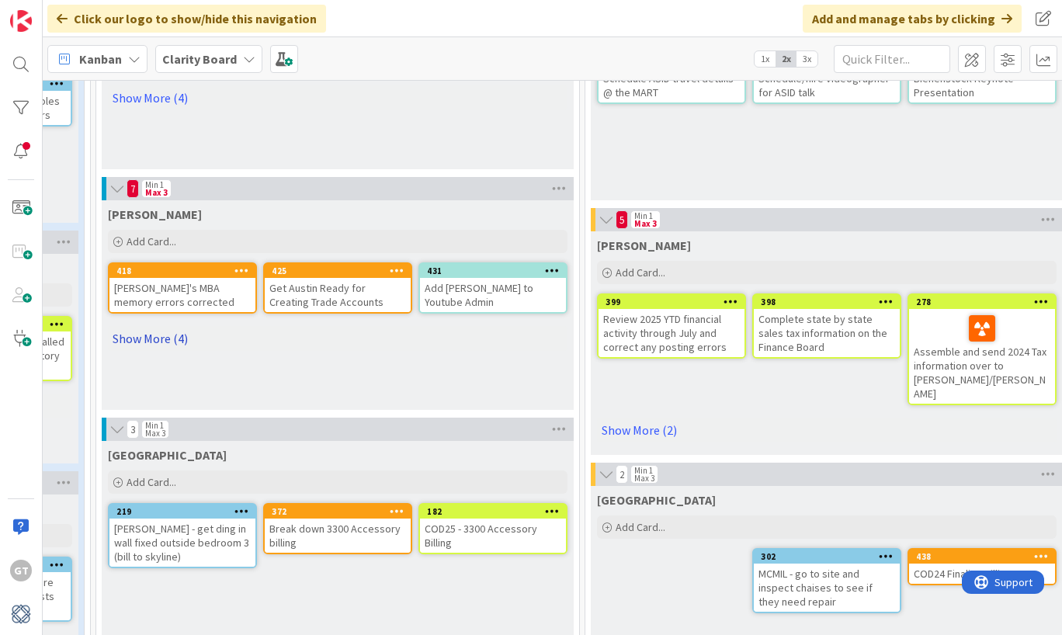
click at [158, 340] on link "Show More (4)" at bounding box center [338, 338] width 460 height 25
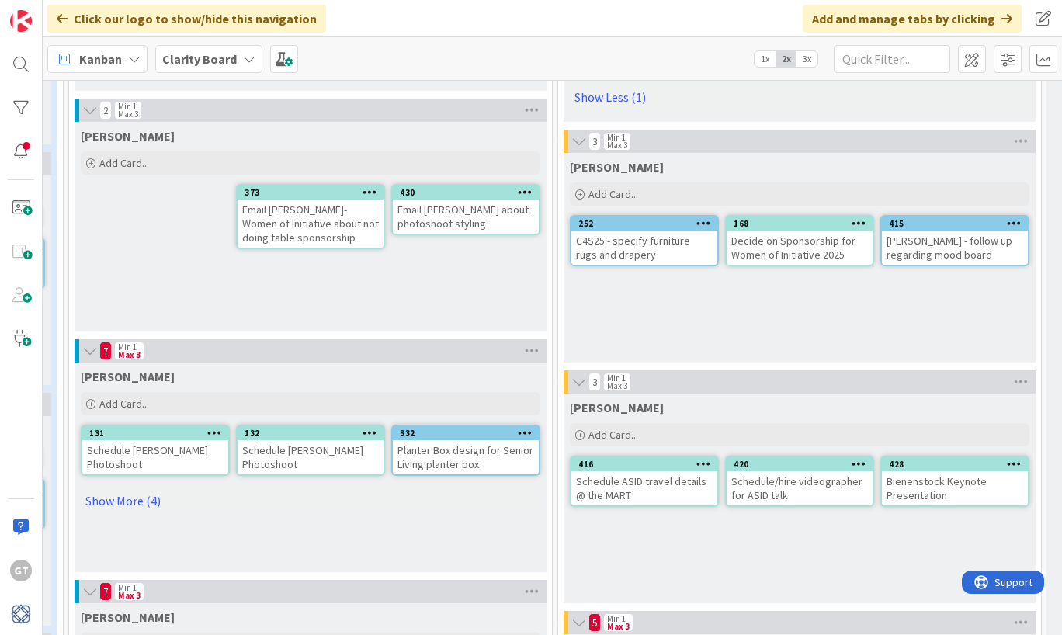
scroll to position [538, 792]
click at [113, 503] on link "Show More (4)" at bounding box center [311, 501] width 460 height 25
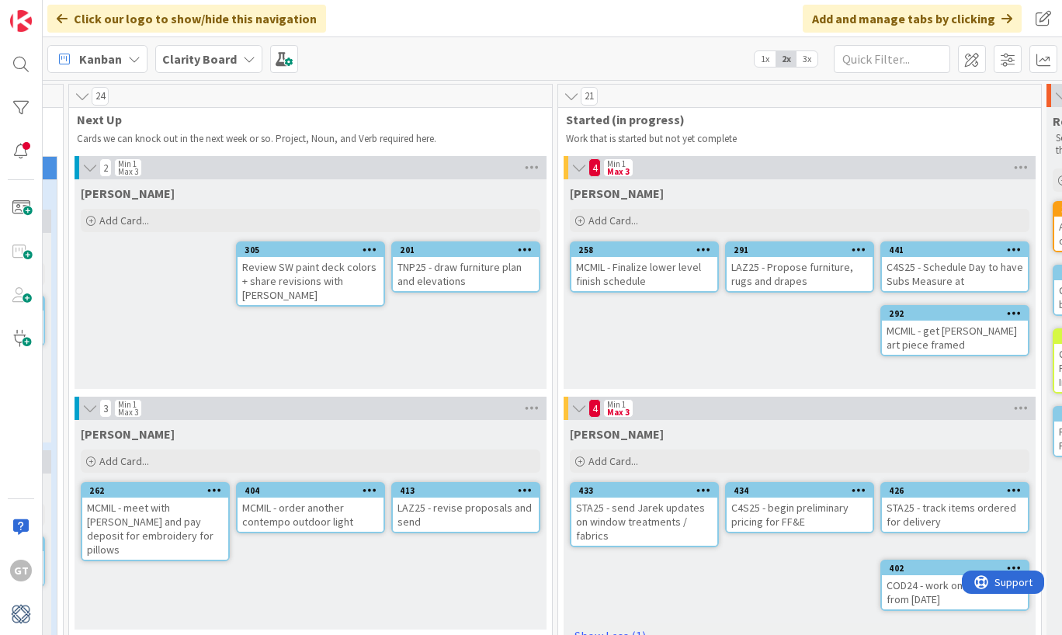
scroll to position [0, 792]
